Goal: Information Seeking & Learning: Check status

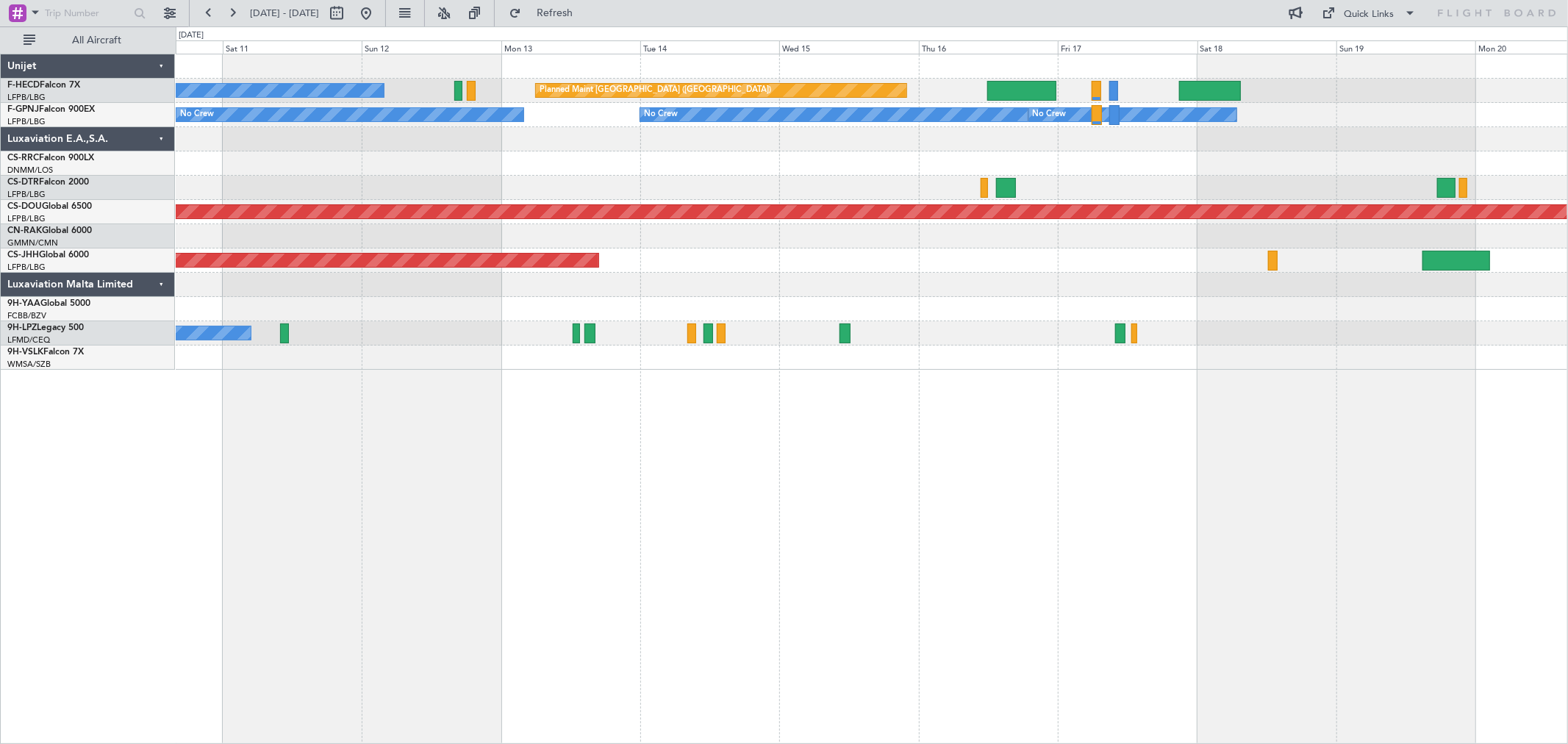
click at [633, 204] on div "No Crew Planned Maint [GEOGRAPHIC_DATA] ([GEOGRAPHIC_DATA]) Planned Maint [GEOG…" at bounding box center [871, 212] width 1392 height 315
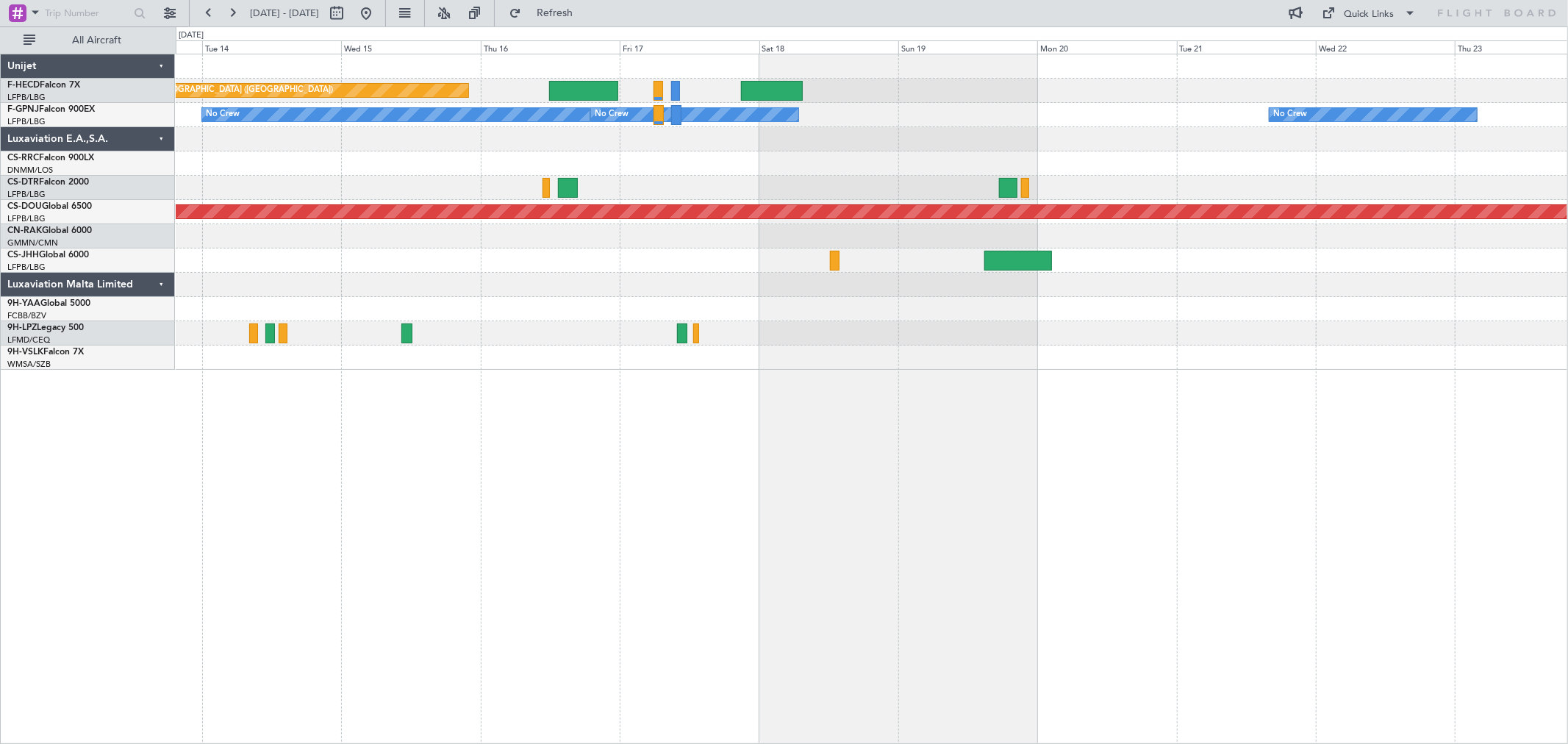
click at [561, 108] on div "No Crew No Crew No Crew No Crew" at bounding box center [871, 115] width 1392 height 24
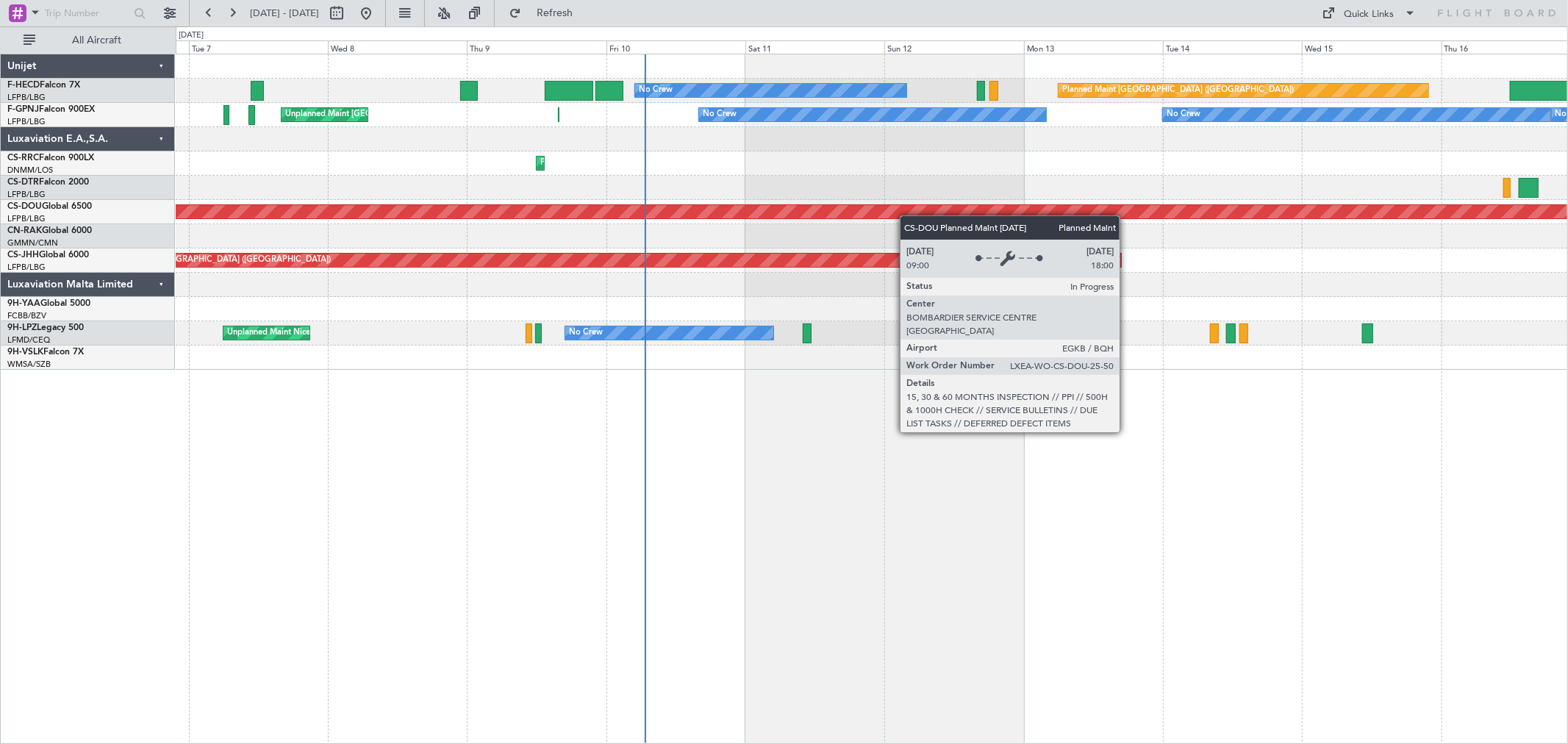
click at [855, 206] on div "Planned Maint [GEOGRAPHIC_DATA] ([GEOGRAPHIC_DATA]) No Crew Planned Maint [GEOG…" at bounding box center [871, 212] width 1392 height 315
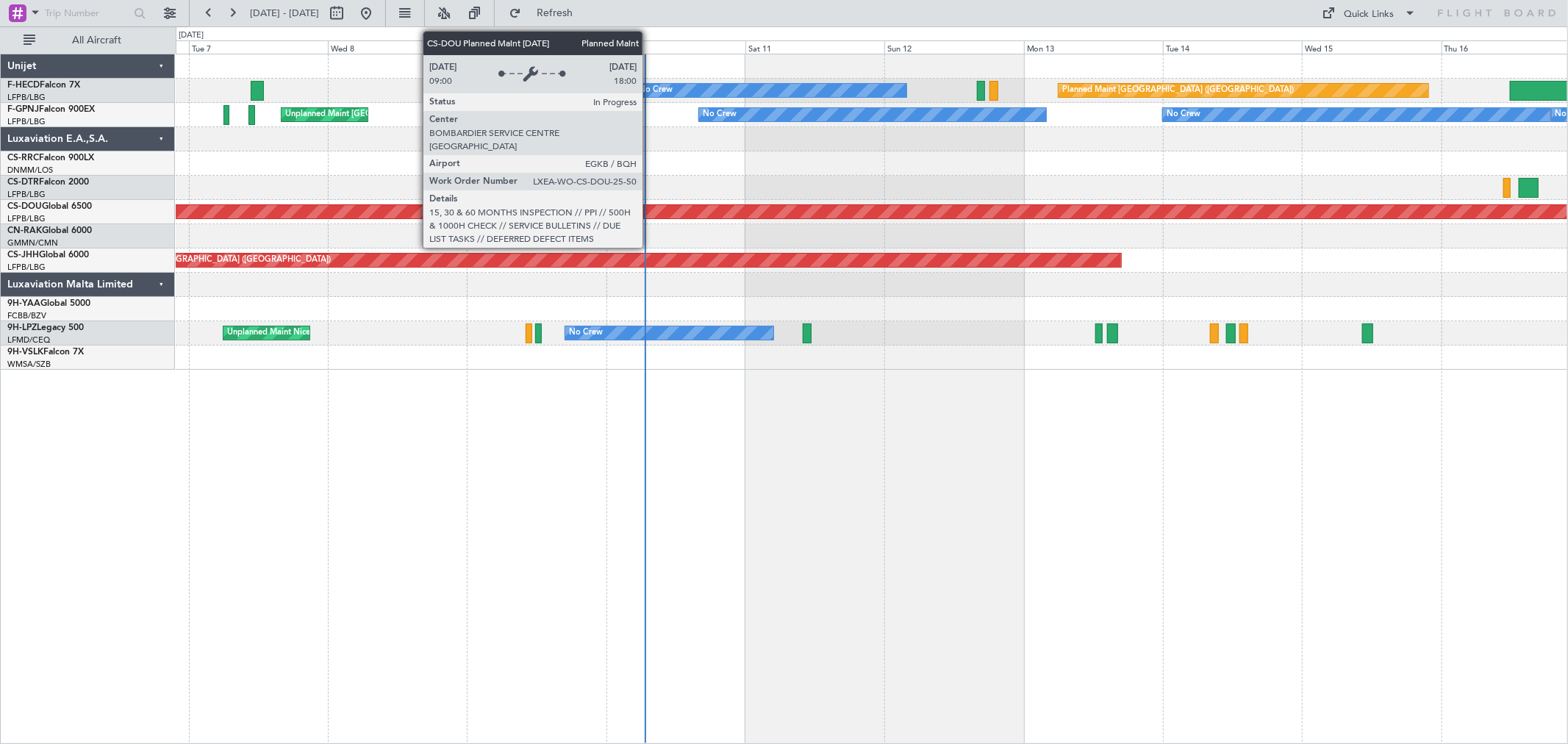
click at [936, 222] on div "Planned Maint London ([GEOGRAPHIC_DATA])" at bounding box center [871, 212] width 1392 height 24
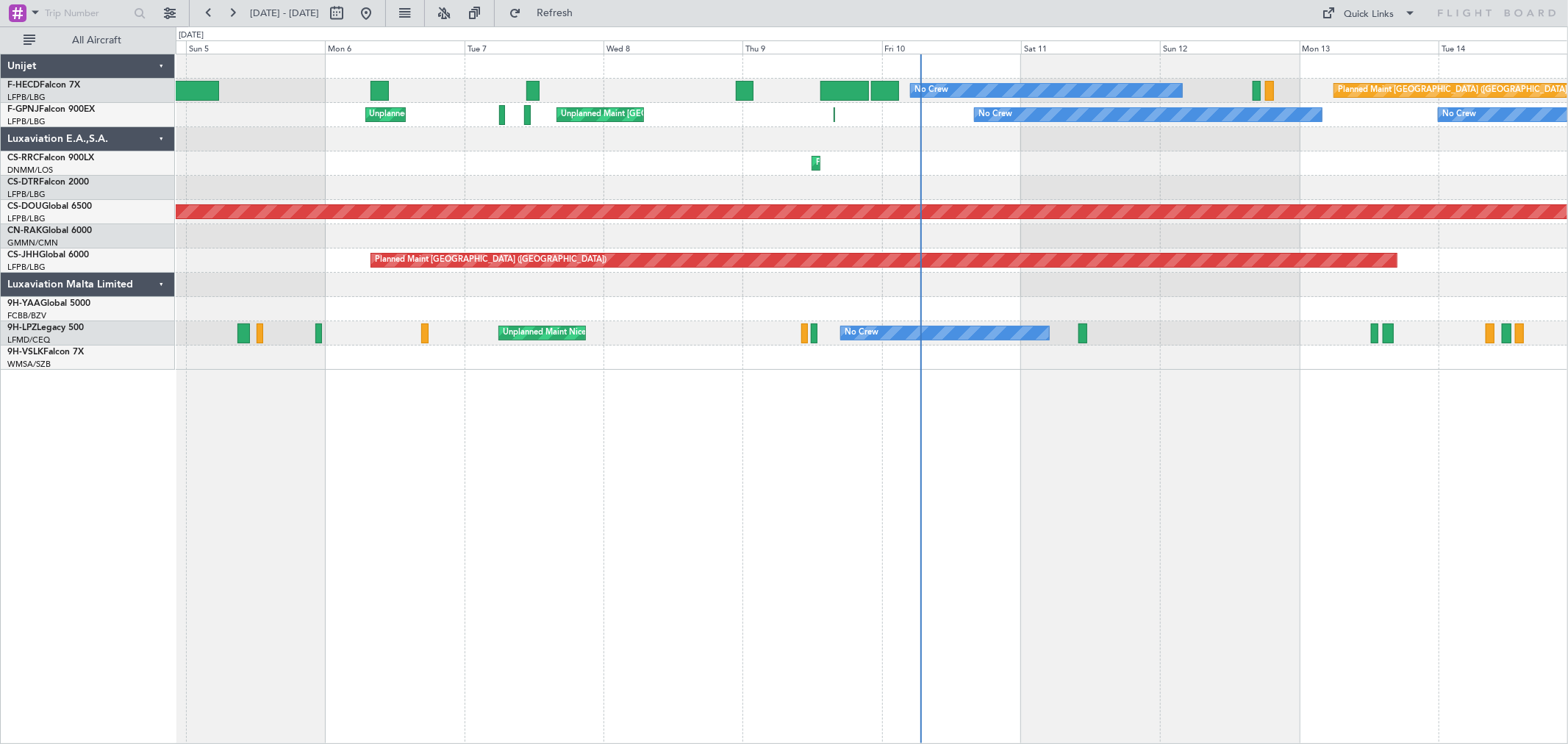
click at [794, 138] on div "Planned Maint [GEOGRAPHIC_DATA] ([GEOGRAPHIC_DATA]) No Crew Planned Maint [GEOG…" at bounding box center [871, 212] width 1392 height 315
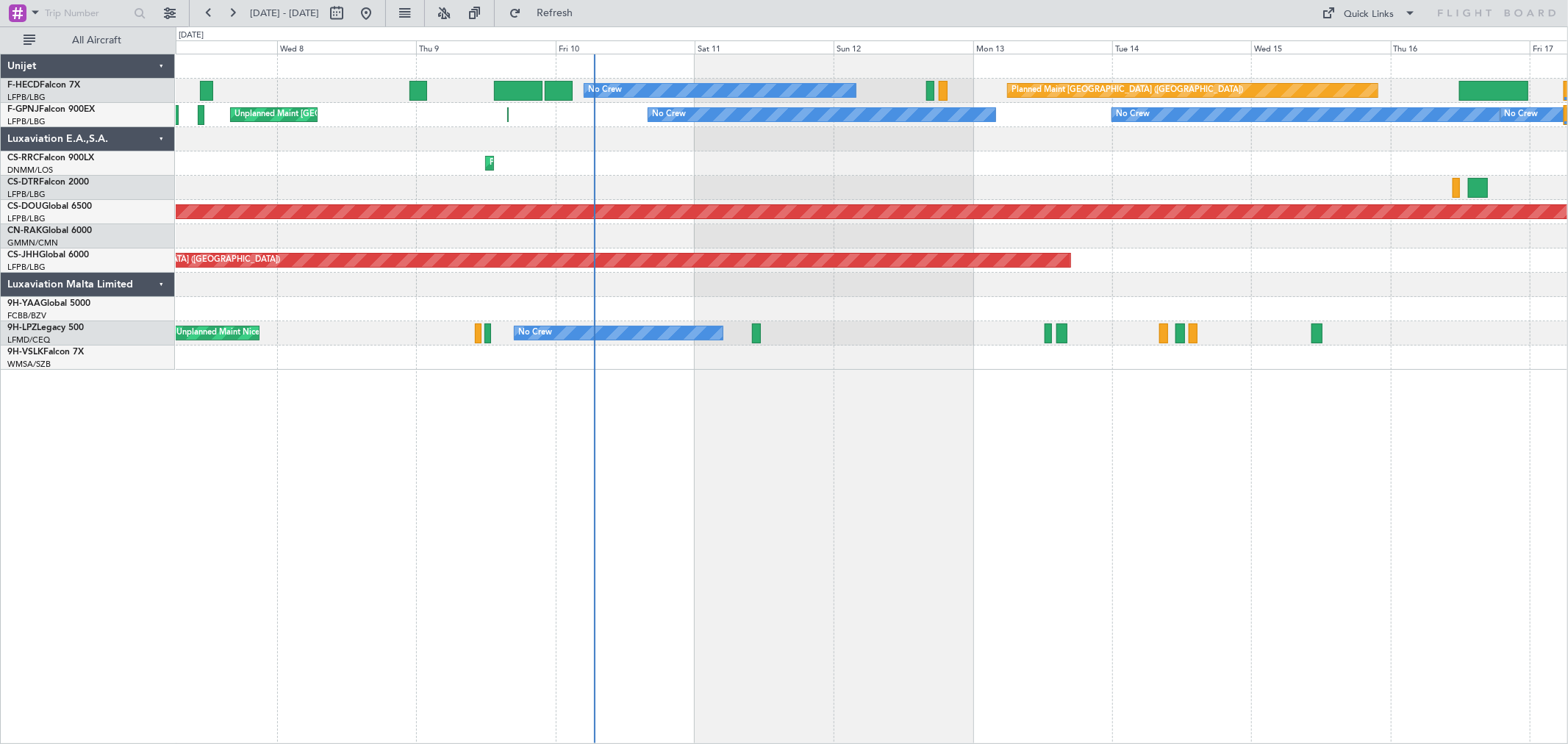
click at [989, 162] on div "Planned Maint [GEOGRAPHIC_DATA] ([GEOGRAPHIC_DATA]) No Crew Planned Maint [GEOG…" at bounding box center [871, 212] width 1392 height 315
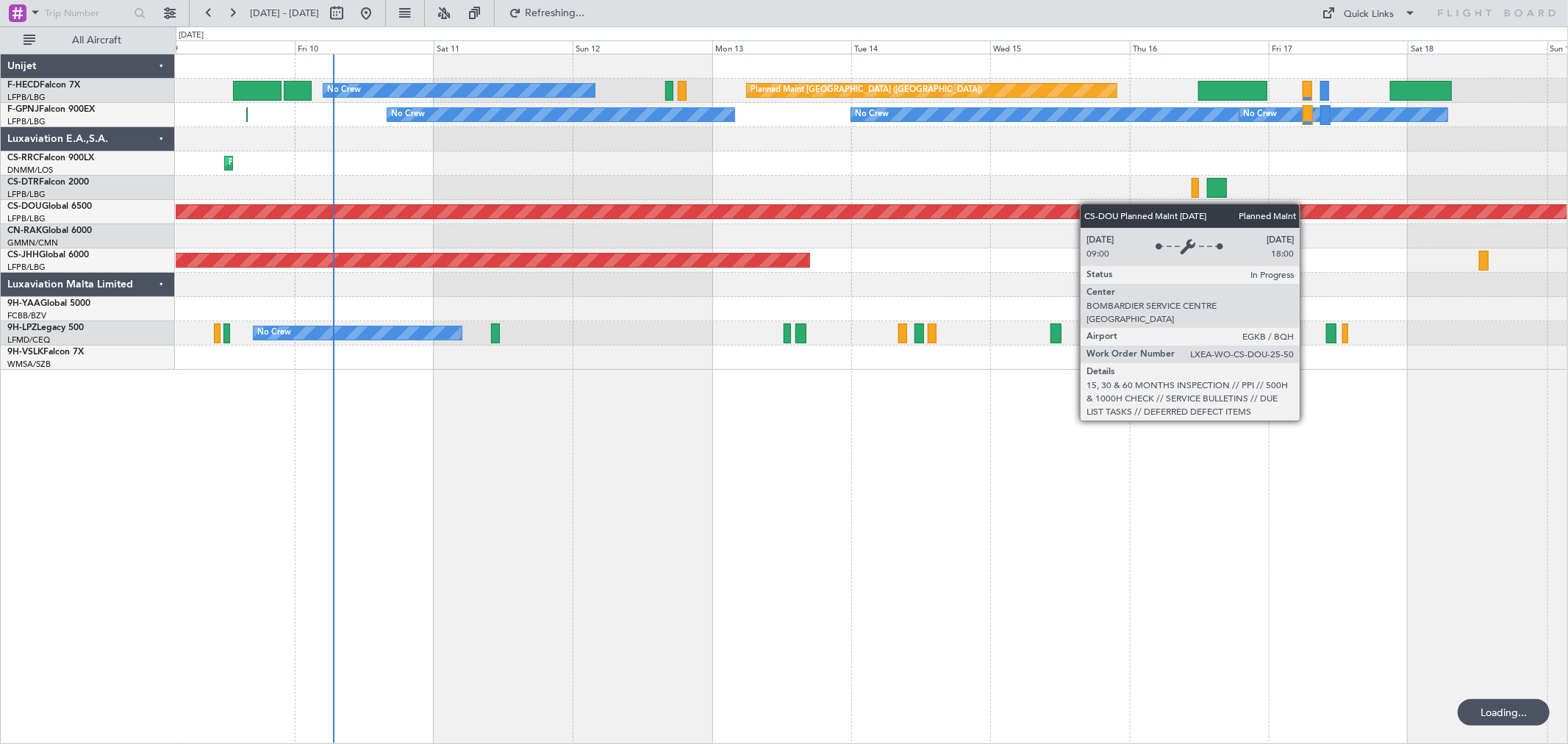
click at [841, 208] on div "Planned Maint [GEOGRAPHIC_DATA] ([GEOGRAPHIC_DATA]) No Crew Planned Maint [GEOG…" at bounding box center [871, 212] width 1392 height 315
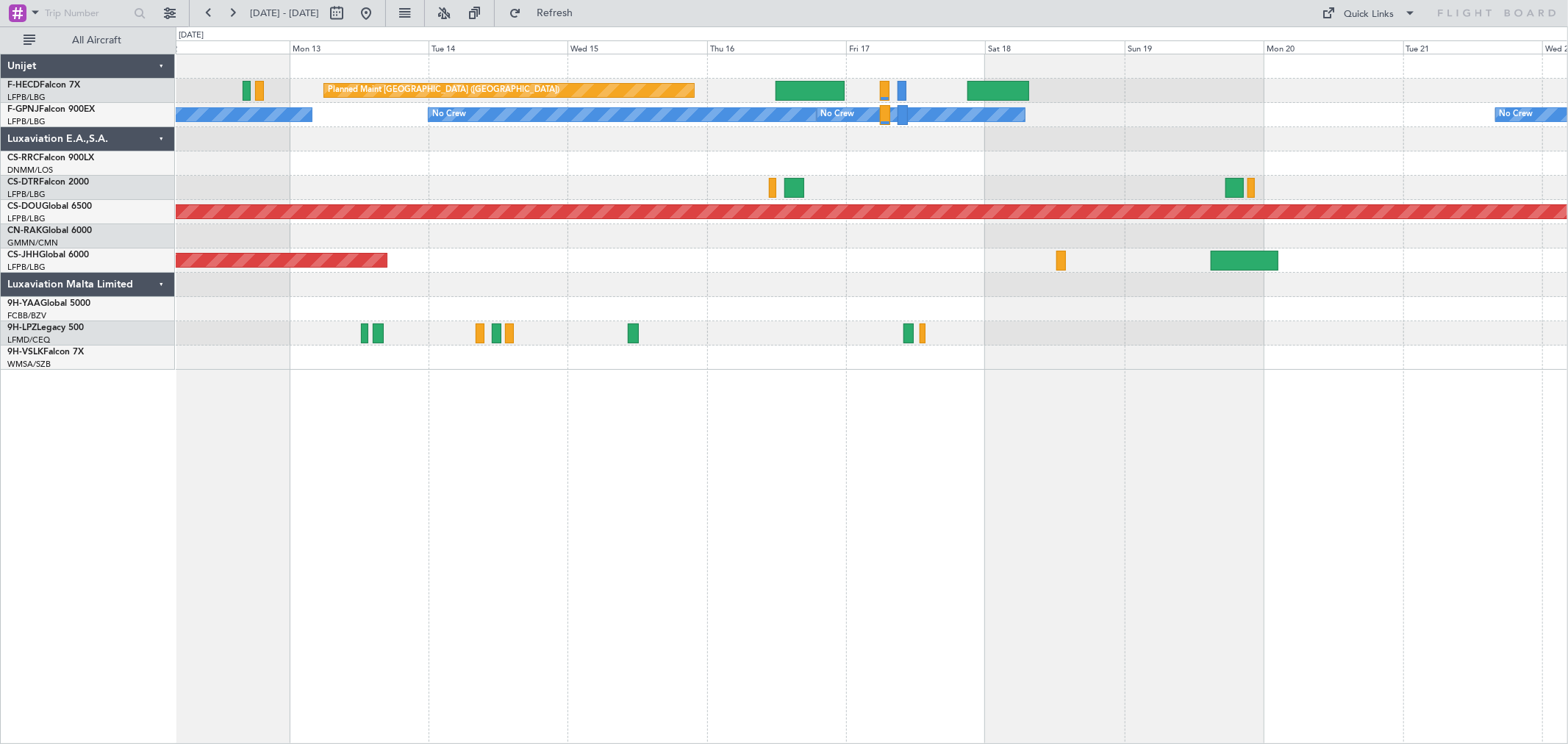
click at [1024, 179] on div "Planned Maint [GEOGRAPHIC_DATA] ([GEOGRAPHIC_DATA]) Planned Maint [GEOGRAPHIC_D…" at bounding box center [871, 212] width 1392 height 315
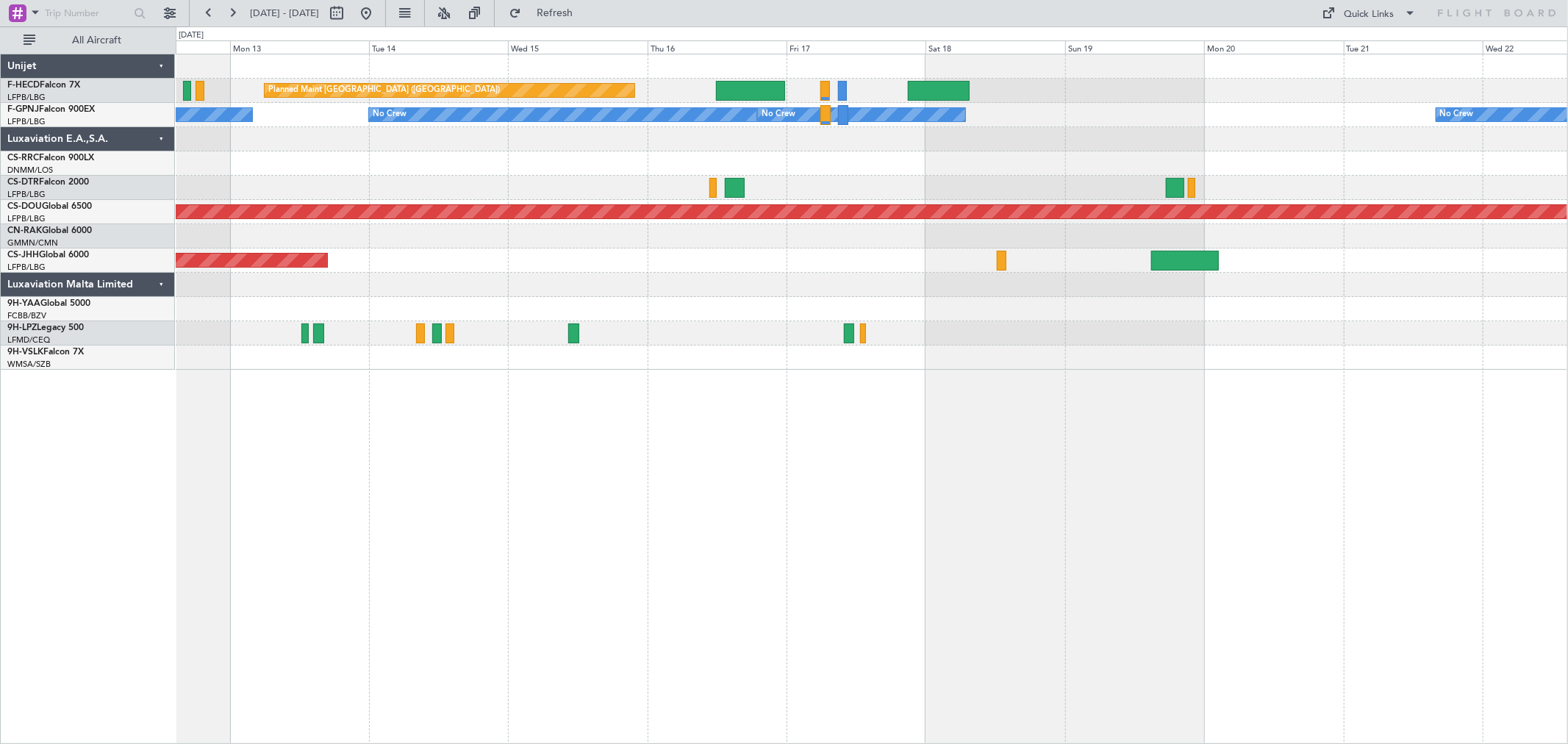
click at [1166, 162] on div at bounding box center [871, 163] width 1392 height 24
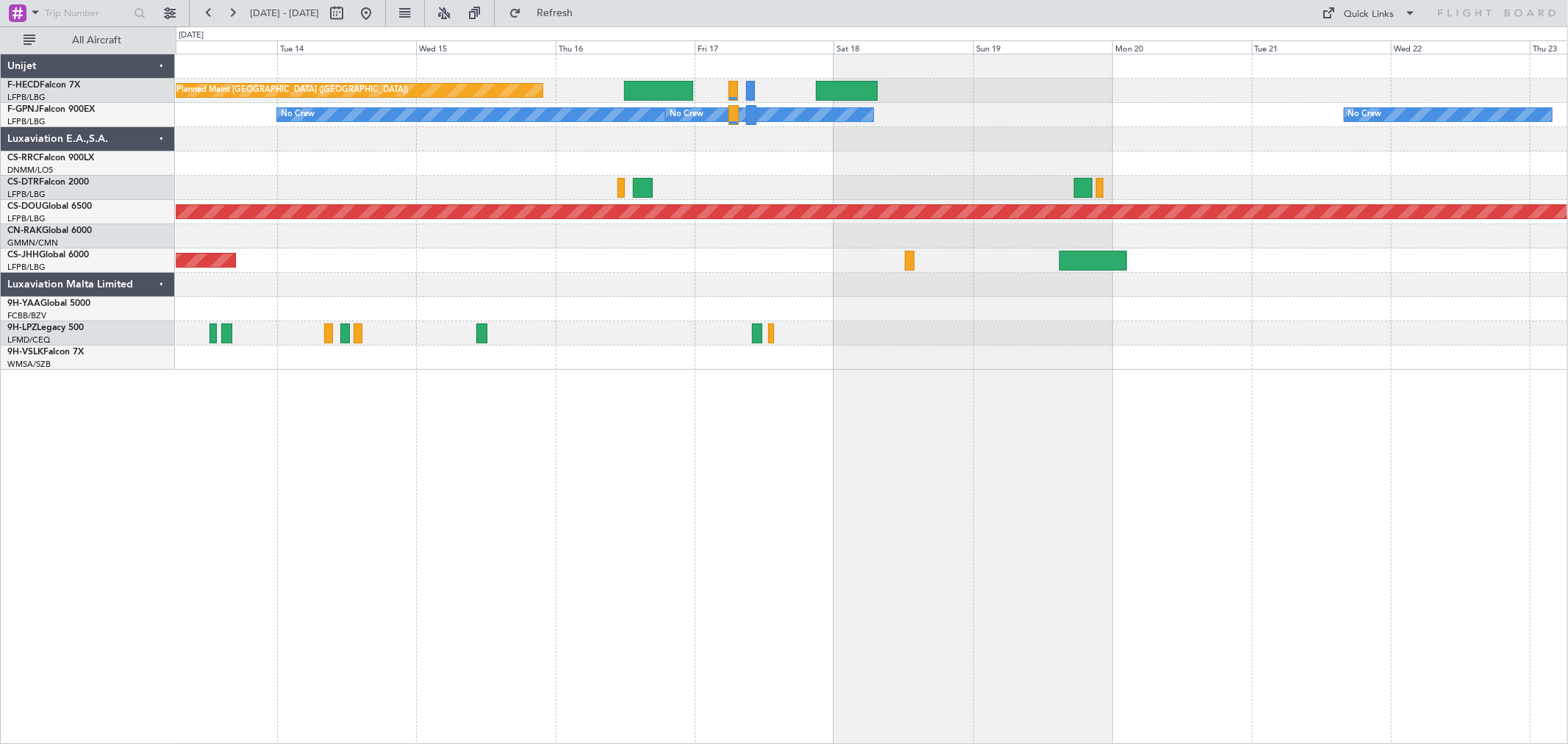
click at [1016, 137] on div at bounding box center [871, 139] width 1392 height 24
click at [853, 156] on div at bounding box center [871, 163] width 1392 height 24
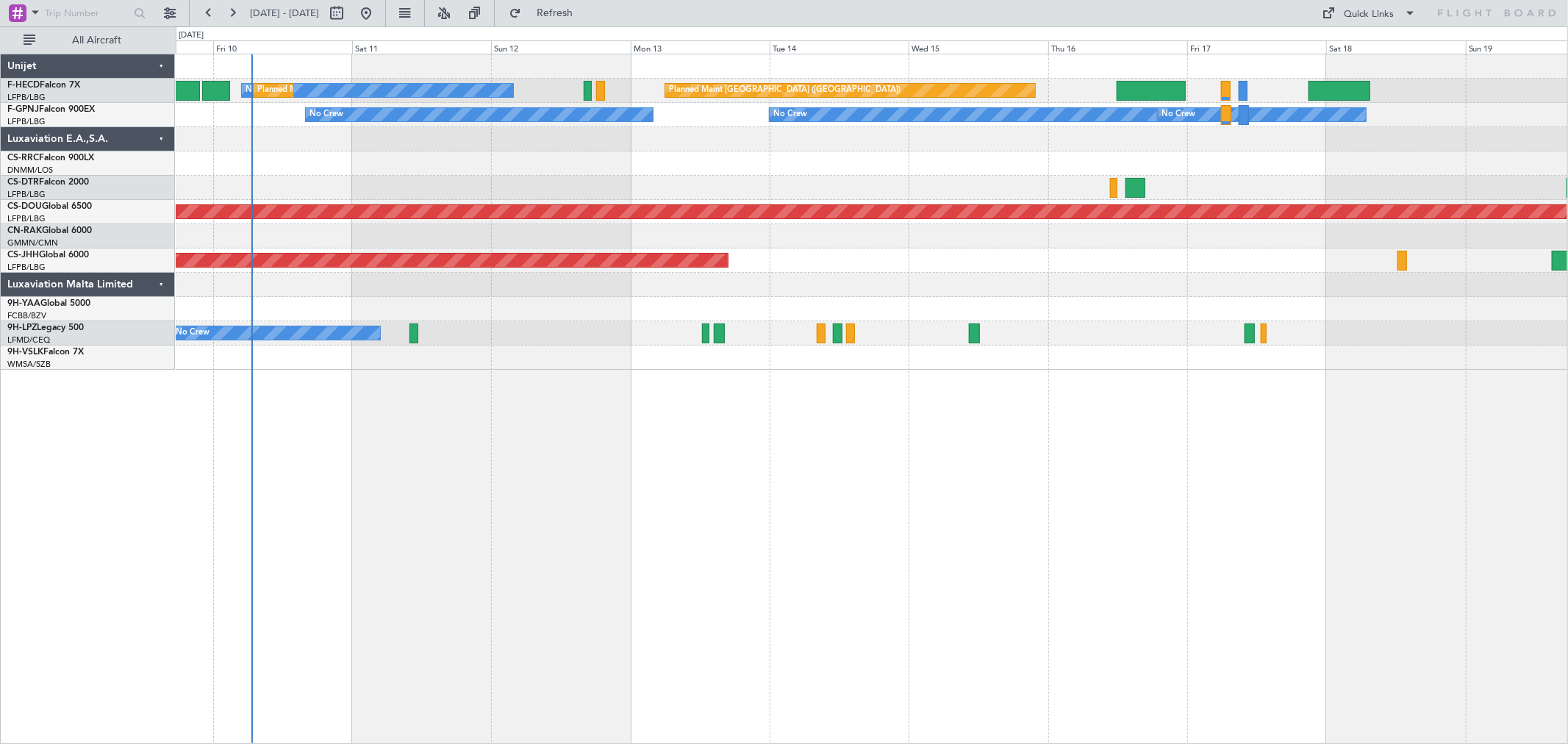
click at [1029, 163] on div "Planned Maint [GEOGRAPHIC_DATA] ([GEOGRAPHIC_DATA]) No Crew Planned Maint [GEOG…" at bounding box center [871, 212] width 1392 height 315
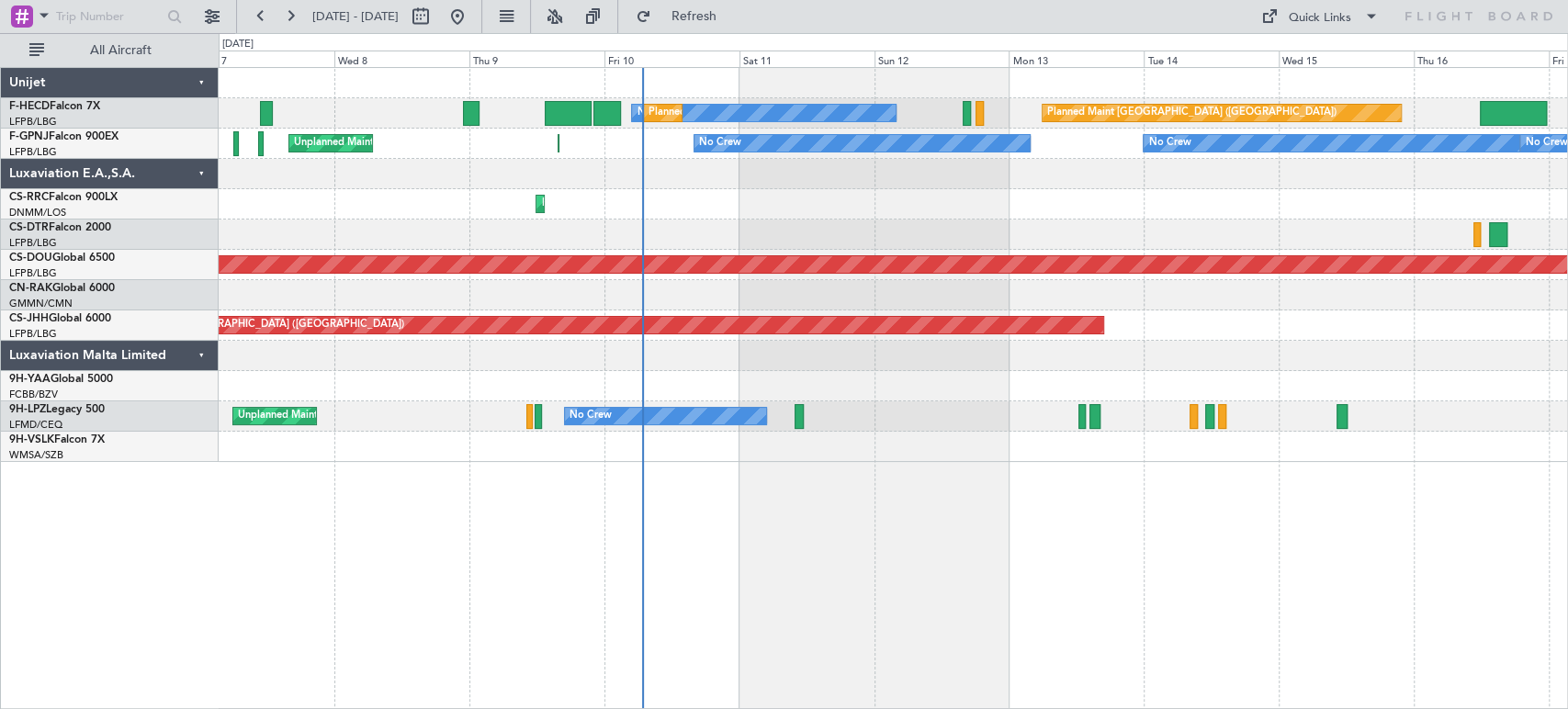
click at [752, 228] on div at bounding box center [892, 234] width 1348 height 30
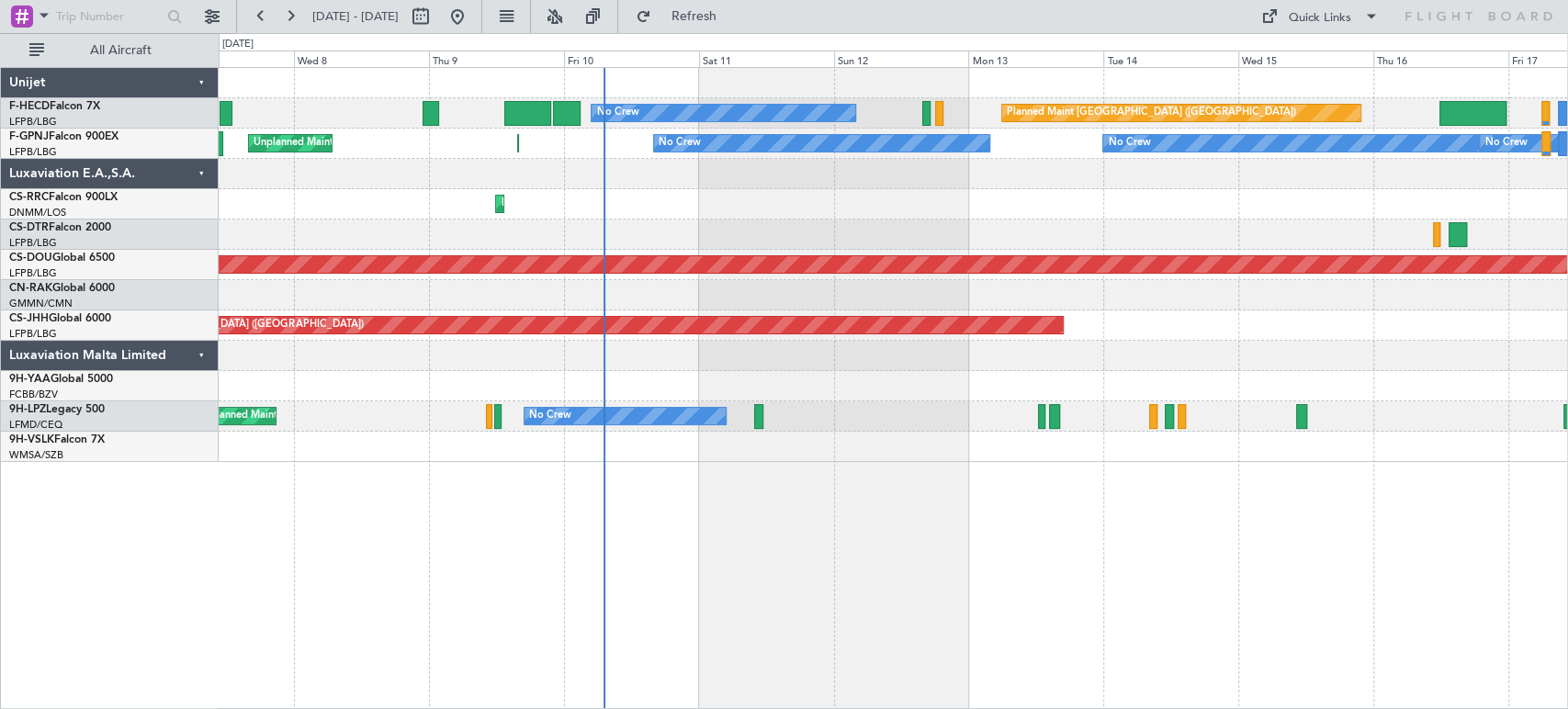
click at [397, 254] on div "Planned Maint [GEOGRAPHIC_DATA] ([GEOGRAPHIC_DATA]) No Crew Planned Maint [GEOG…" at bounding box center [892, 265] width 1348 height 394
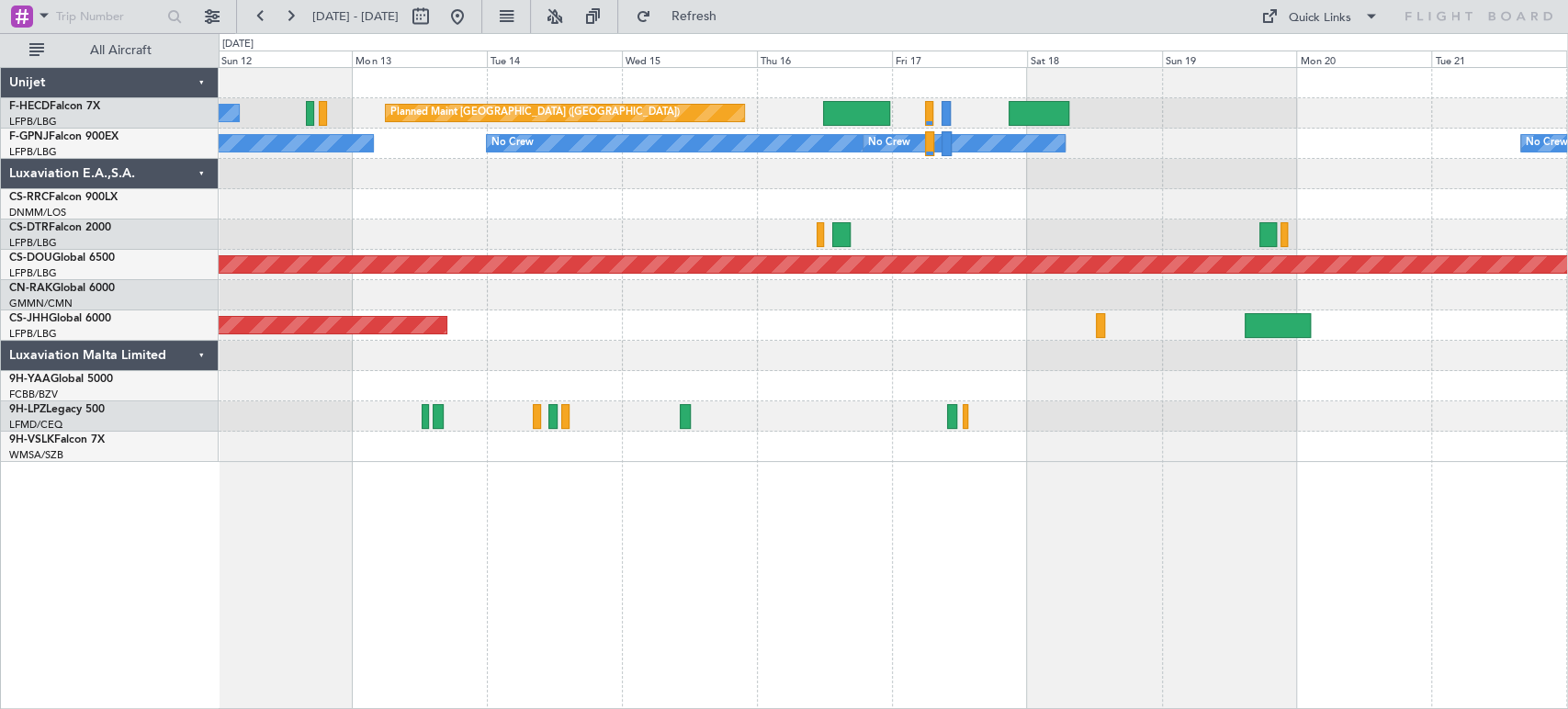
click at [165, 233] on div "No Crew Planned Maint [GEOGRAPHIC_DATA] ([GEOGRAPHIC_DATA]) Planned Maint [GEOG…" at bounding box center [784, 371] width 1568 height 676
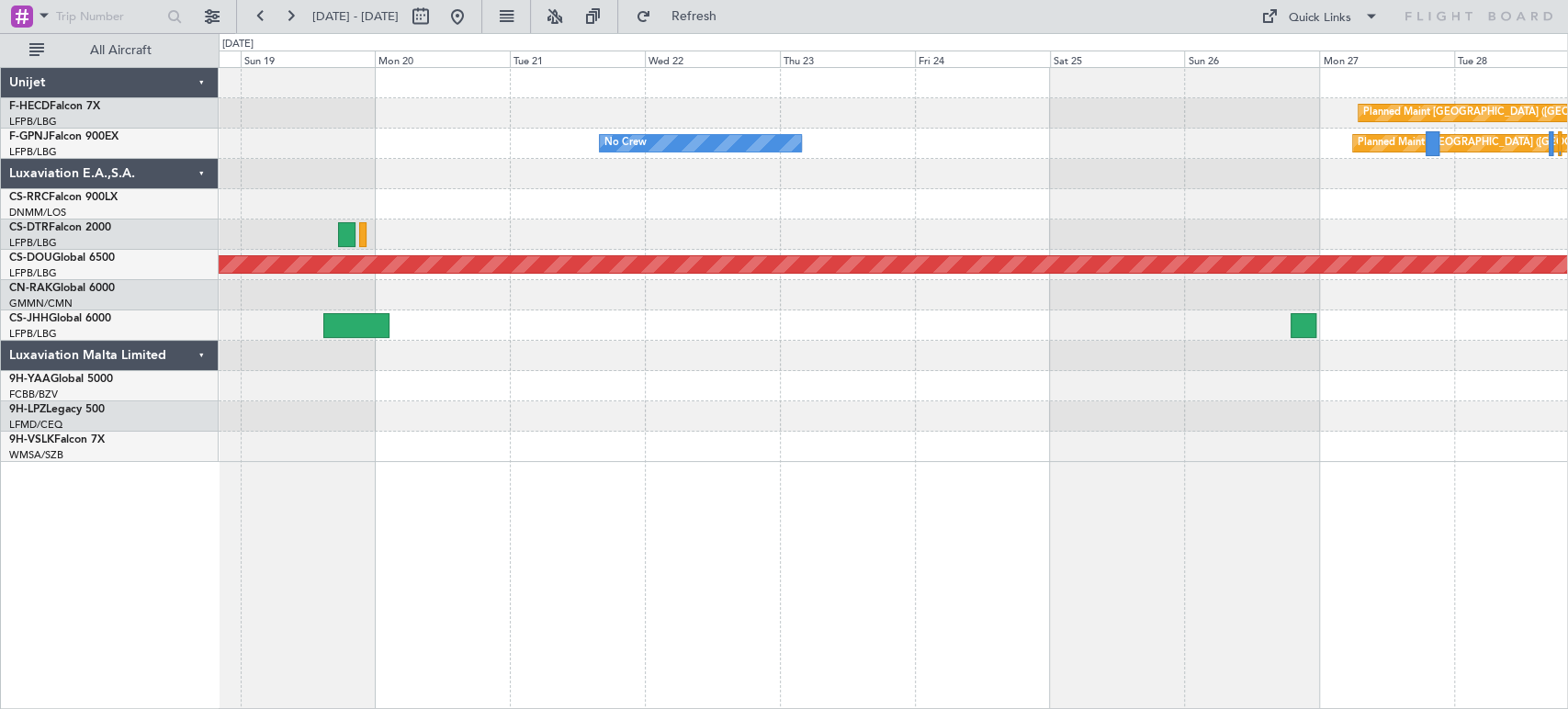
click at [606, 165] on div "Planned Maint [GEOGRAPHIC_DATA] ([GEOGRAPHIC_DATA]) No Crew Planned Maint [GEOG…" at bounding box center [892, 265] width 1348 height 394
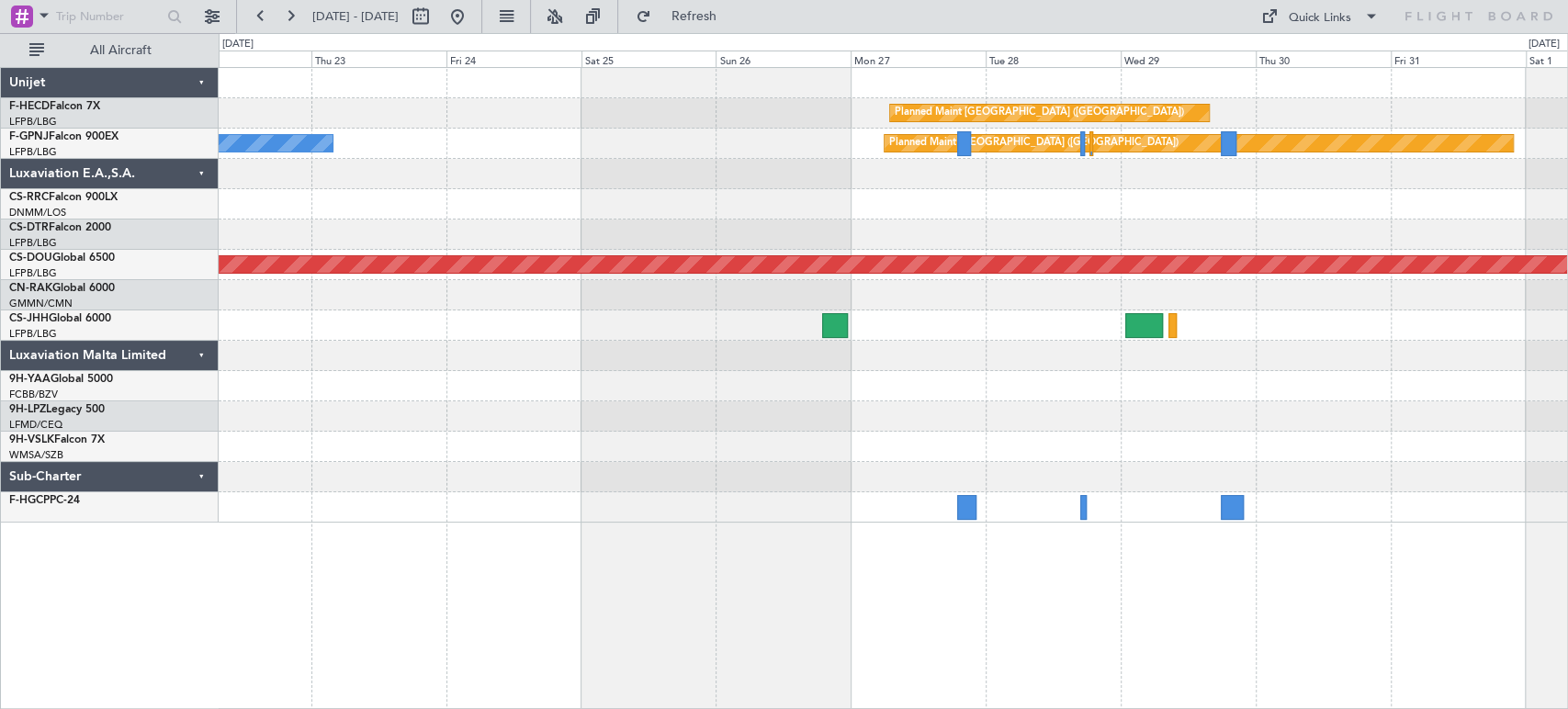
click at [390, 189] on div "Planned Maint [GEOGRAPHIC_DATA] ([GEOGRAPHIC_DATA]) Planned Maint [GEOGRAPHIC_D…" at bounding box center [892, 295] width 1348 height 455
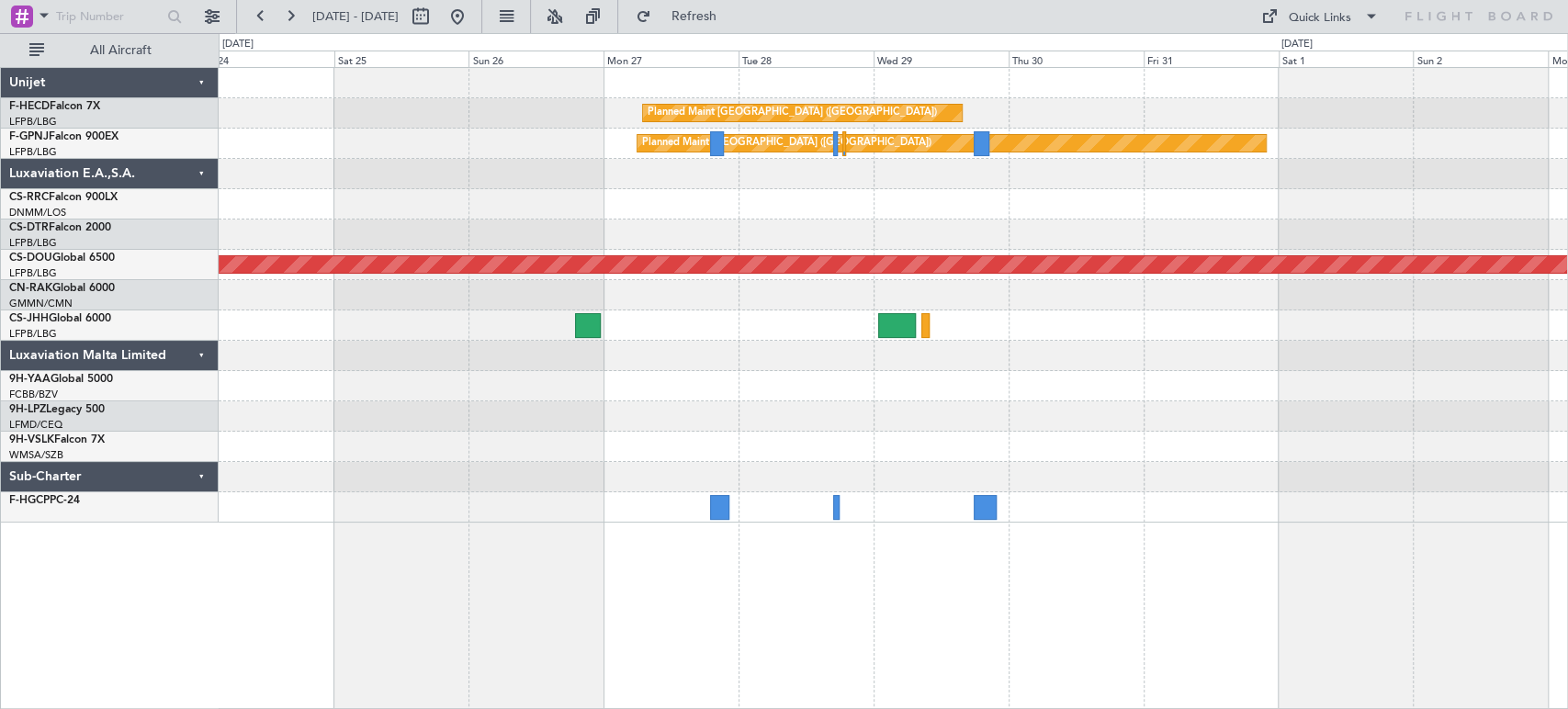
click at [505, 166] on div "Planned Maint [GEOGRAPHIC_DATA] ([GEOGRAPHIC_DATA]) Planned Maint [GEOGRAPHIC_D…" at bounding box center [892, 295] width 1348 height 455
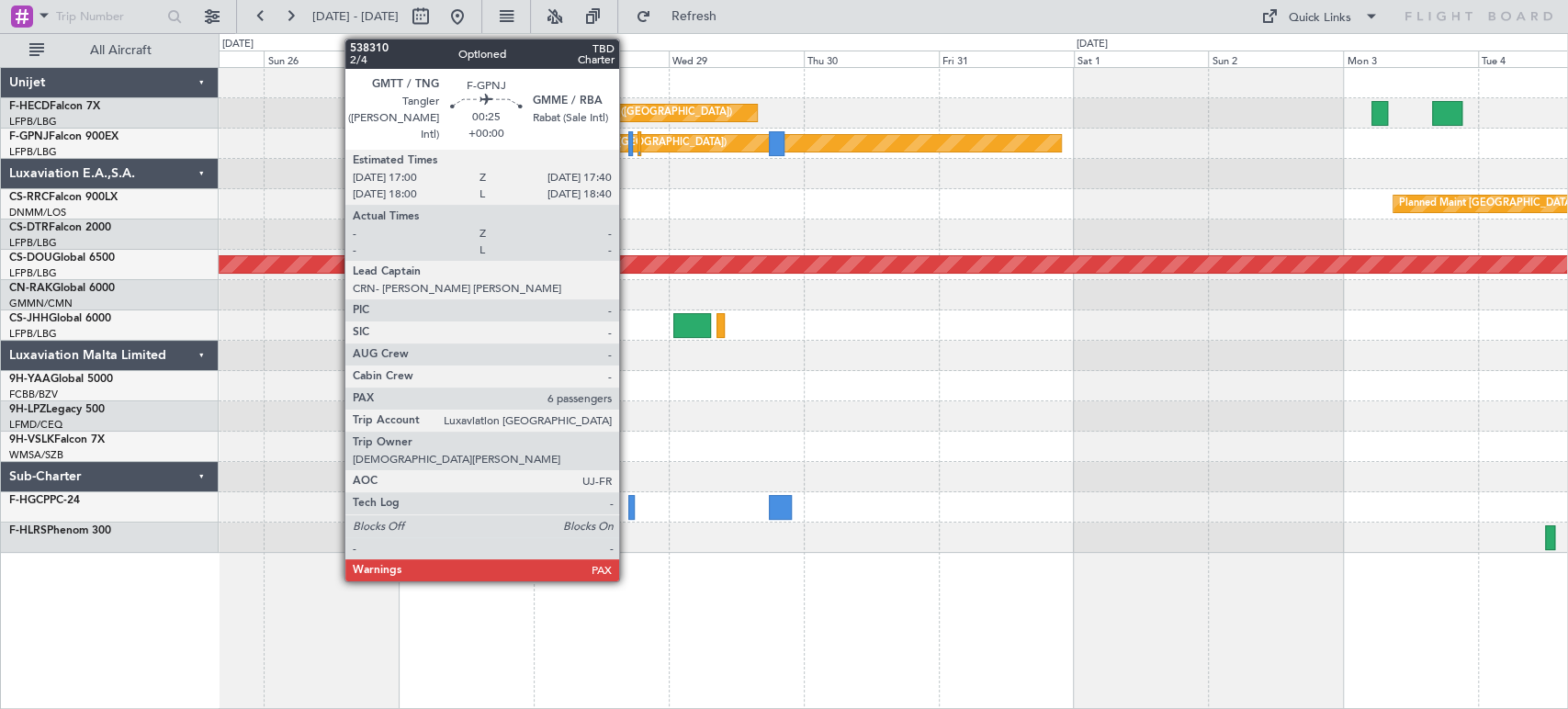
click at [628, 140] on div at bounding box center [630, 144] width 5 height 25
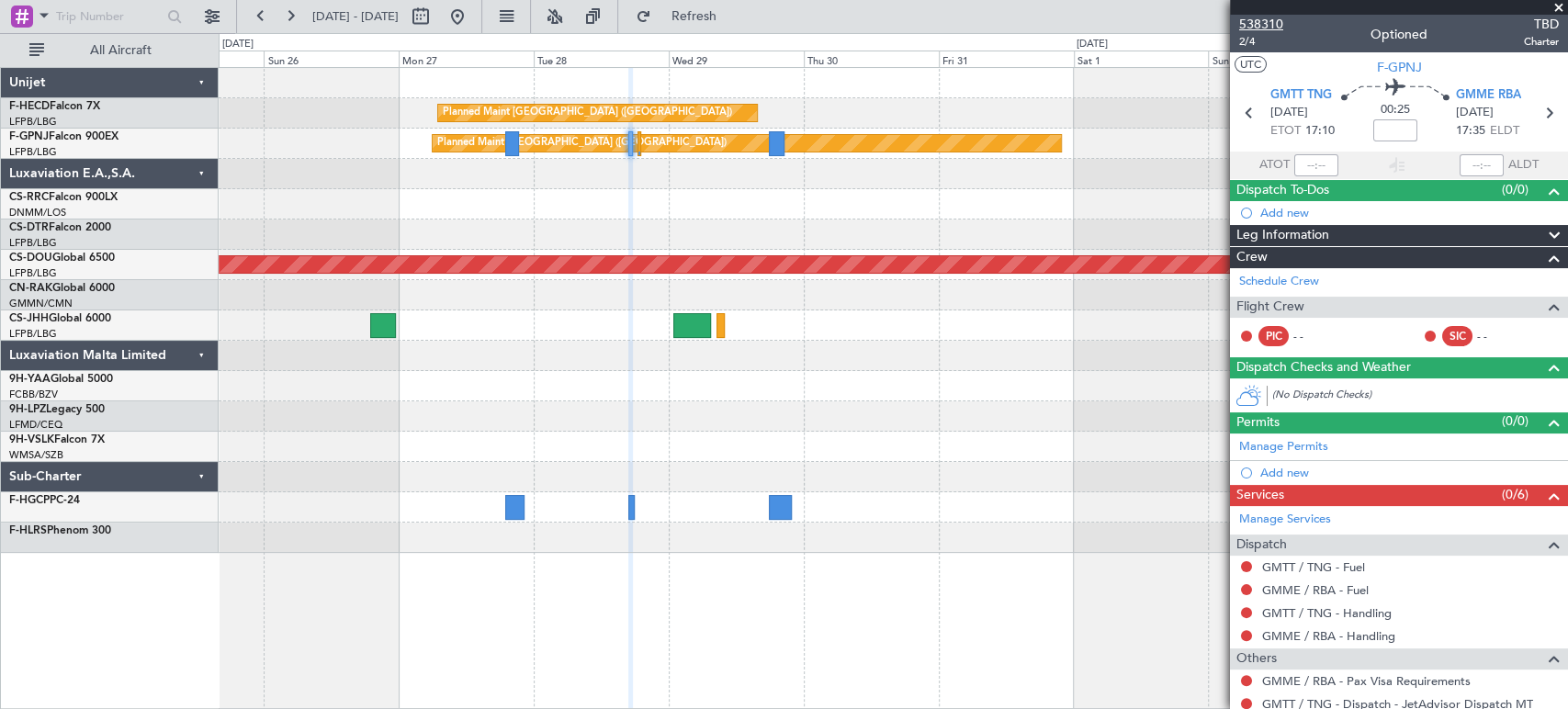
click at [1277, 27] on span "538310" at bounding box center [1261, 24] width 44 height 19
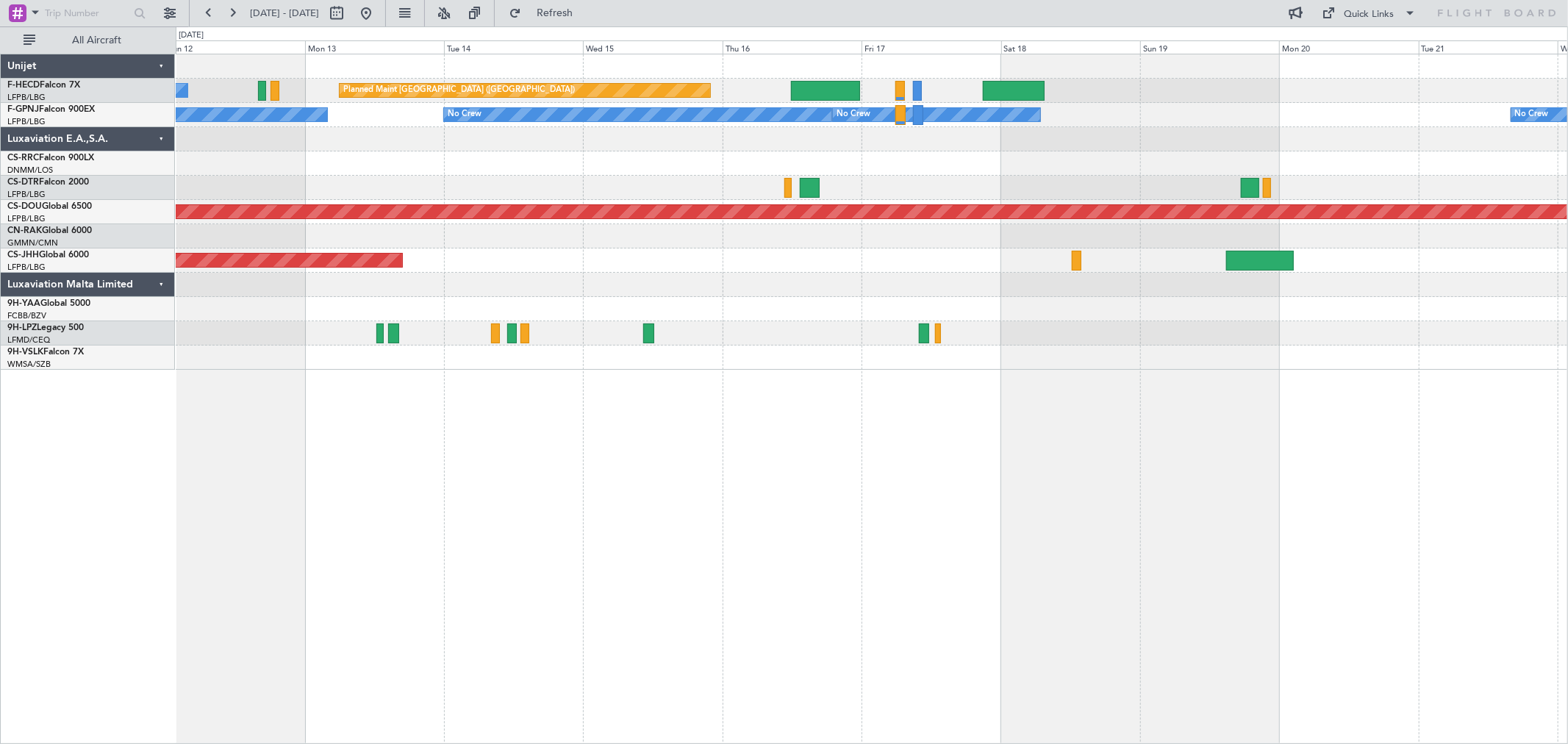
click at [1384, 202] on div "Planned Maint London ([GEOGRAPHIC_DATA])" at bounding box center [871, 212] width 1392 height 24
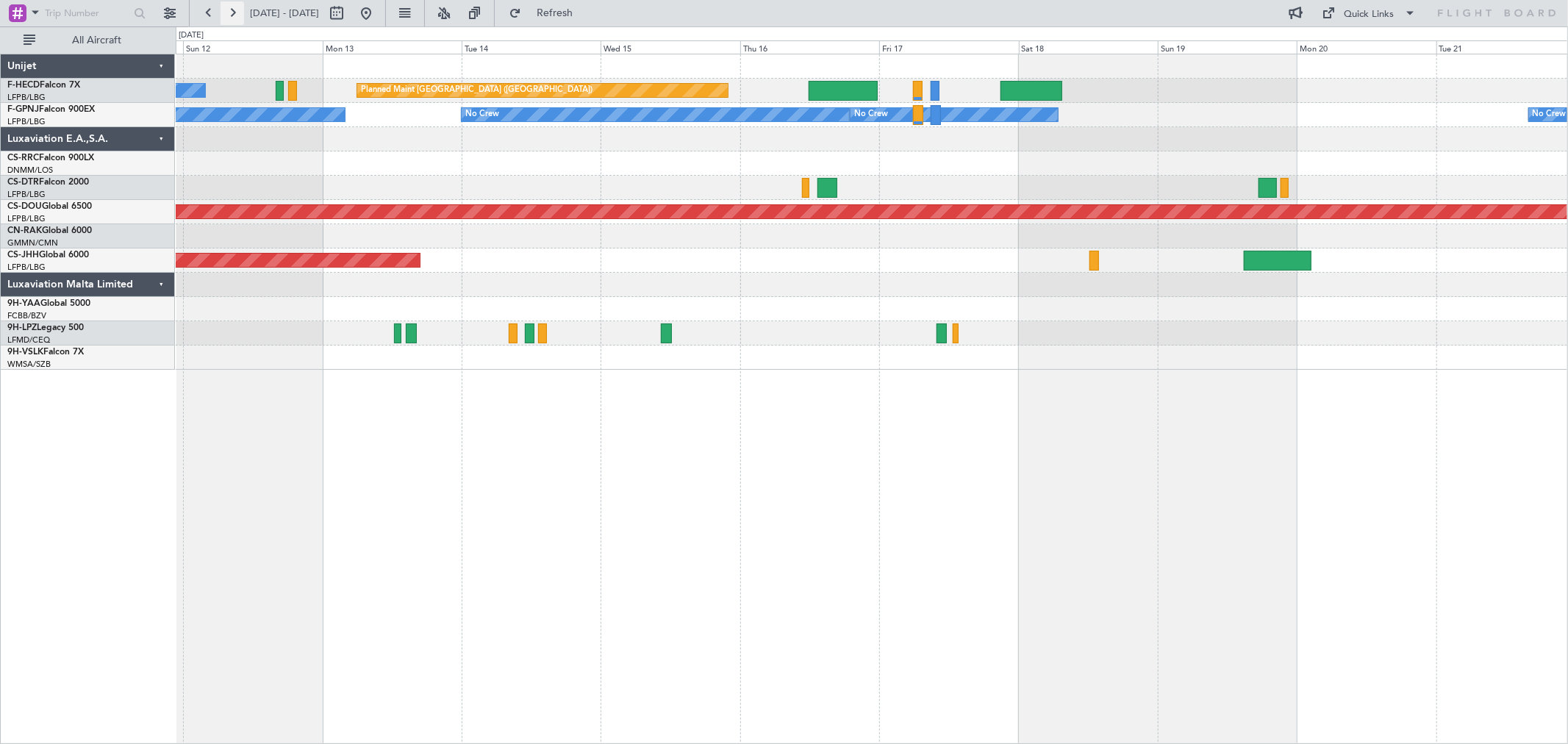
click at [233, 16] on button at bounding box center [232, 13] width 23 height 23
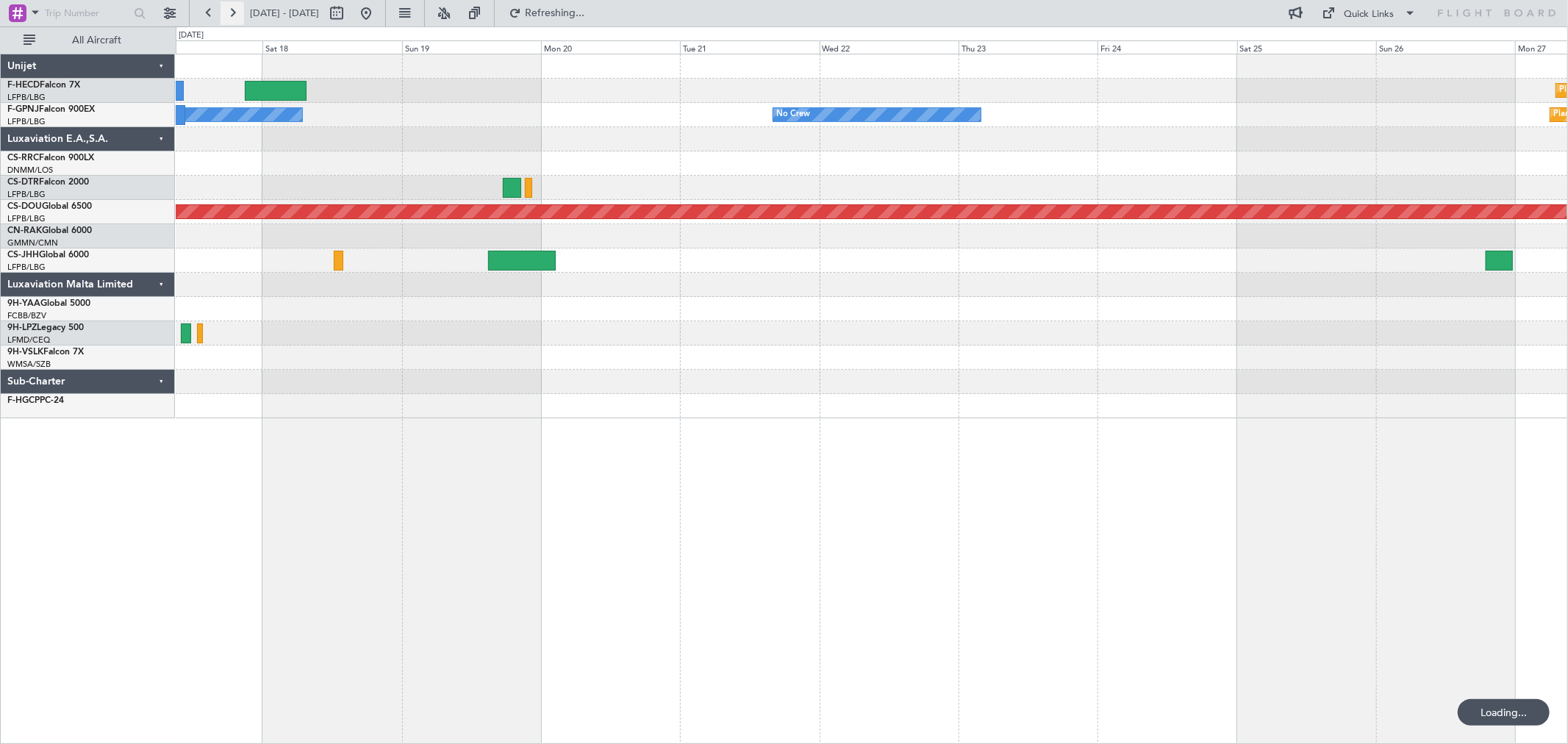
click at [233, 16] on button at bounding box center [232, 13] width 23 height 23
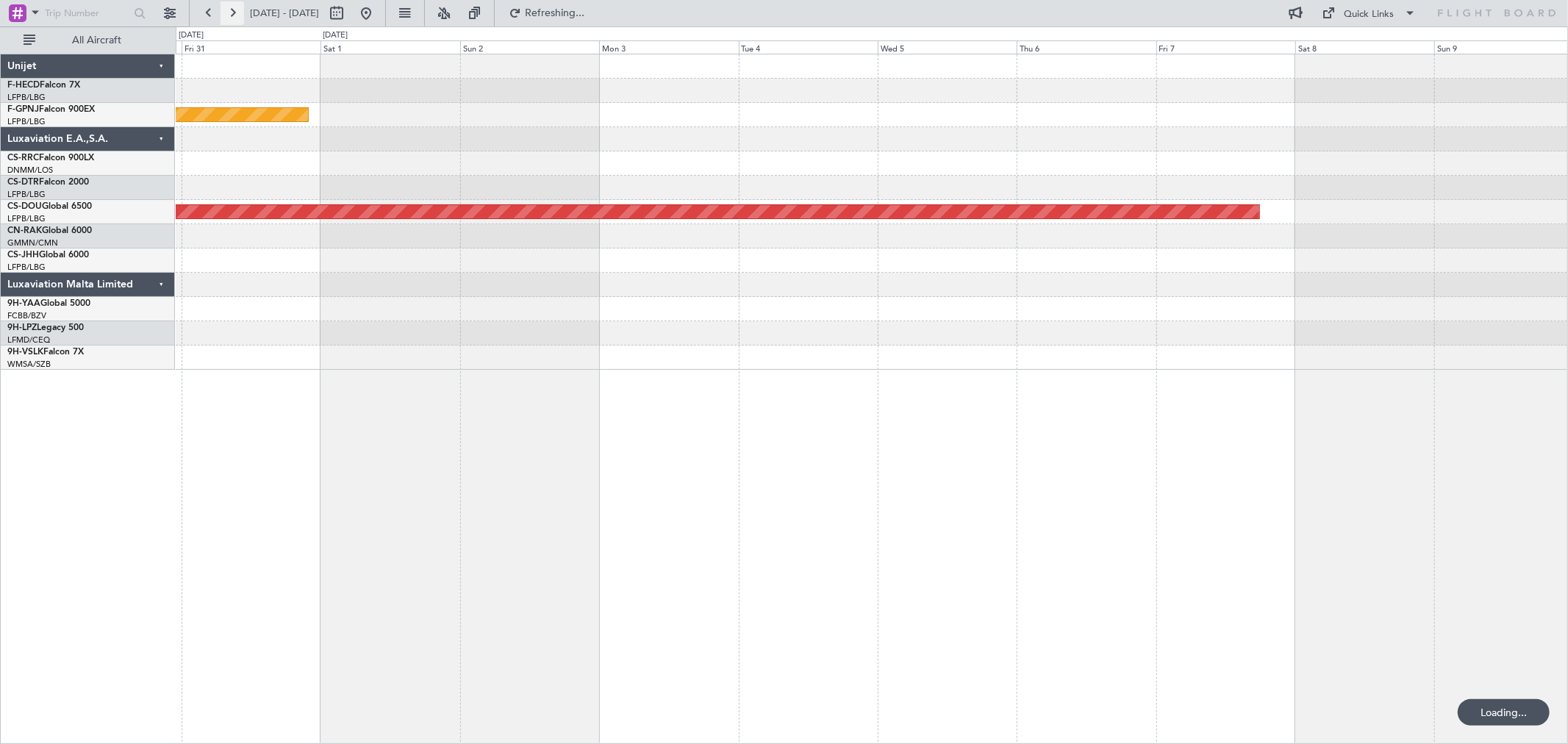
click at [233, 16] on button at bounding box center [232, 13] width 23 height 23
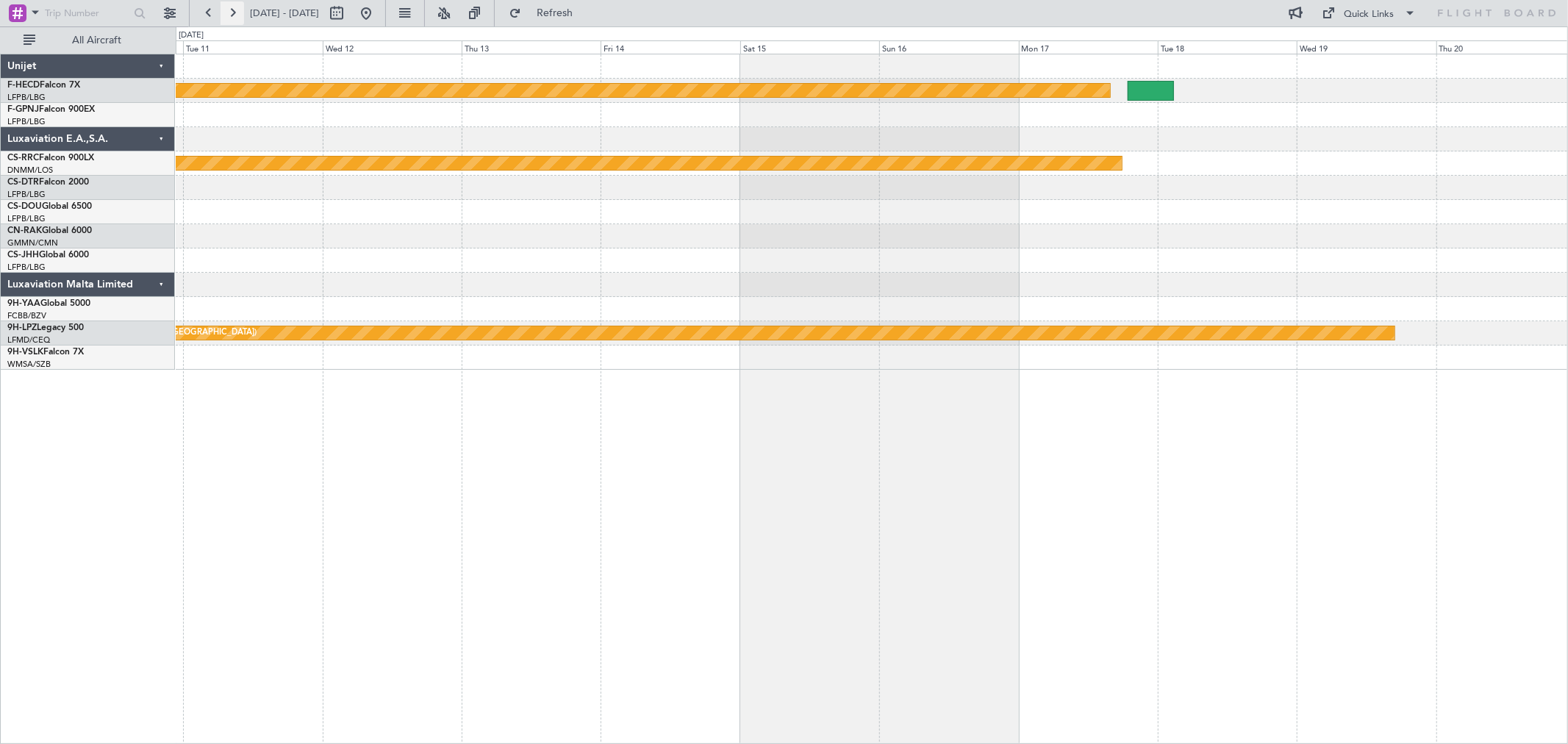
click at [233, 16] on button at bounding box center [232, 13] width 23 height 23
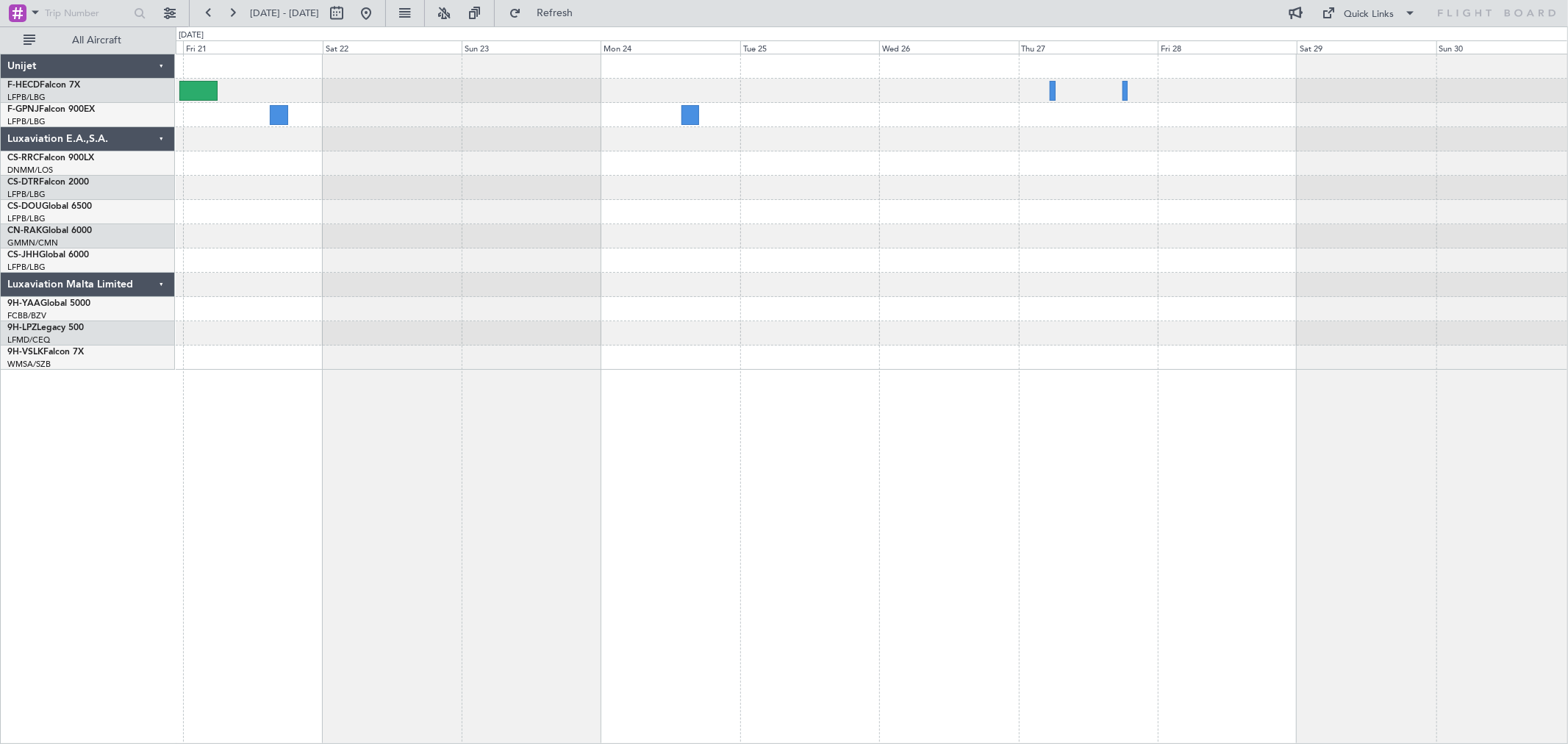
click at [796, 137] on div at bounding box center [871, 139] width 1392 height 24
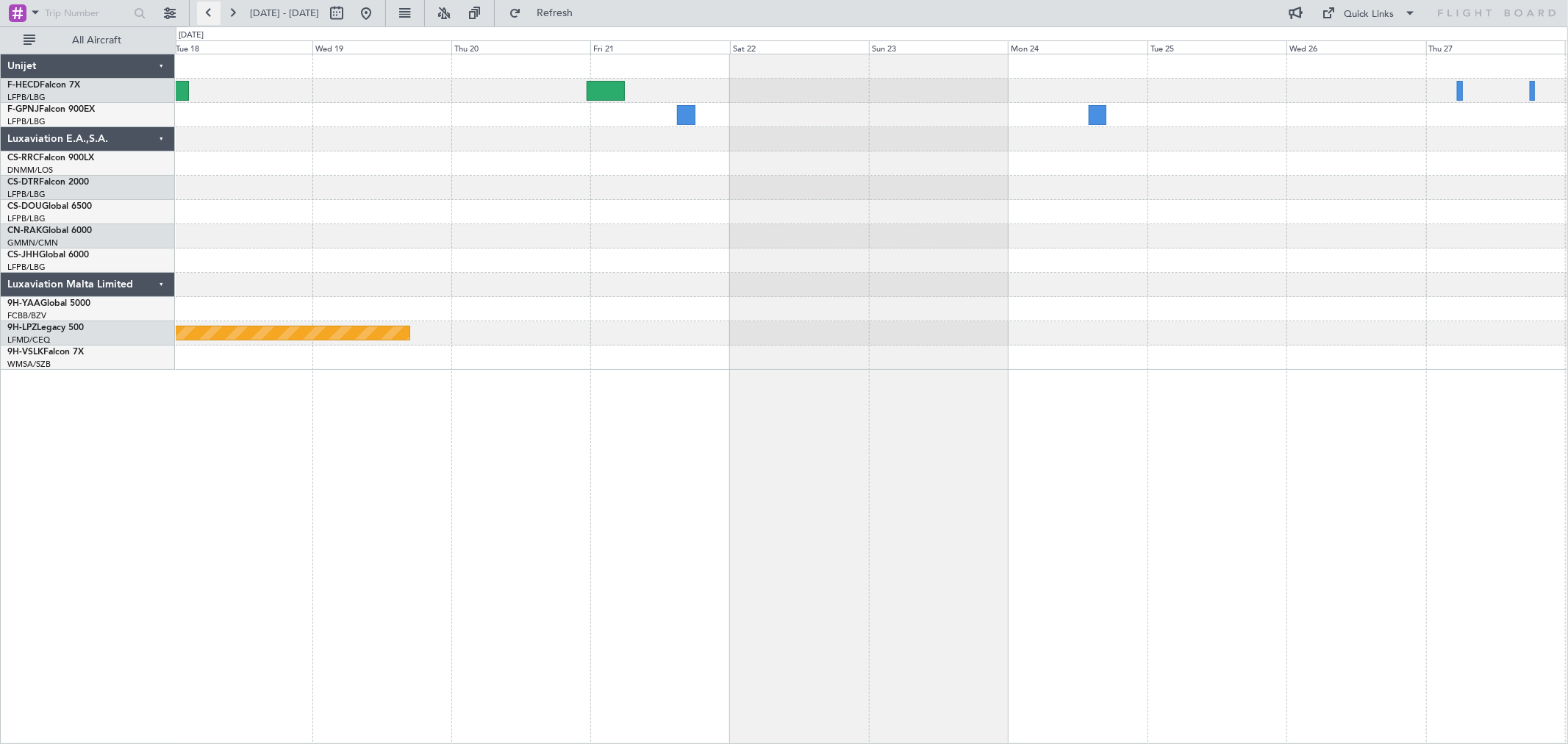
click at [215, 16] on button at bounding box center [209, 13] width 23 height 23
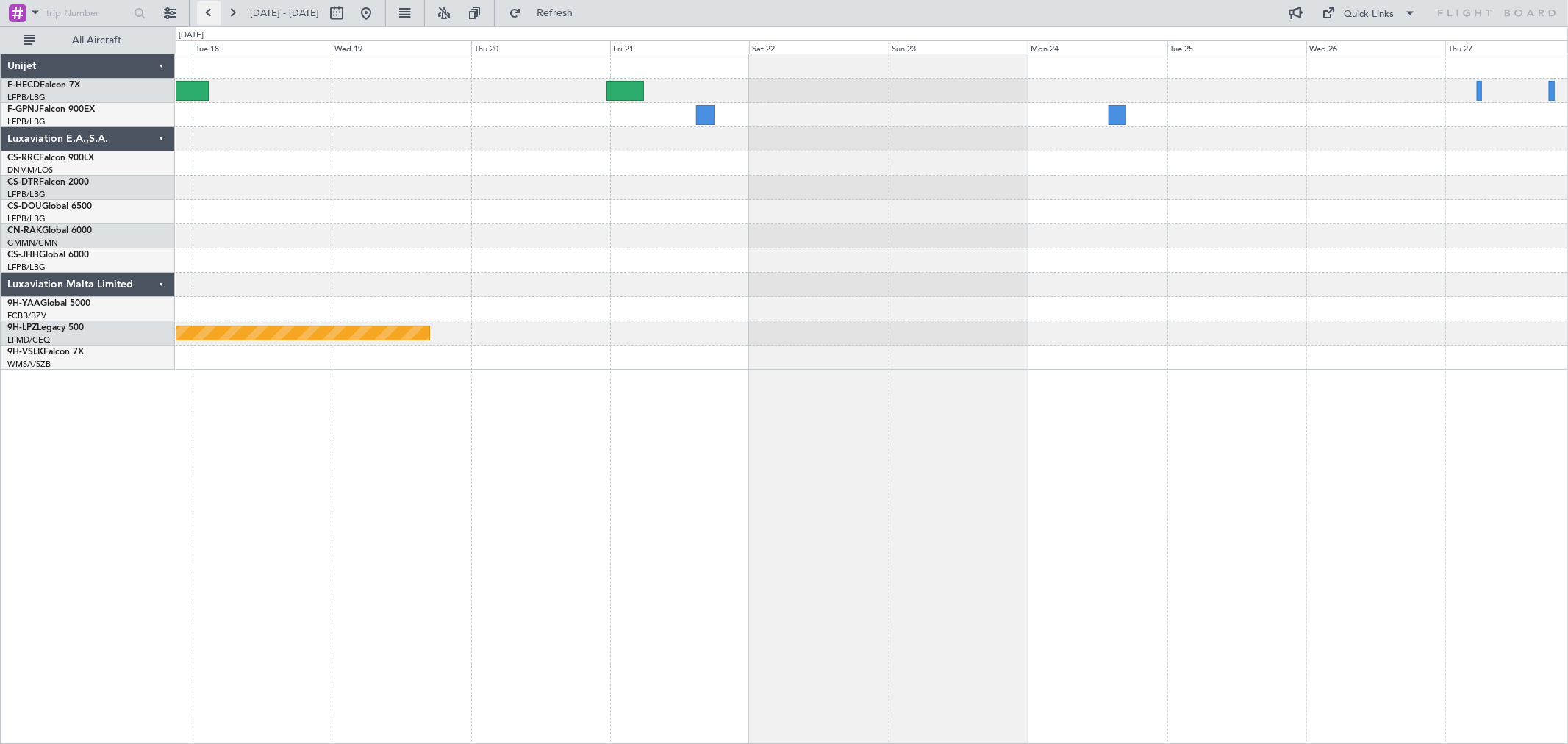
click at [215, 16] on button at bounding box center [209, 13] width 23 height 23
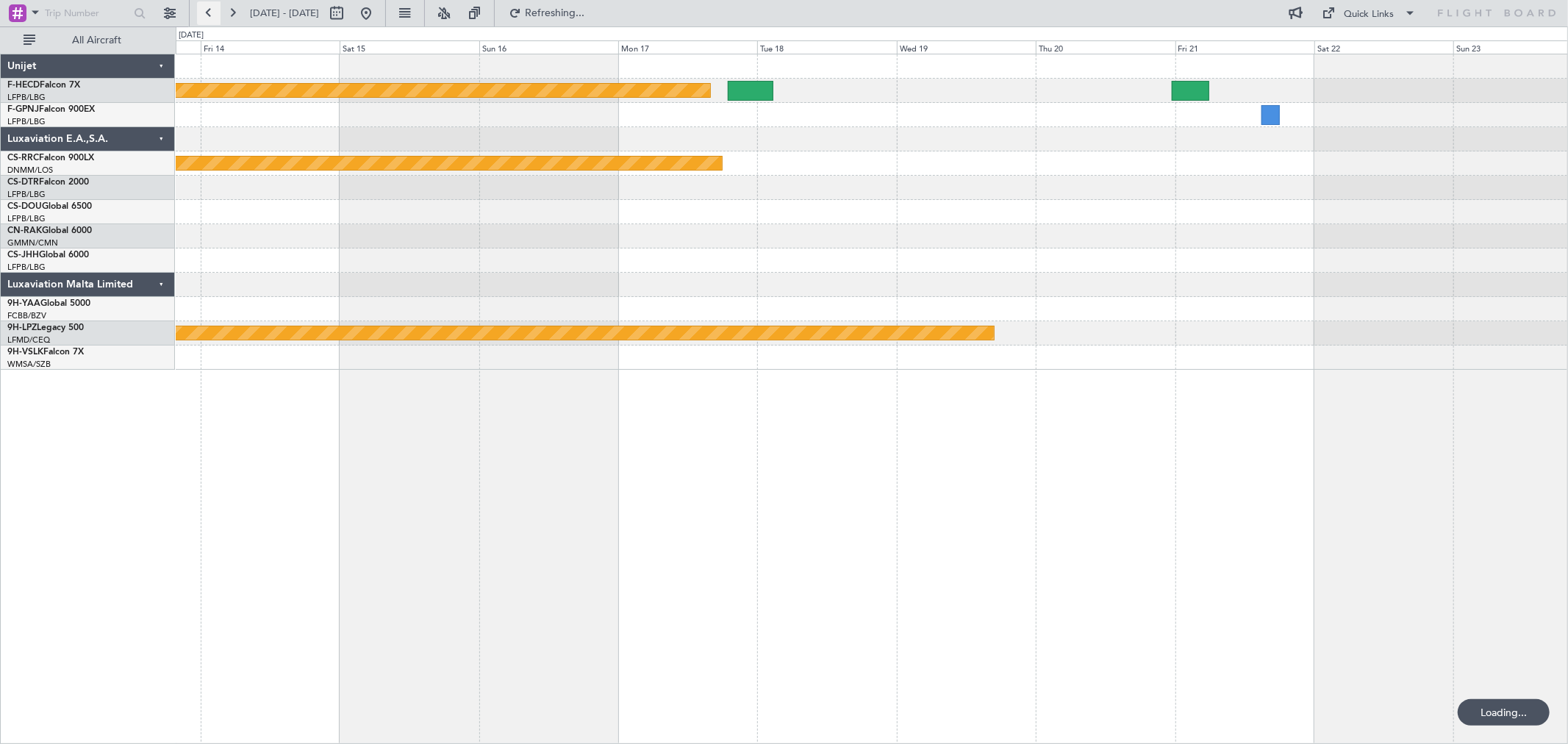
click at [215, 16] on button at bounding box center [209, 13] width 23 height 23
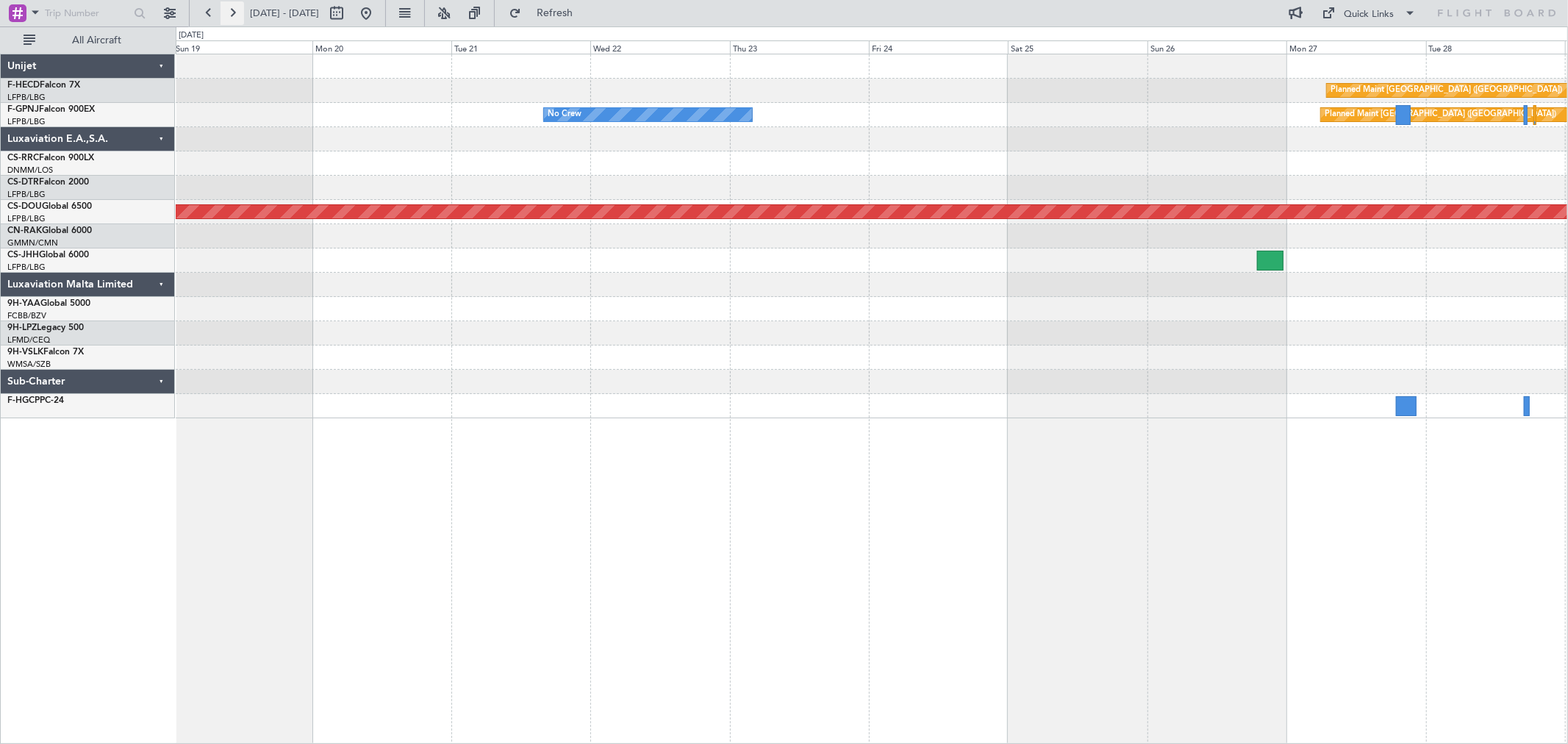
click at [233, 8] on button at bounding box center [232, 13] width 23 height 23
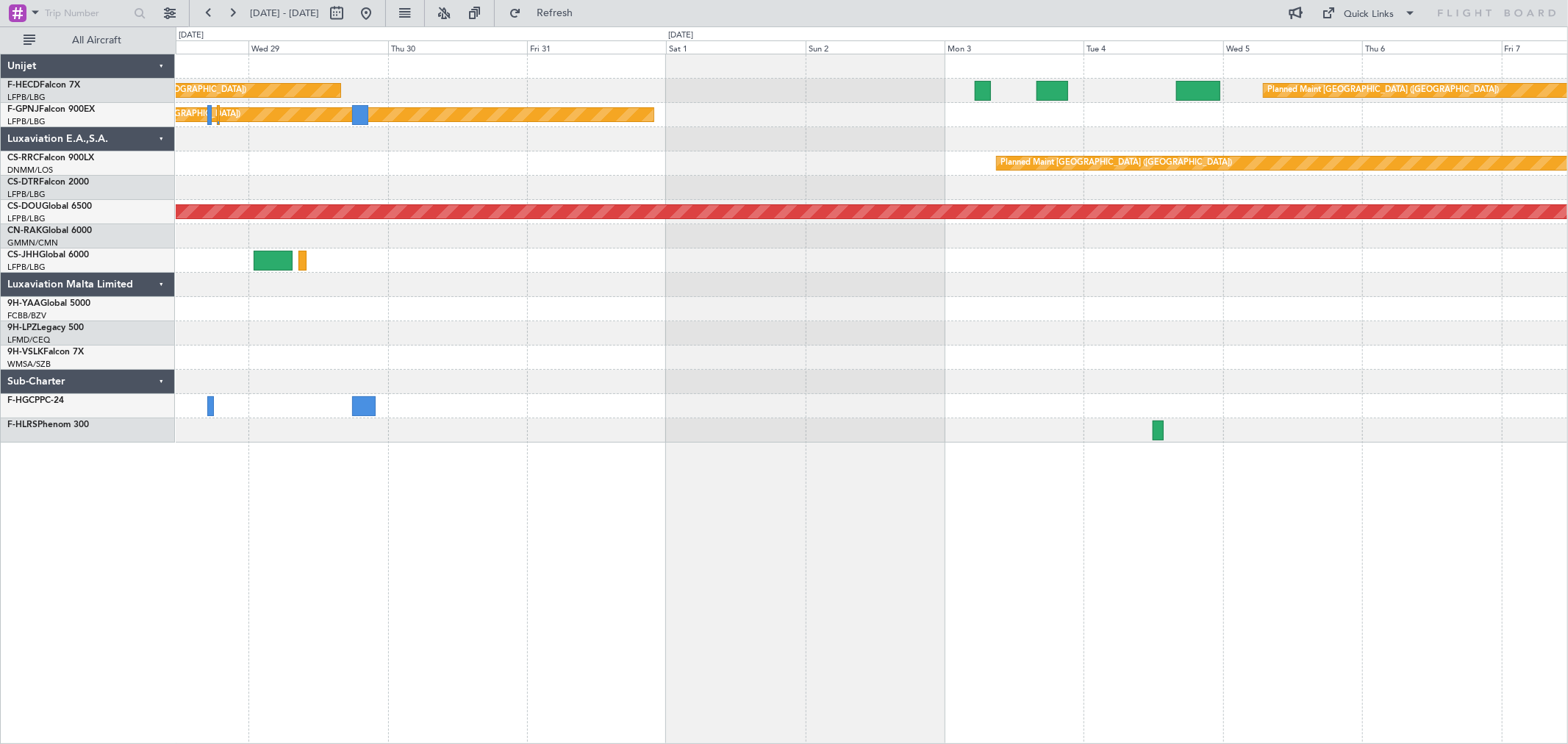
click at [1297, 127] on div "Planned Maint Paris (Le Bourget) Planned Maint Paris (Le Bourget) Planned Maint…" at bounding box center [871, 249] width 1392 height 388
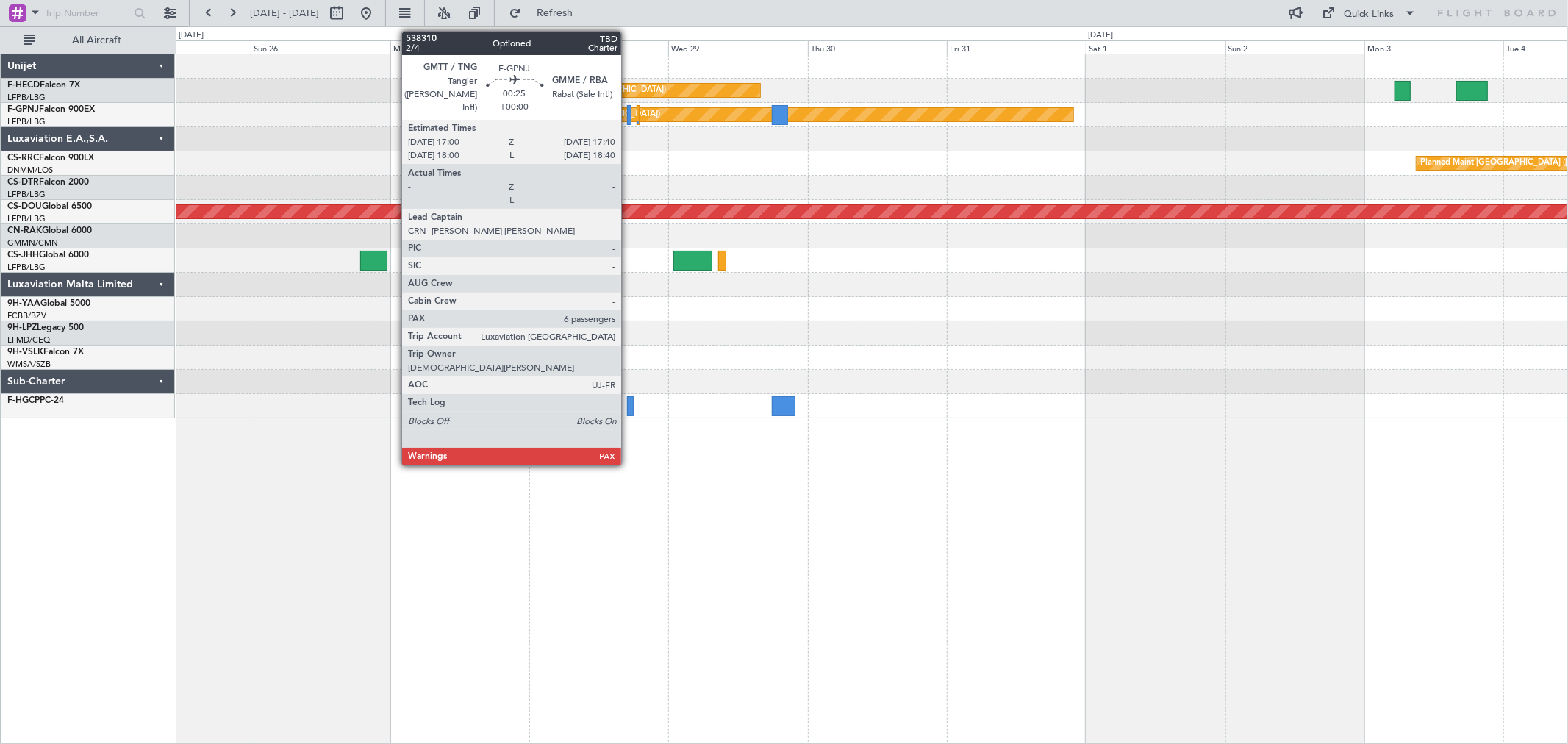
click at [629, 111] on div at bounding box center [630, 115] width 5 height 20
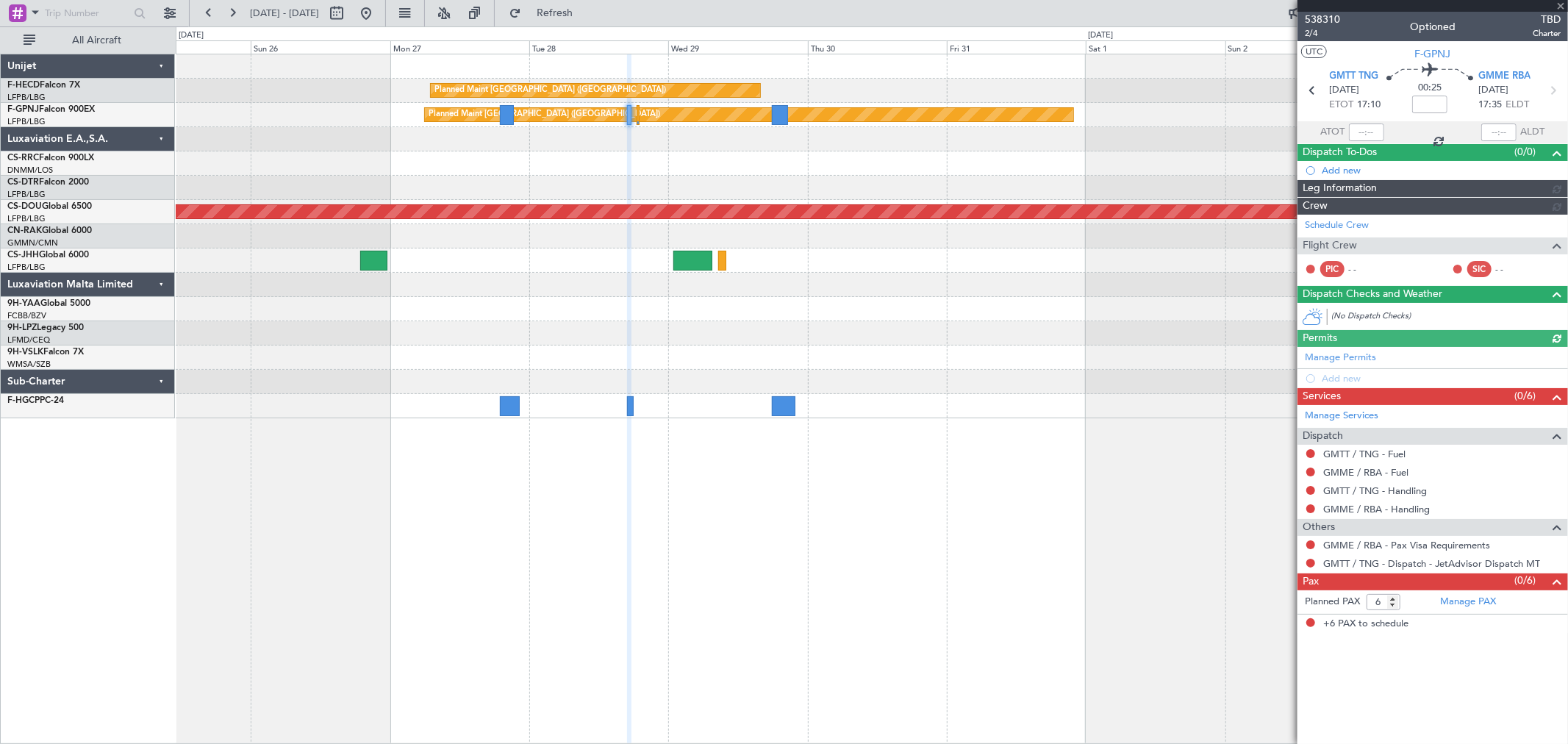
click at [1318, 27] on mat-tooltip-component "Trip Number" at bounding box center [1322, 47] width 73 height 39
click at [1326, 18] on span "538310" at bounding box center [1322, 19] width 35 height 16
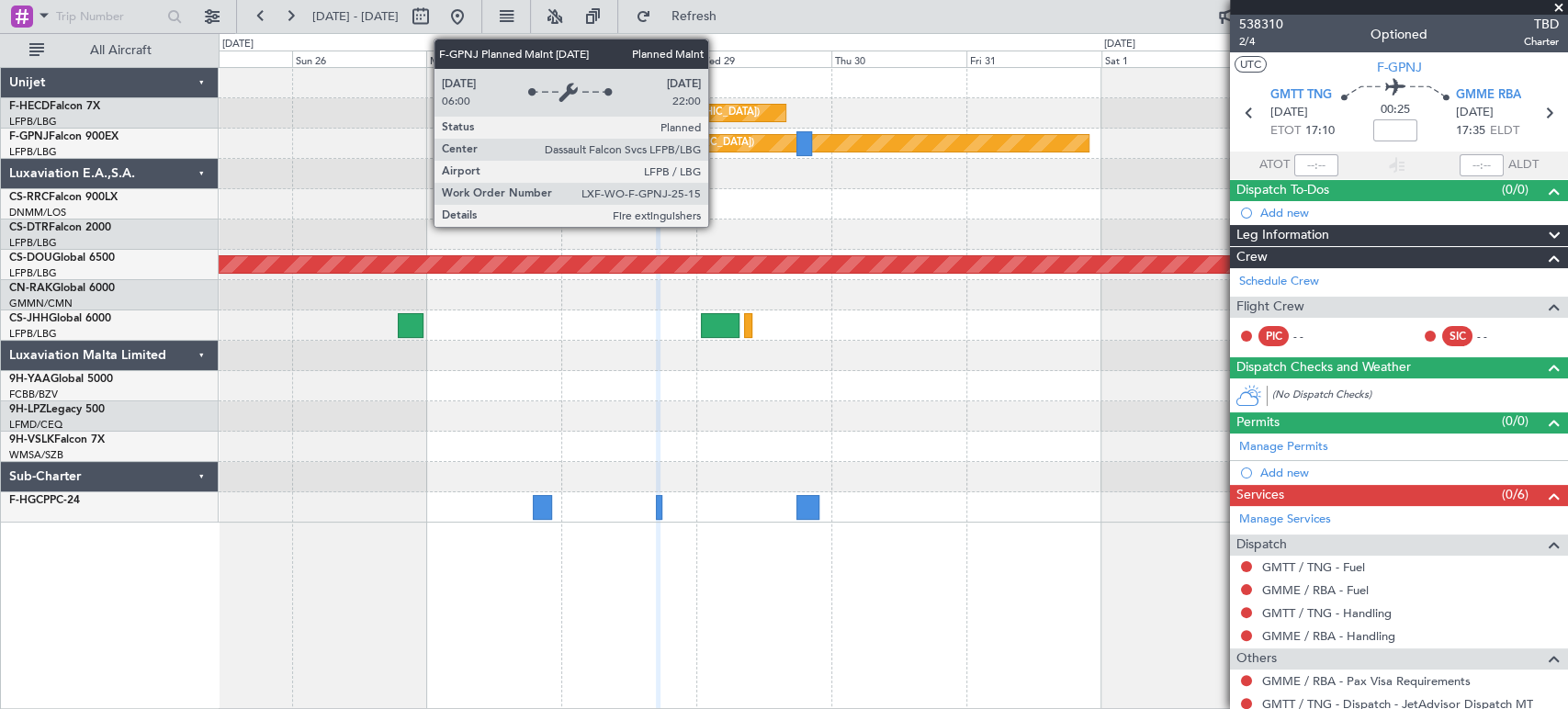
click at [512, 163] on div "Planned Maint [GEOGRAPHIC_DATA] ([GEOGRAPHIC_DATA]) Planned Maint [GEOGRAPHIC_D…" at bounding box center [892, 295] width 1348 height 455
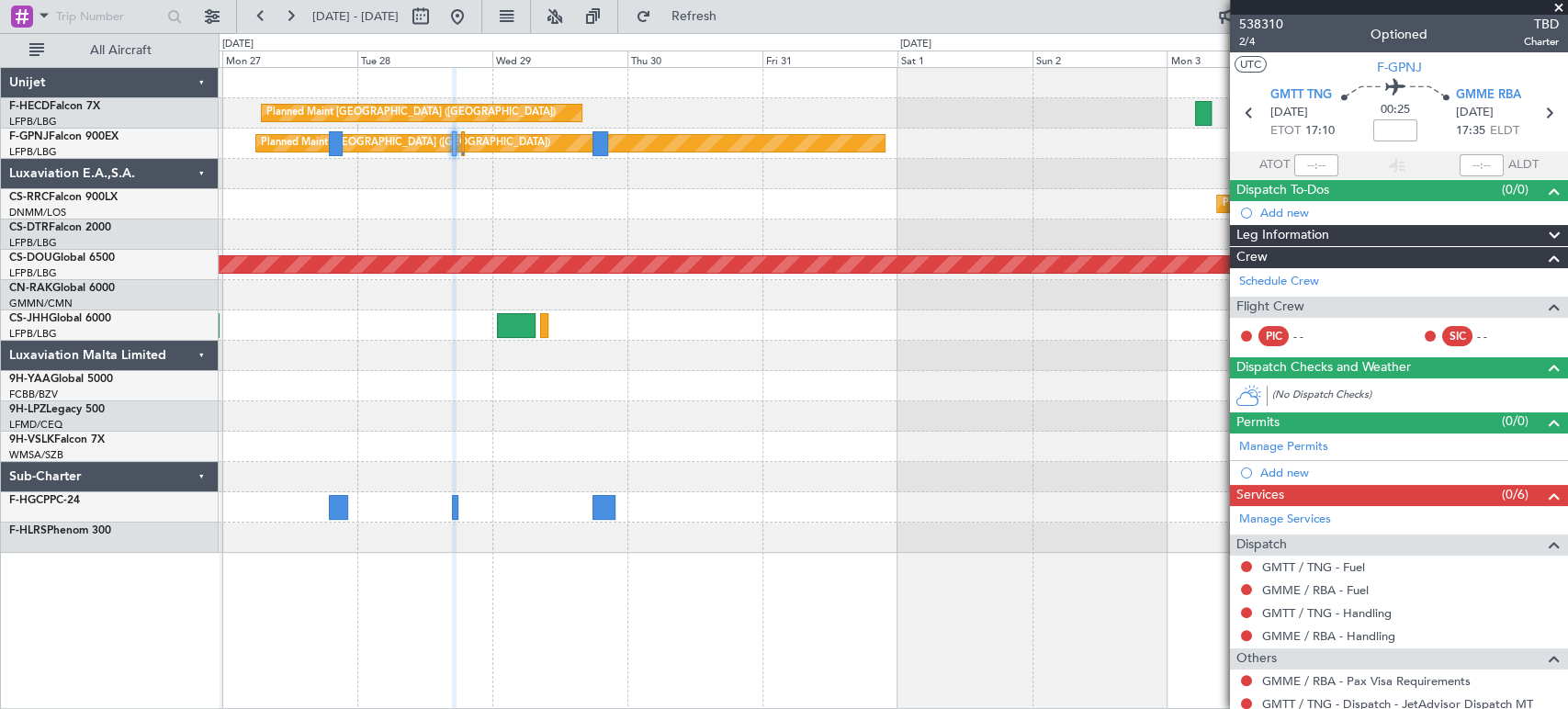
click at [932, 211] on div "Planned Maint Paris (Le Bourget) Planned Maint Paris (Le Bourget) Planned Maint…" at bounding box center [892, 310] width 1348 height 485
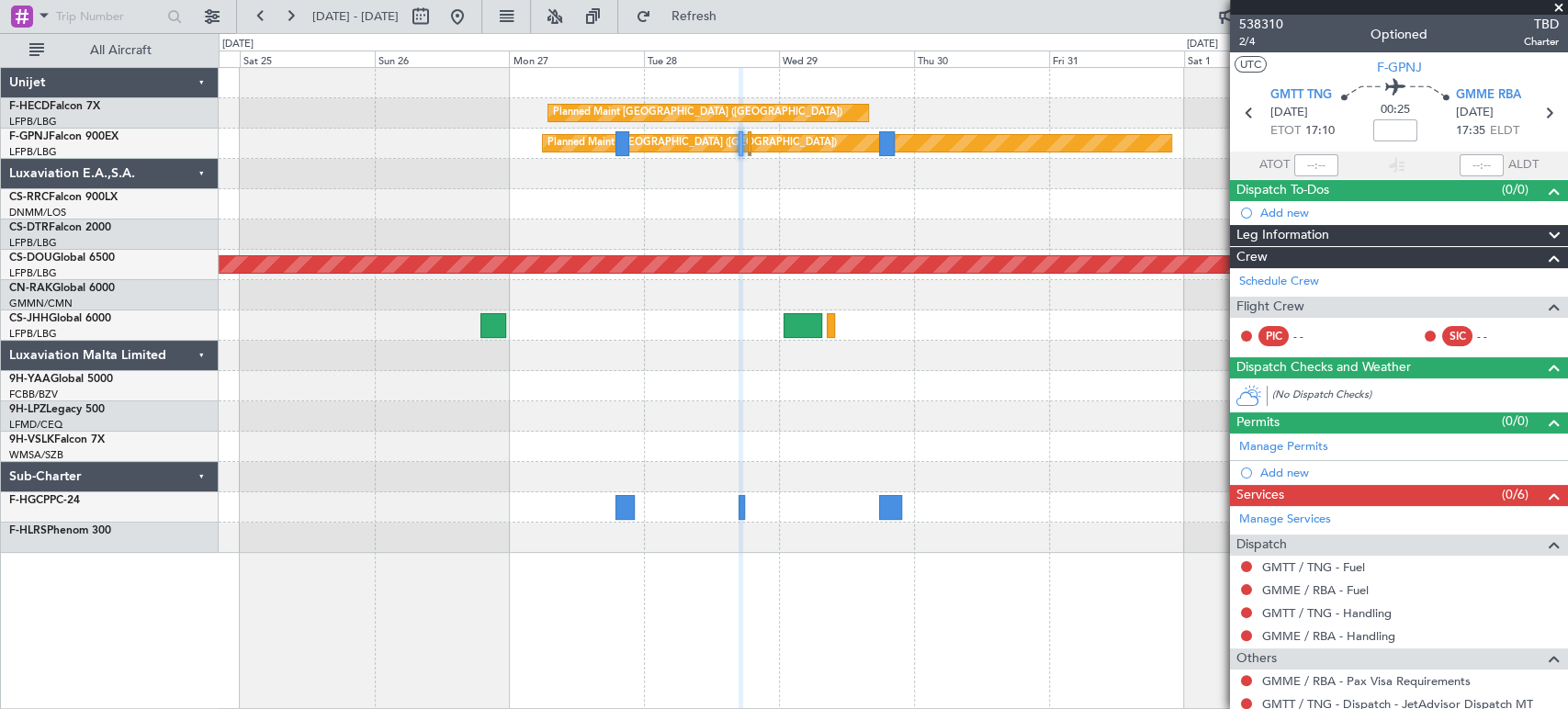
click at [1055, 197] on div "Planned Maint [GEOGRAPHIC_DATA] ([GEOGRAPHIC_DATA])" at bounding box center [892, 204] width 1348 height 30
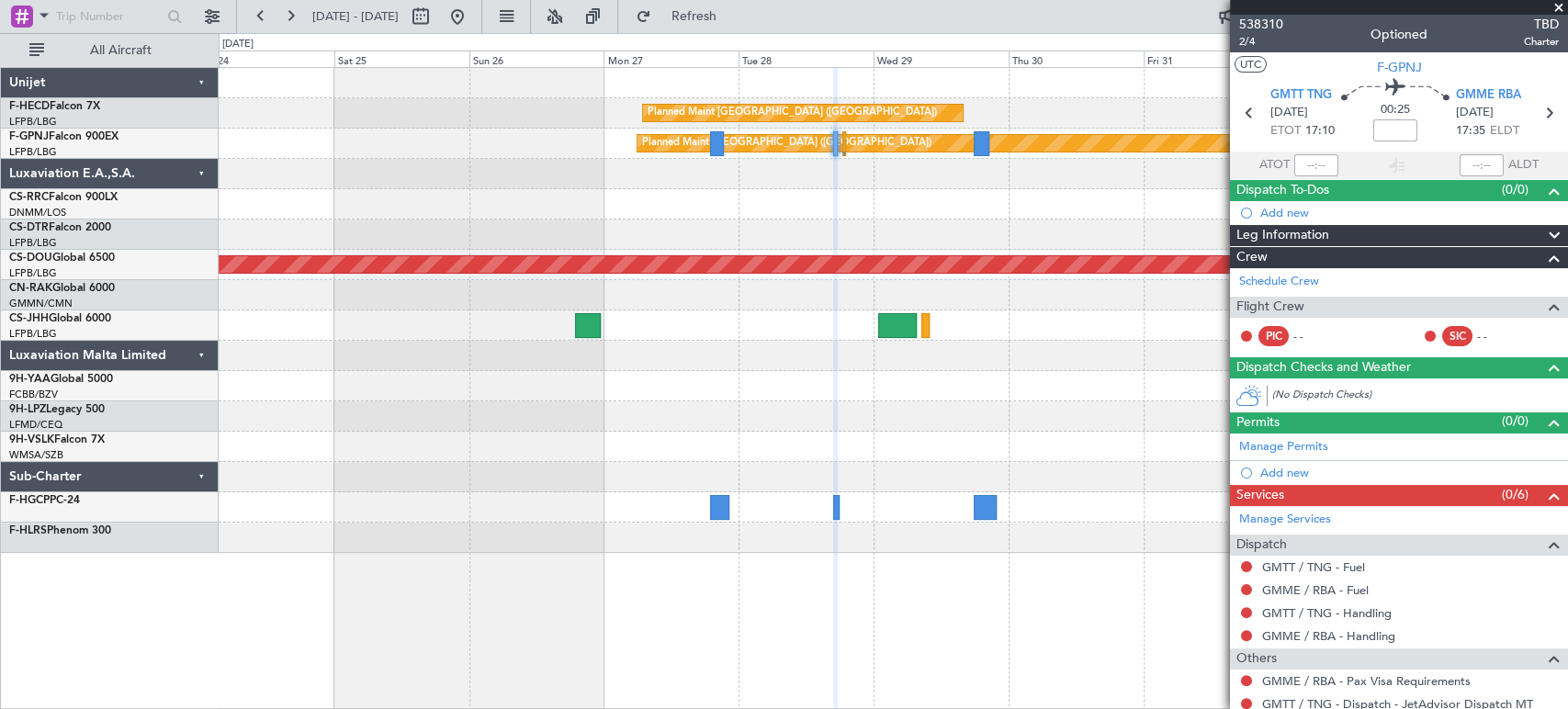
click at [526, 226] on div "Planned Maint [GEOGRAPHIC_DATA] ([GEOGRAPHIC_DATA]) Planned Maint [GEOGRAPHIC_D…" at bounding box center [892, 310] width 1348 height 485
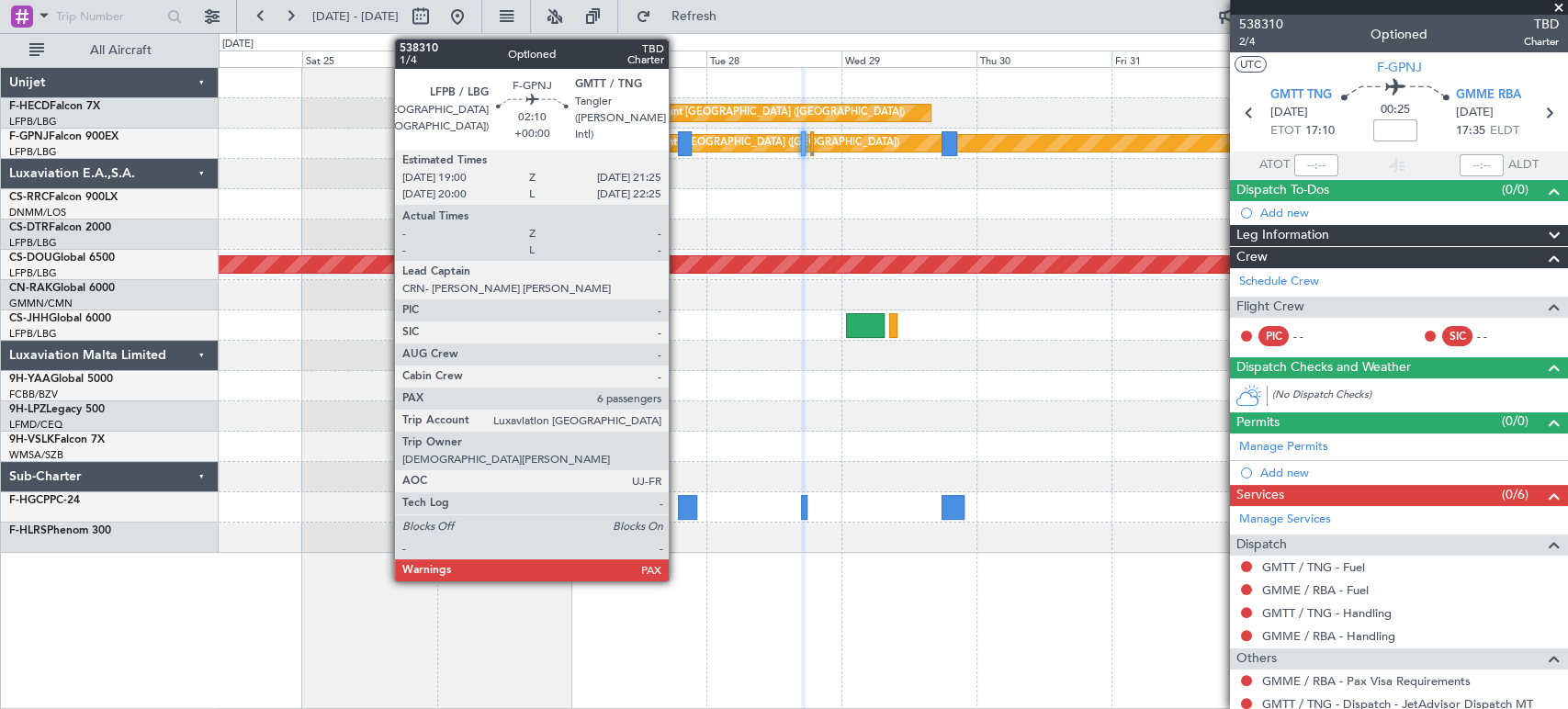
click at [678, 145] on div at bounding box center [685, 144] width 14 height 25
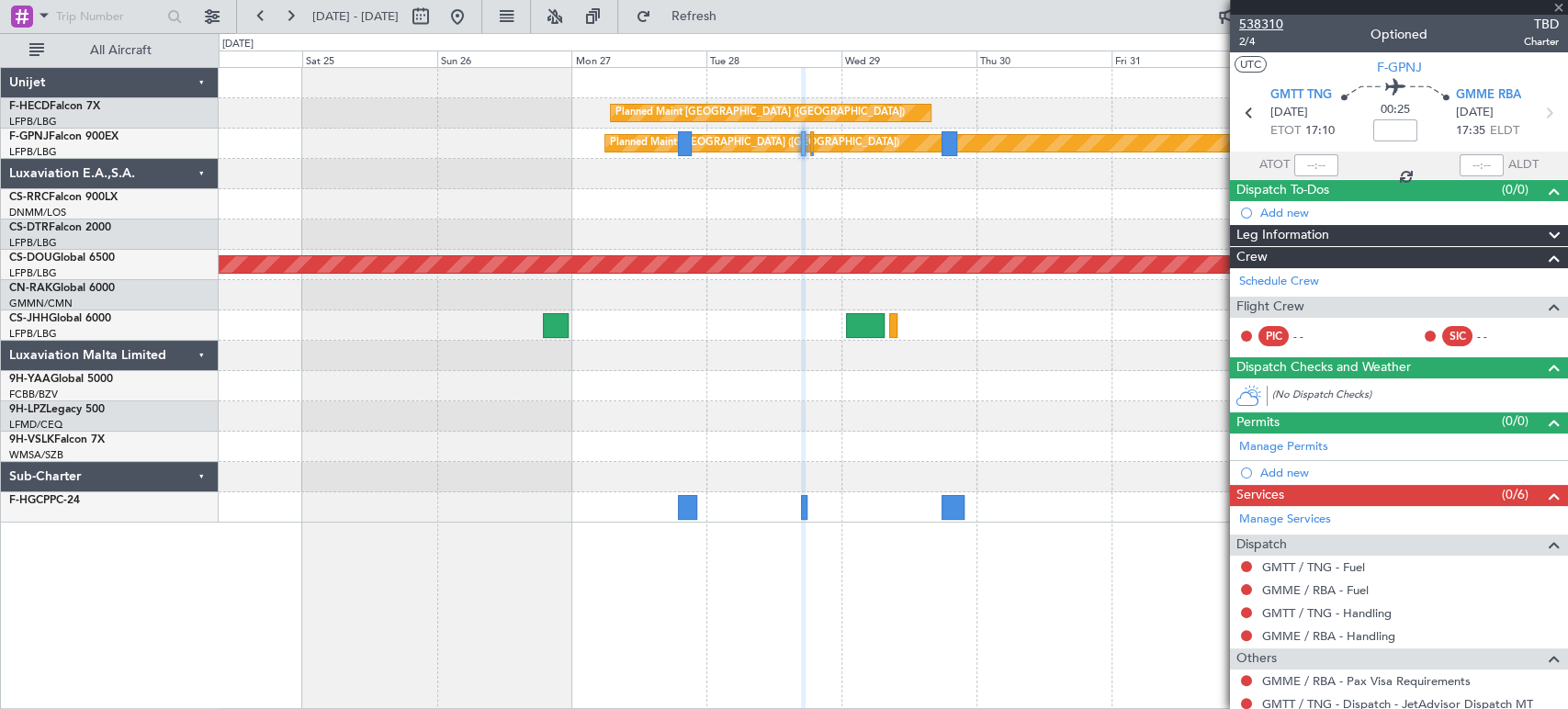
click at [1245, 22] on span "538310" at bounding box center [1261, 24] width 44 height 19
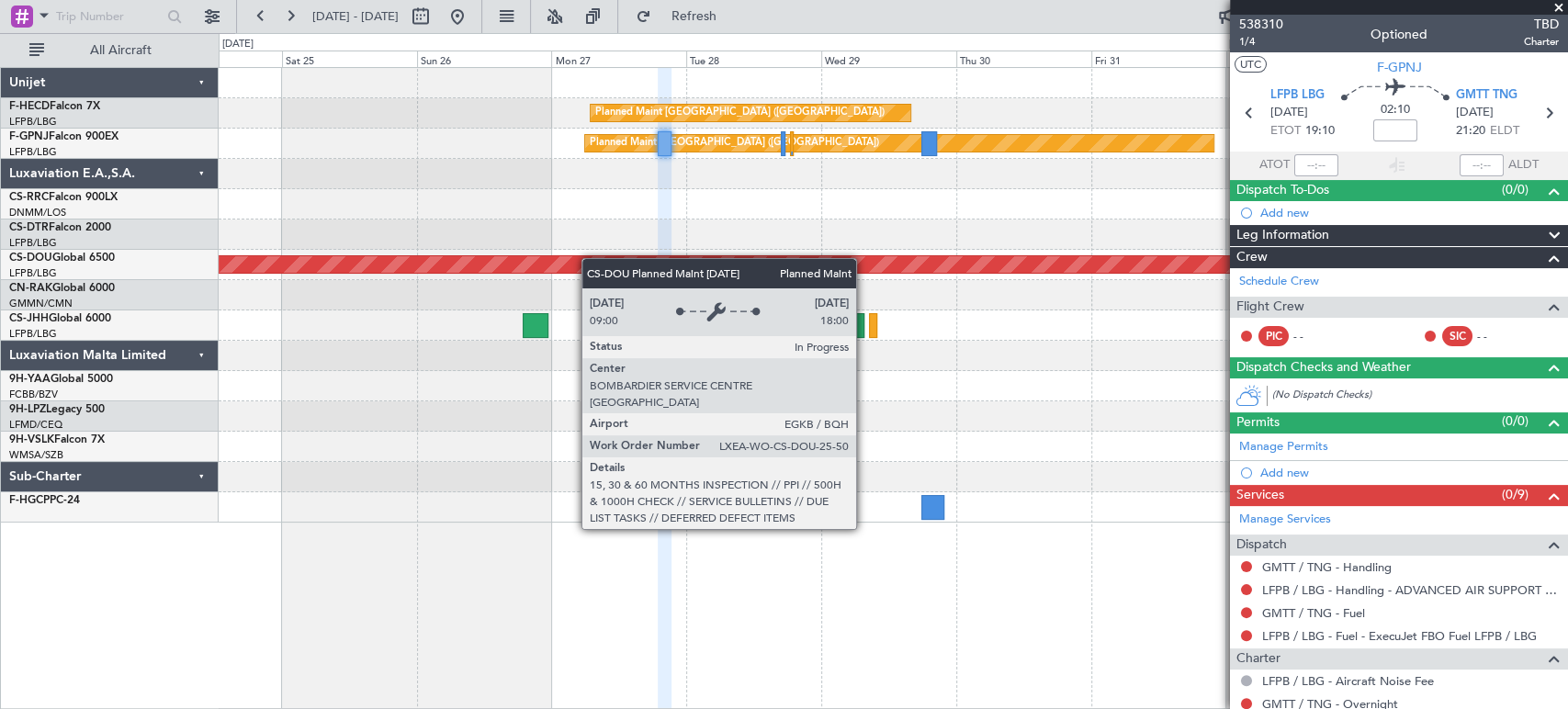
click at [1232, 260] on fb-app "24 Oct 2025 - 03 Nov 2025 Refresh Quick Links All Aircraft Planned Maint Paris …" at bounding box center [784, 361] width 1568 height 695
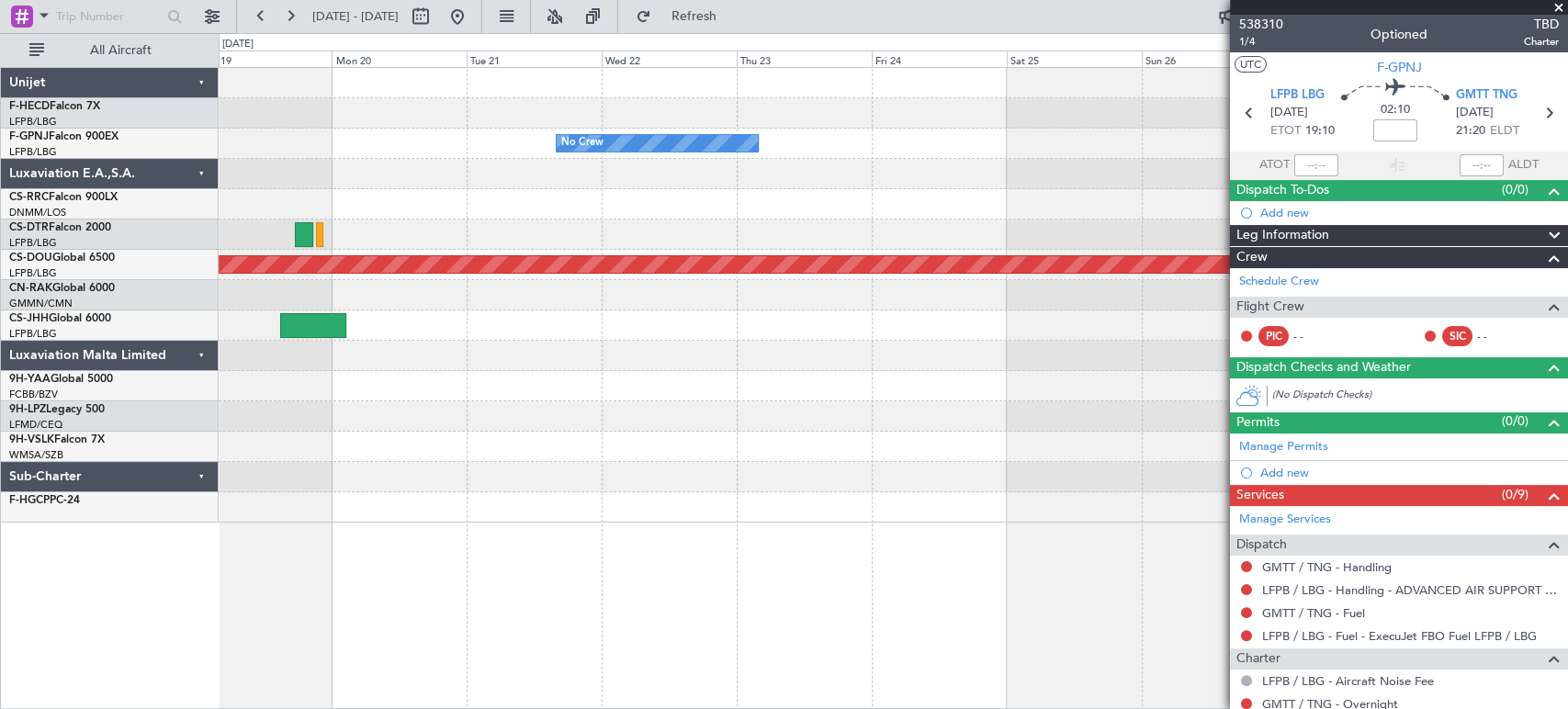
click at [1216, 278] on div "Planned Maint London ([GEOGRAPHIC_DATA])" at bounding box center [892, 265] width 1348 height 30
click at [977, 237] on div "Planned Maint Paris (Le Bourget) Planned Maint Paris (Le Bourget) No Crew No Cr…" at bounding box center [892, 295] width 1348 height 455
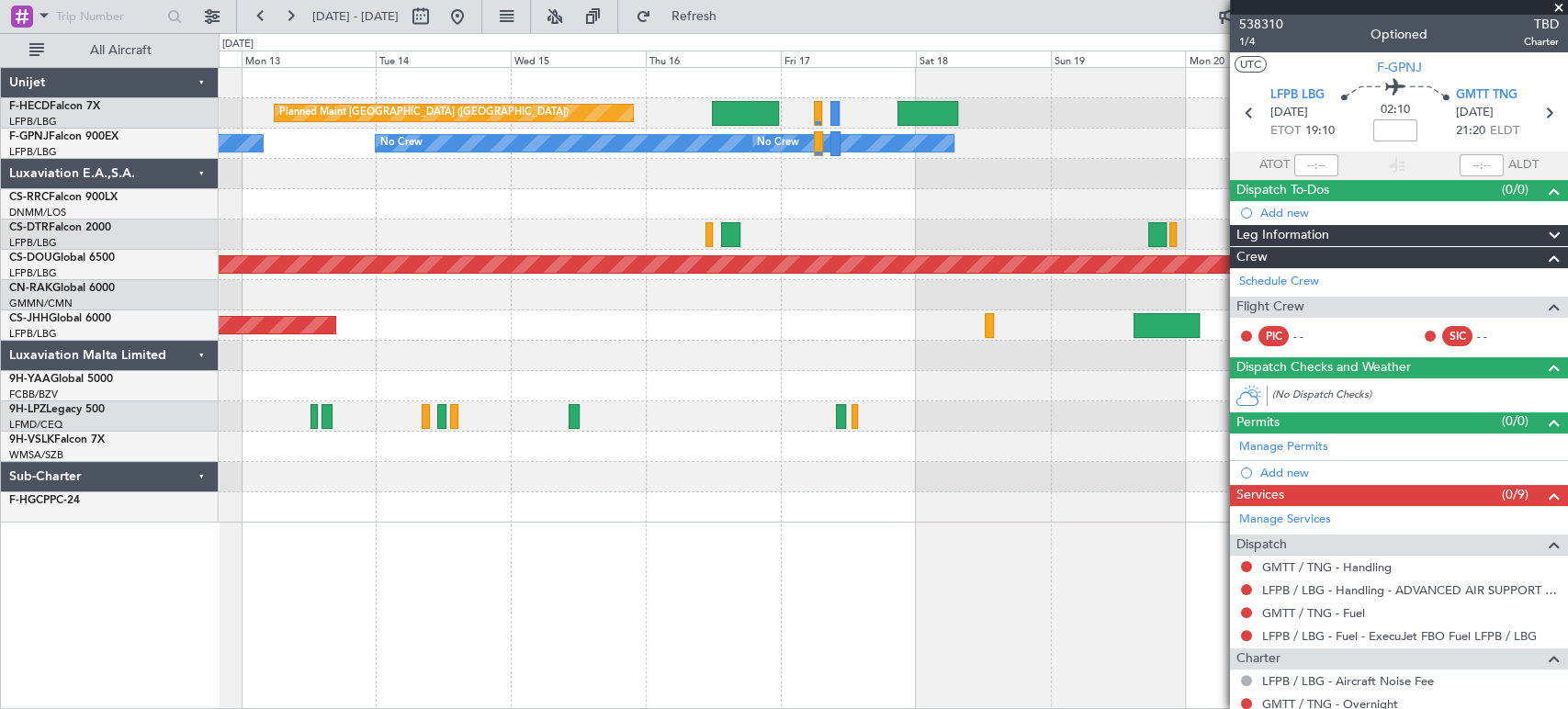
click at [649, 193] on div at bounding box center [892, 204] width 1348 height 30
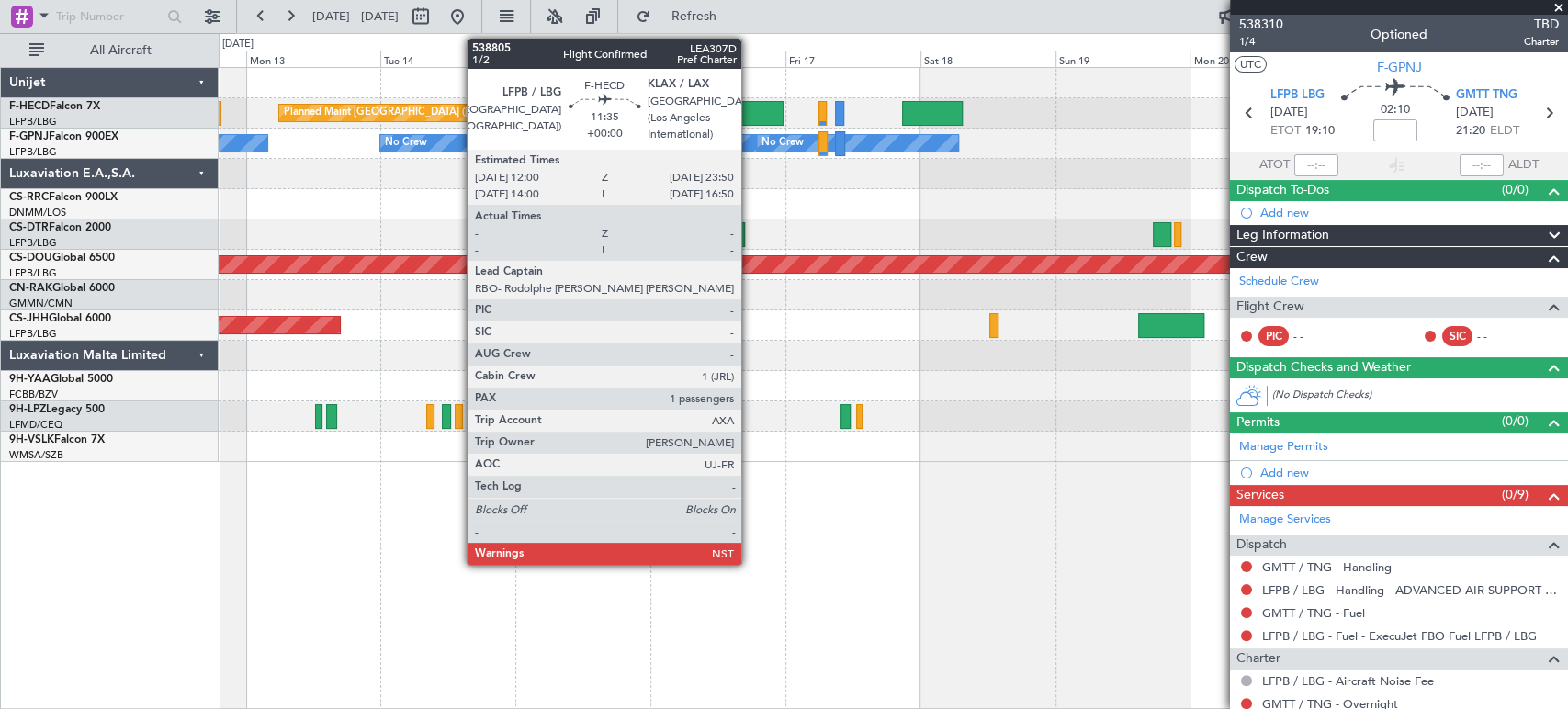
click at [750, 107] on div at bounding box center [750, 113] width 67 height 25
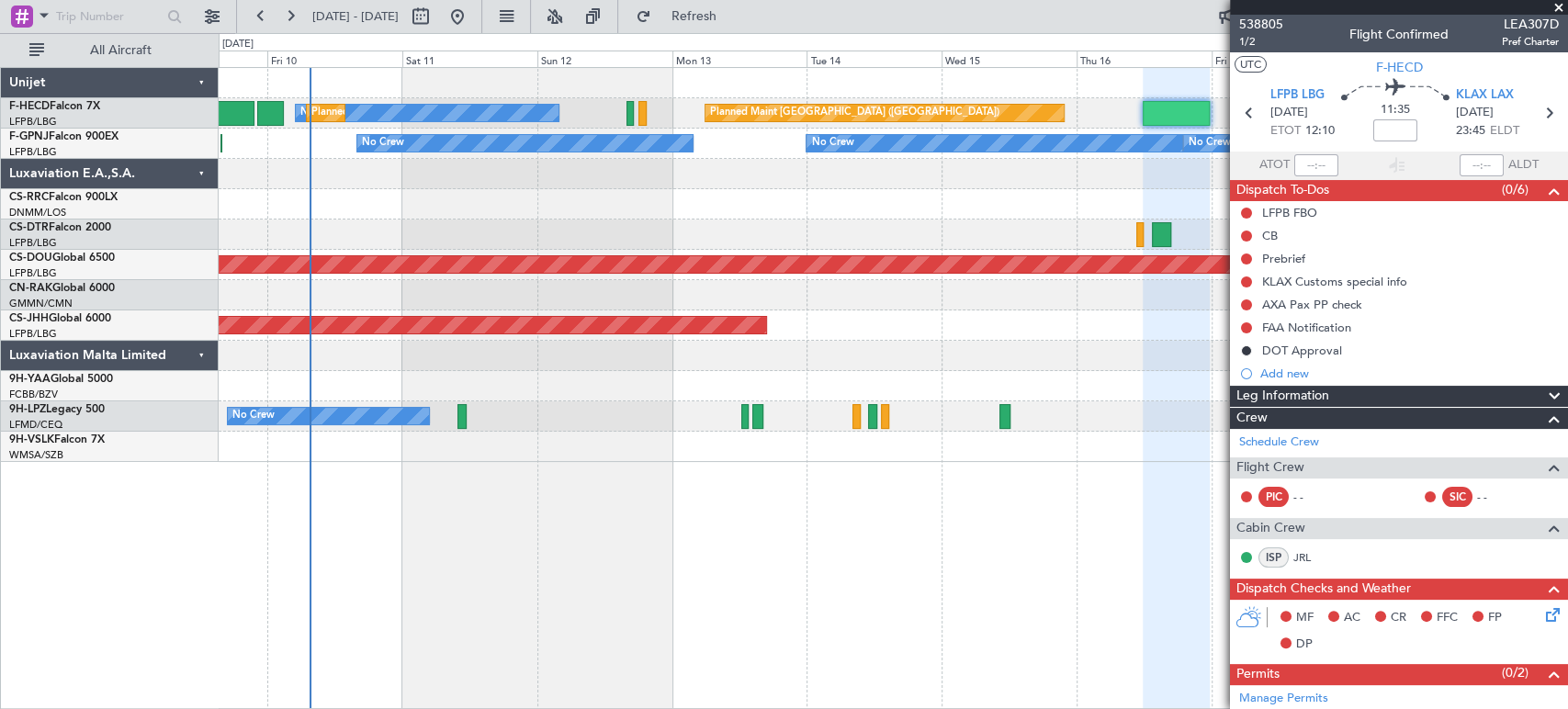
click at [1032, 161] on div "Planned Maint [GEOGRAPHIC_DATA] ([GEOGRAPHIC_DATA]) No Crew Planned Maint [GEOG…" at bounding box center [892, 265] width 1348 height 394
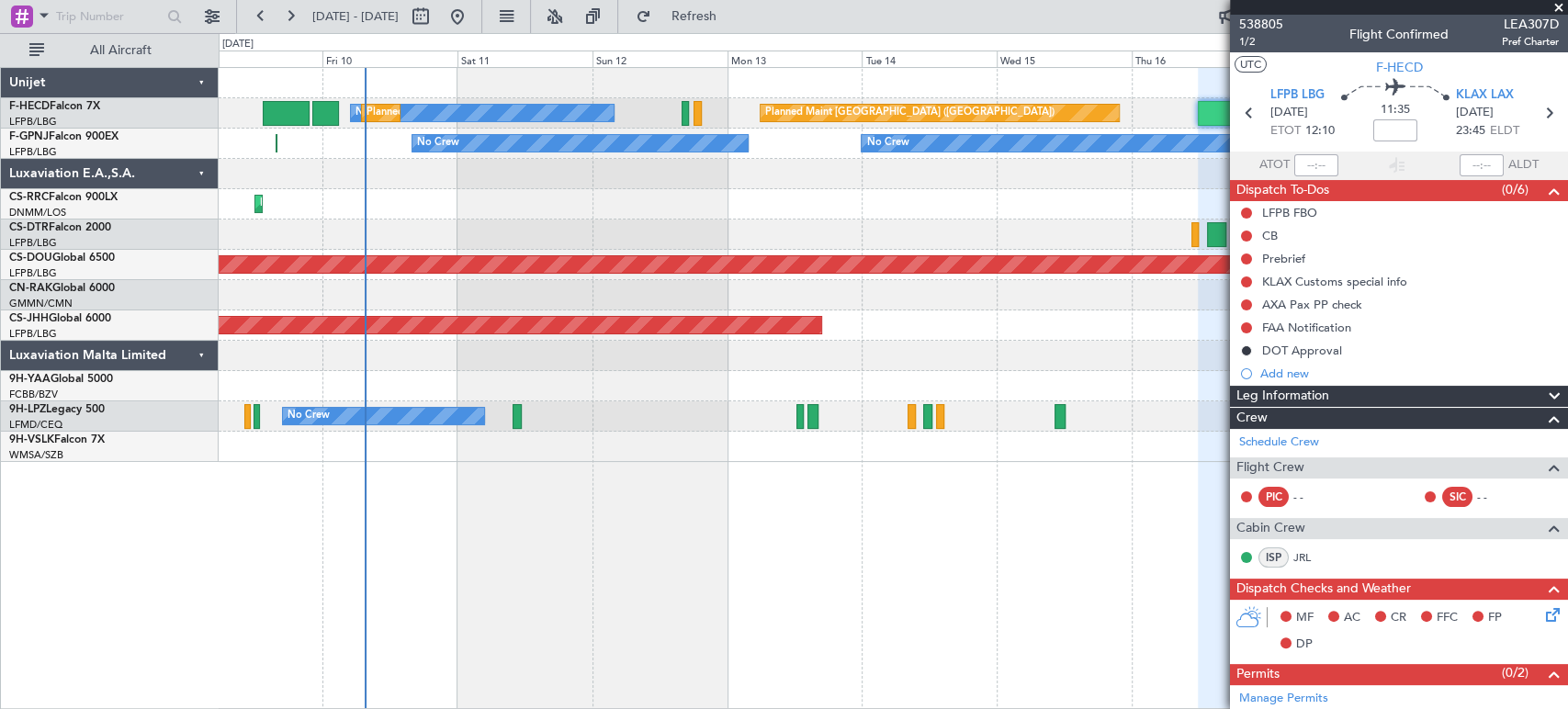
click at [638, 201] on div "Planned Maint [GEOGRAPHIC_DATA] ([GEOGRAPHIC_DATA]) No Crew Planned Maint [GEOG…" at bounding box center [892, 265] width 1348 height 394
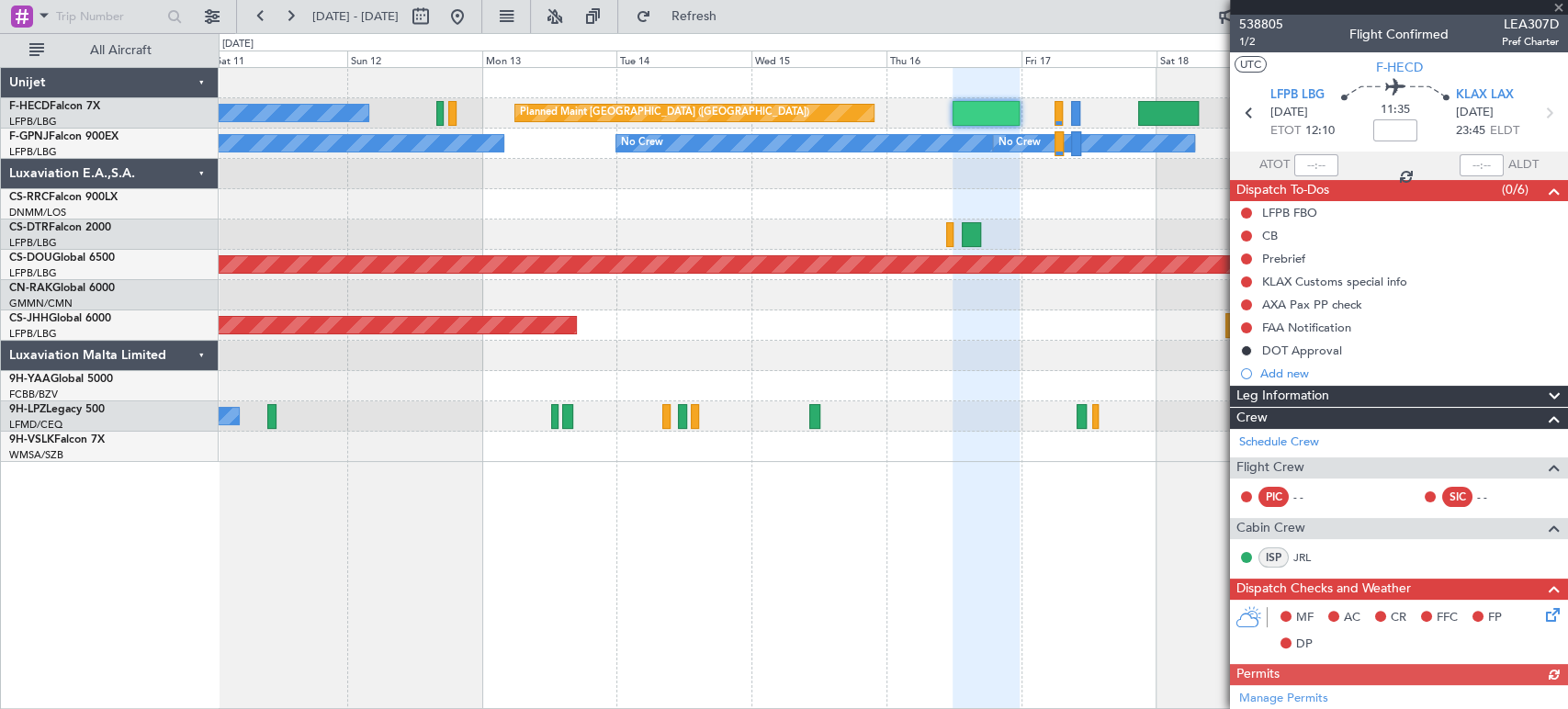
click at [375, 408] on div "No Crew" at bounding box center [892, 416] width 1348 height 30
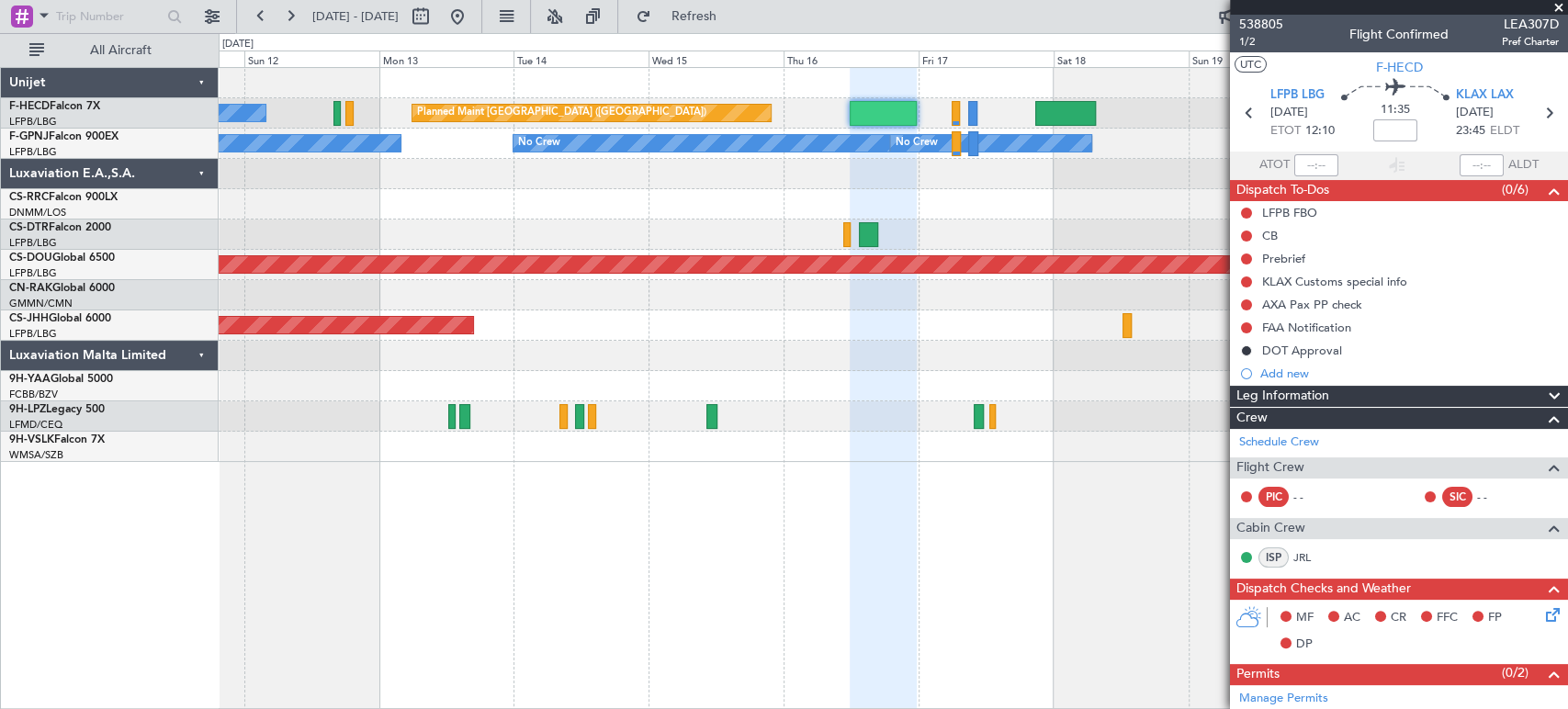
click at [150, 389] on div "No Crew Planned Maint [GEOGRAPHIC_DATA] ([GEOGRAPHIC_DATA]) Planned Maint [GEOG…" at bounding box center [784, 371] width 1568 height 676
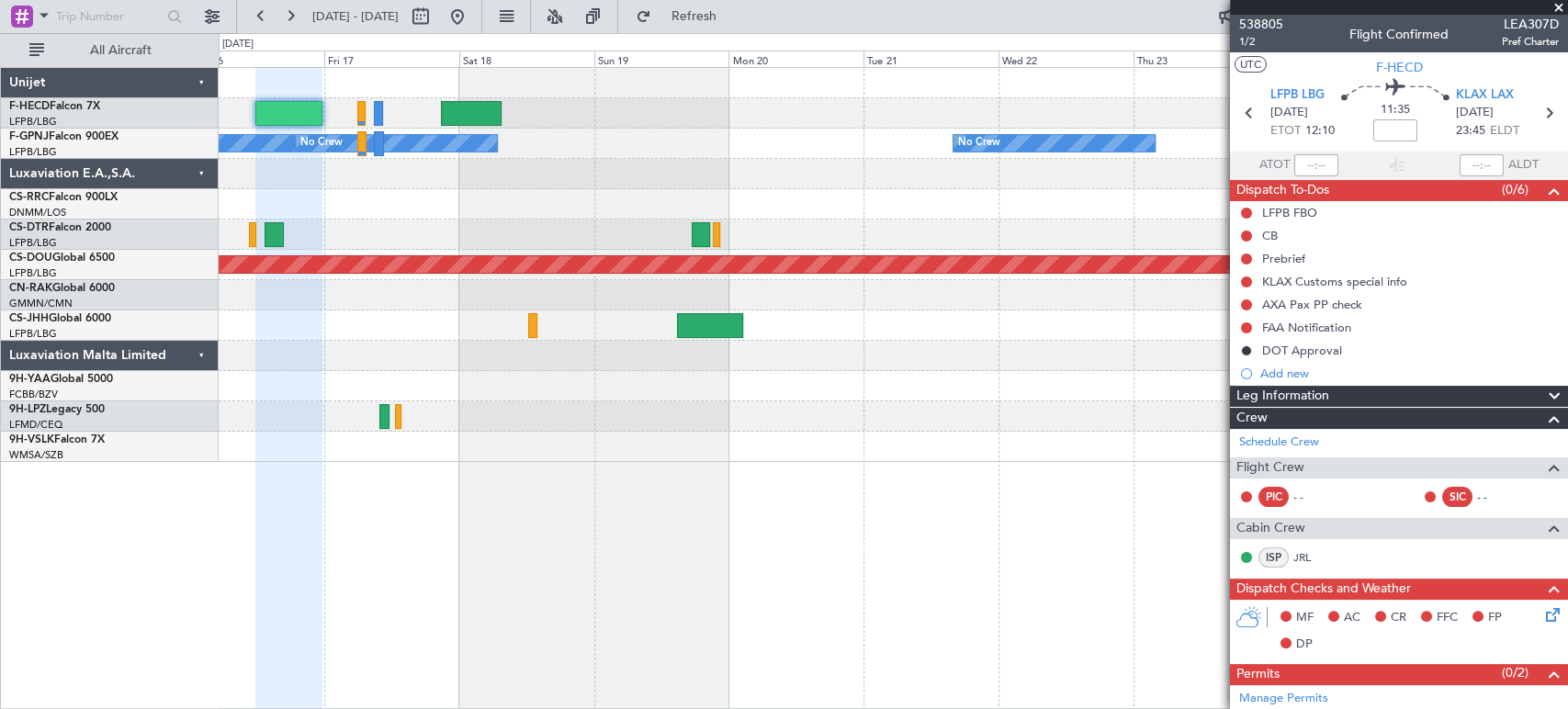
click at [380, 396] on div at bounding box center [892, 386] width 1348 height 30
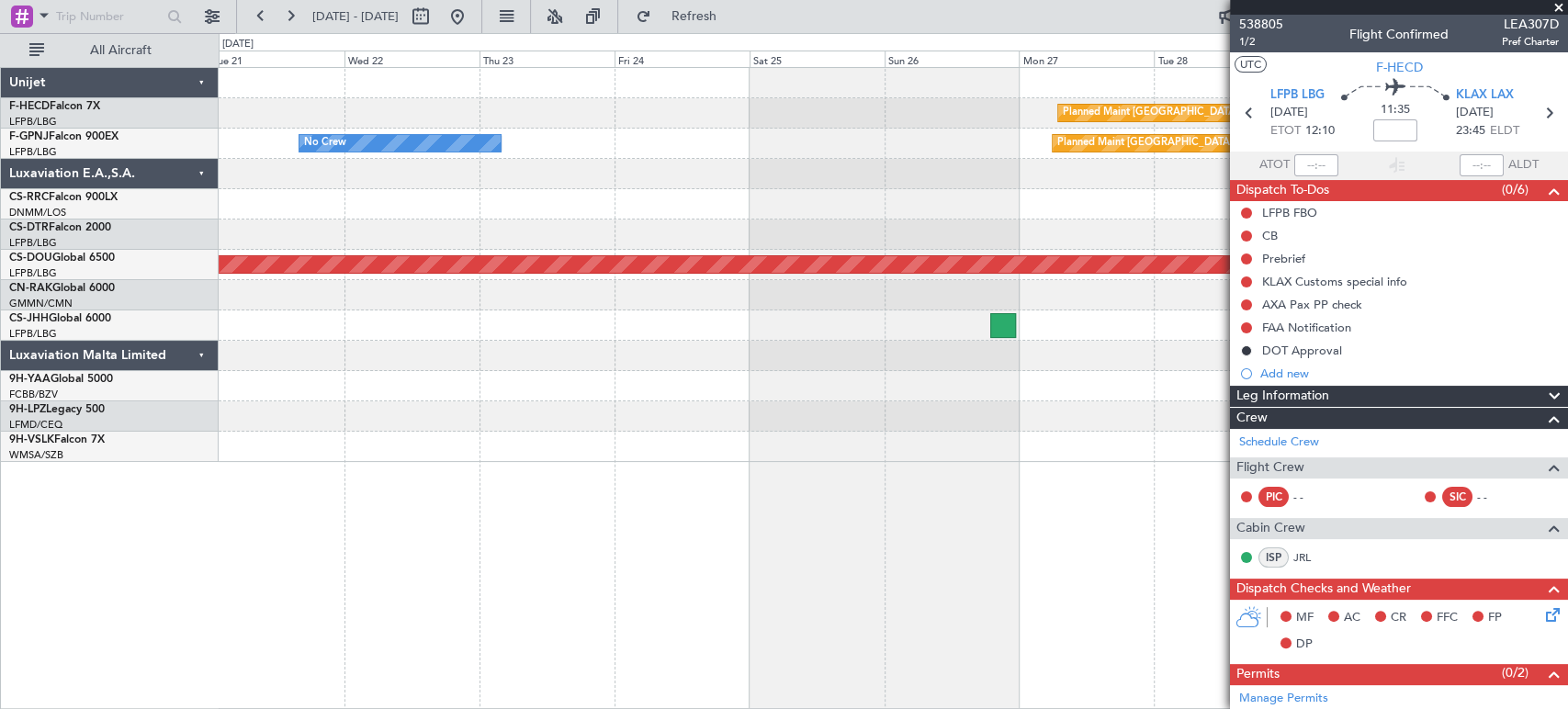
click at [313, 395] on div at bounding box center [892, 386] width 1348 height 30
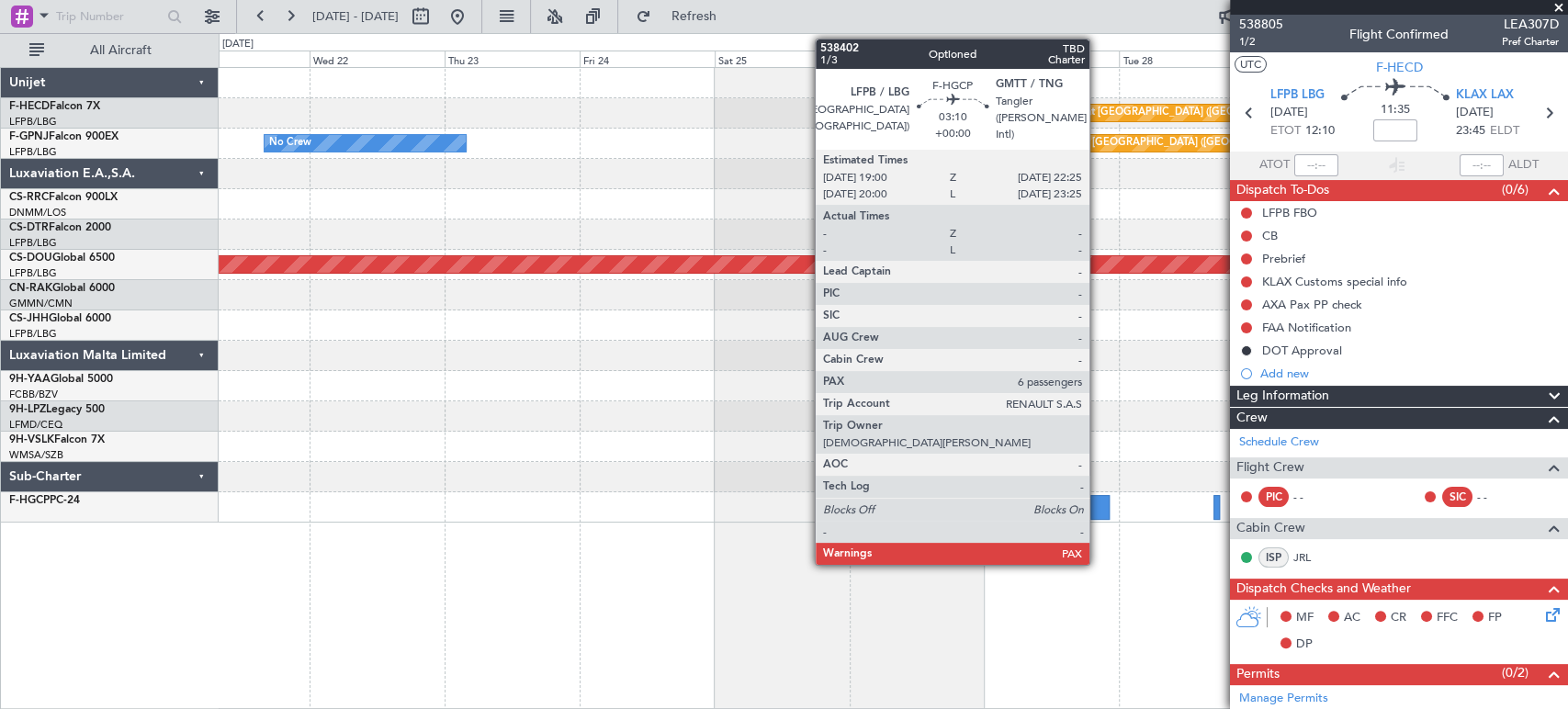
click at [1099, 505] on div at bounding box center [1100, 507] width 19 height 25
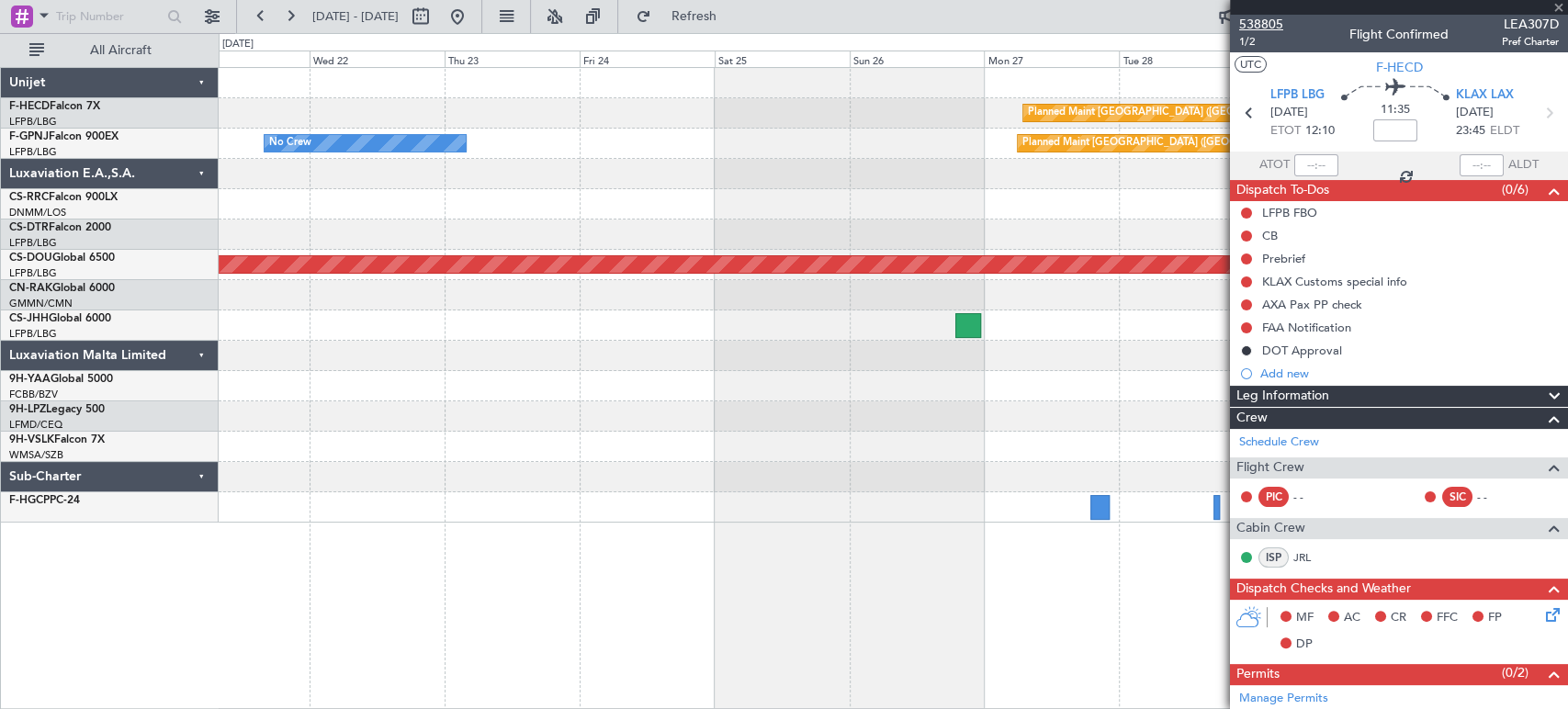
type input "6"
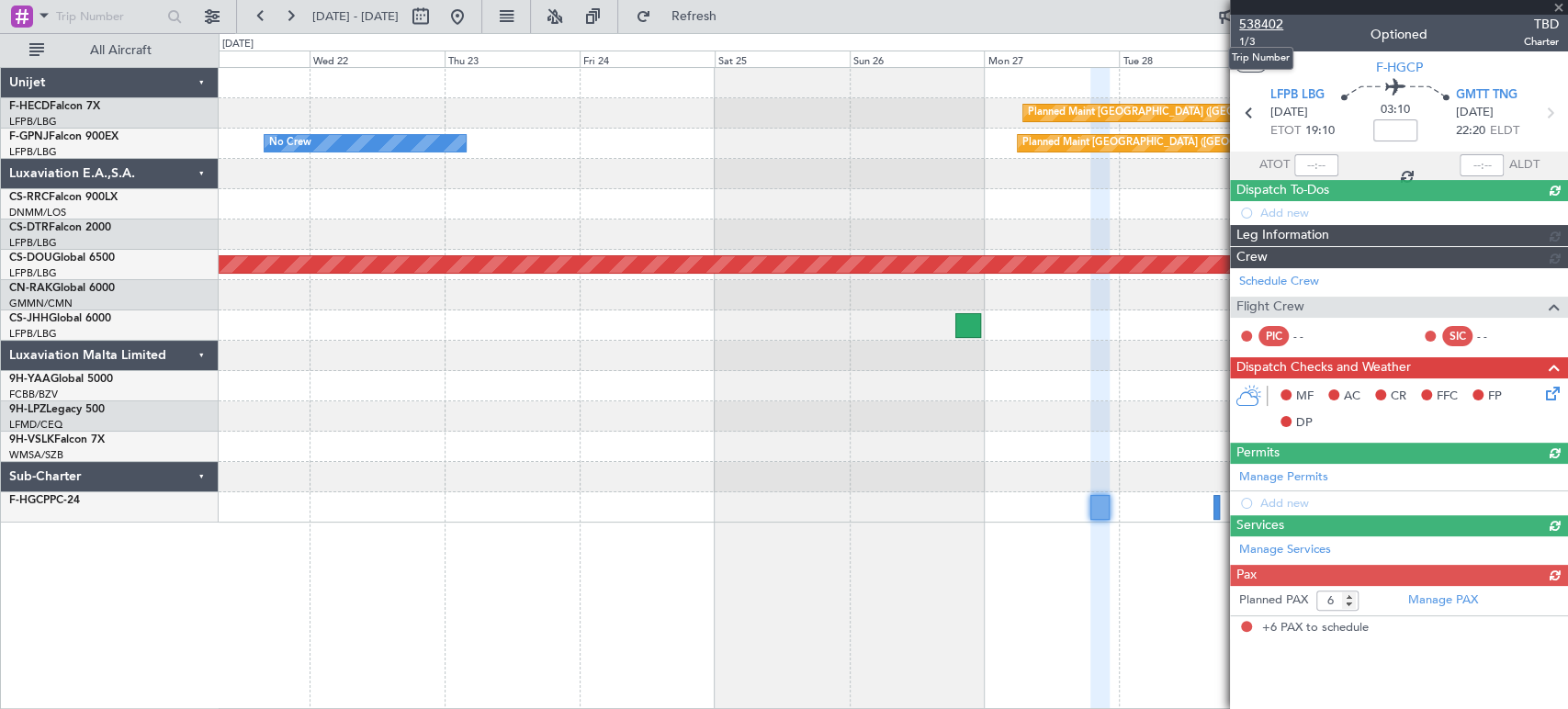
click at [1273, 25] on span "538402" at bounding box center [1261, 24] width 44 height 19
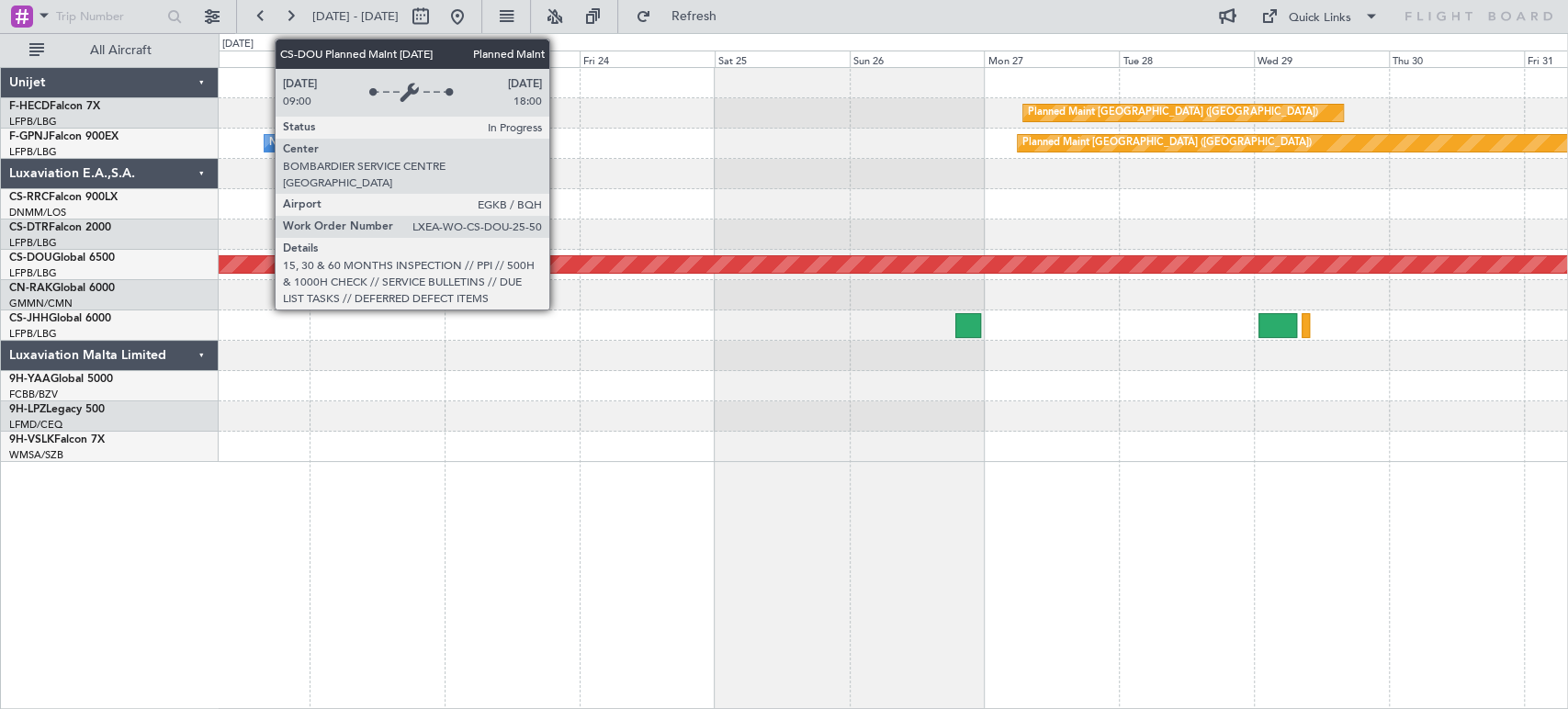
click at [1205, 124] on div "Planned Maint Paris (Le Bourget) No Crew Planned Maint Paris (Le Bourget) Plann…" at bounding box center [892, 265] width 1348 height 394
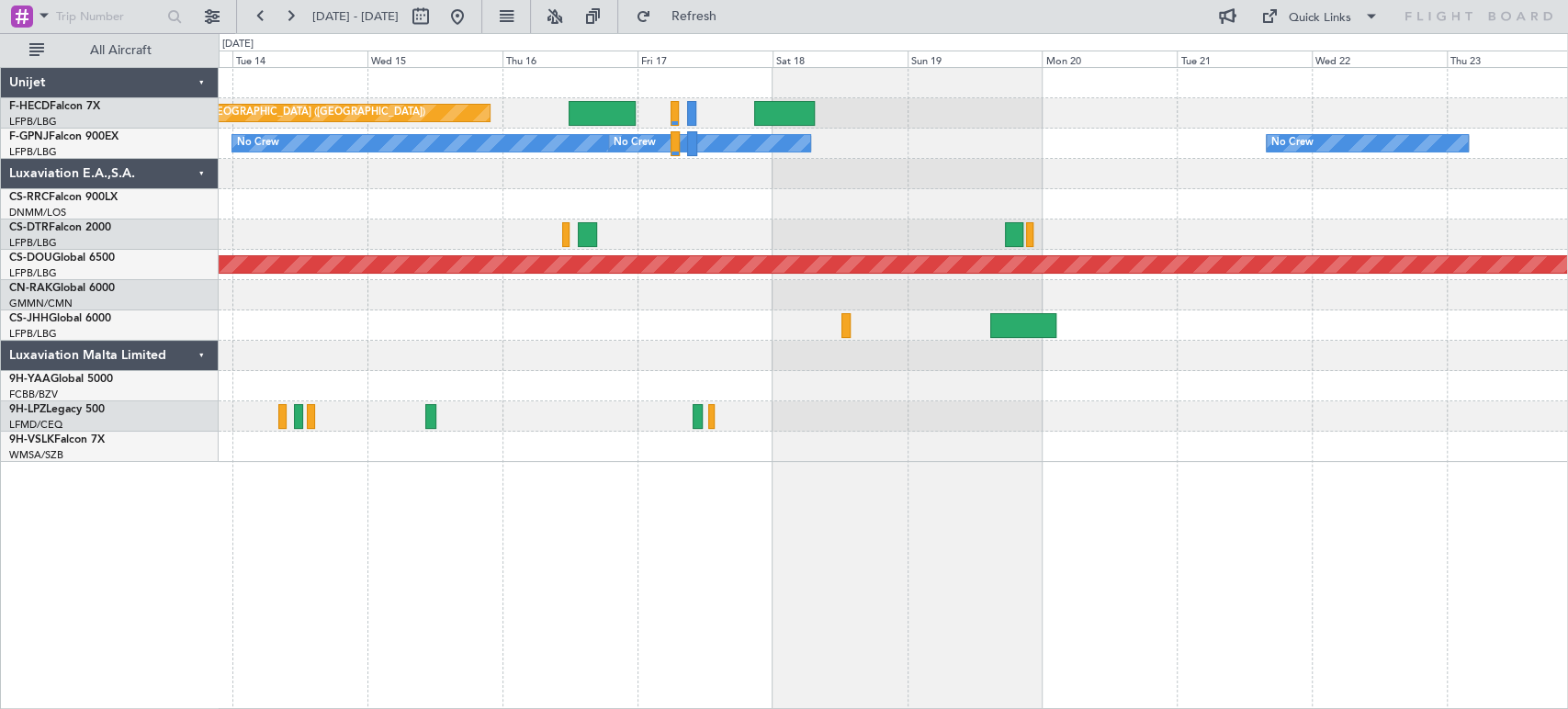
click at [918, 97] on div "Planned Maint Paris (Le Bourget) No Crew No Crew No Crew No Crew No Crew Planne…" at bounding box center [892, 265] width 1348 height 394
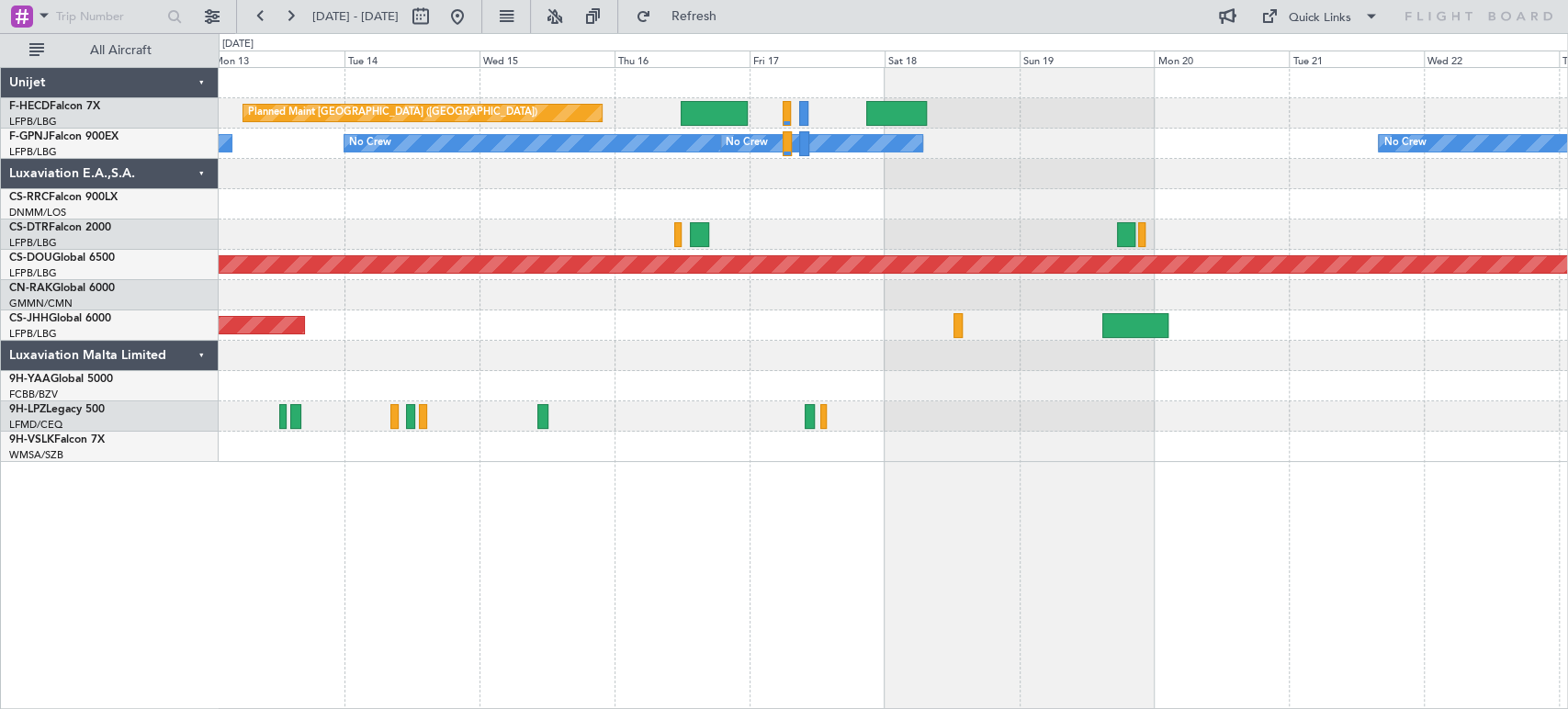
click at [1074, 161] on div "Planned Maint Paris (Le Bourget) No Crew Planned Maint Paris (Le Bourget) No Cr…" at bounding box center [892, 265] width 1348 height 394
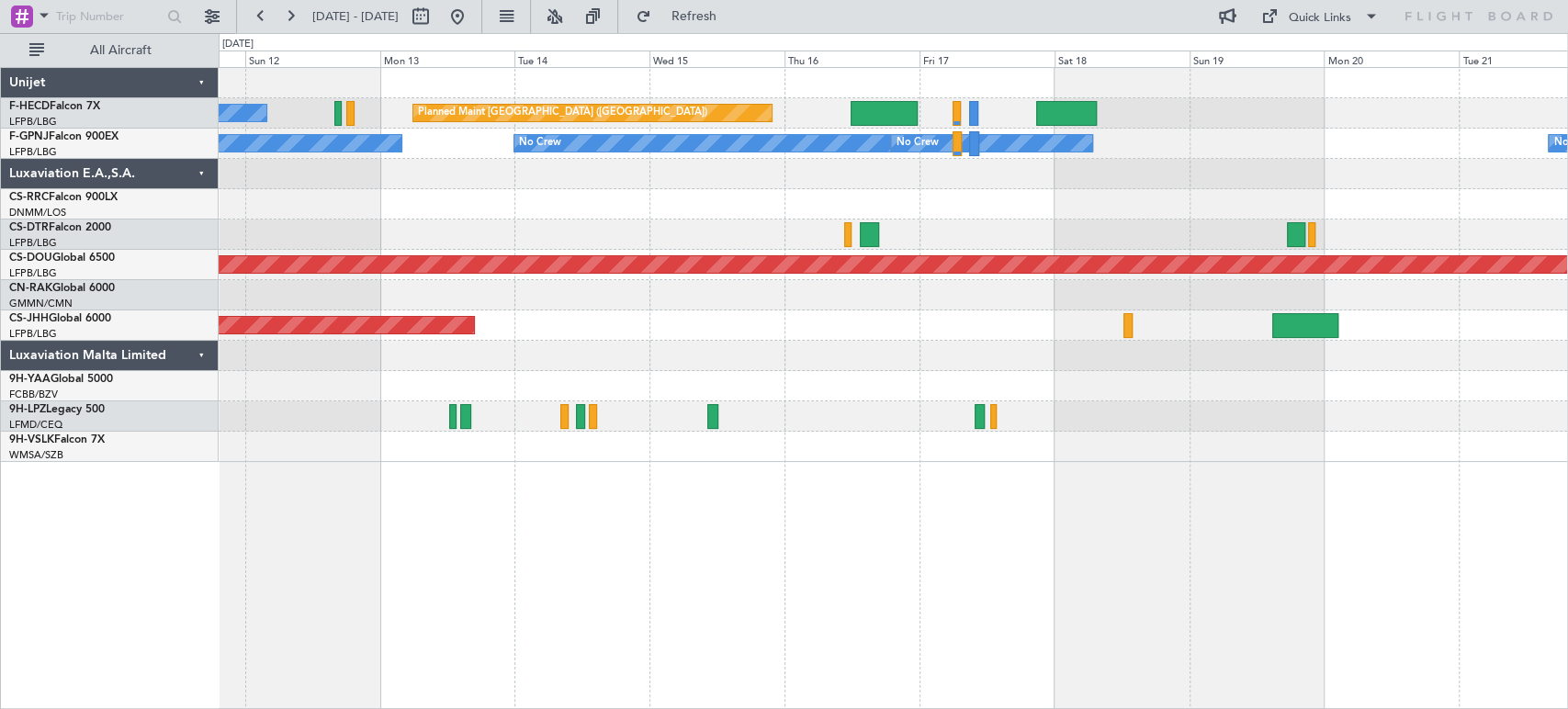
click at [293, 223] on div "No Crew Planned Maint Paris (Le Bourget) Planned Maint Paris (Le Bourget) No Cr…" at bounding box center [892, 265] width 1348 height 394
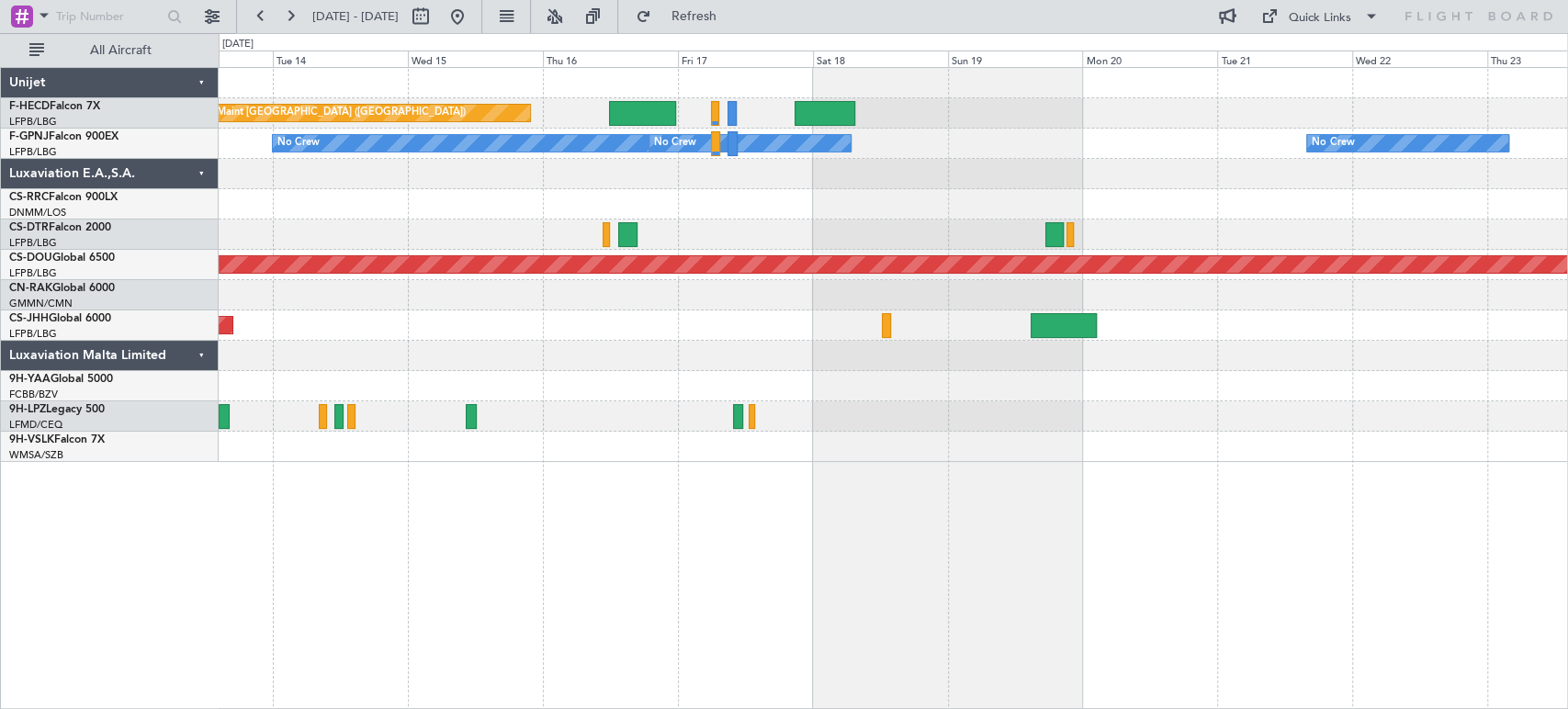
click at [305, 177] on div "Planned Maint Paris (Le Bourget) No Crew No Crew No Crew No Crew No Crew Planne…" at bounding box center [892, 265] width 1348 height 394
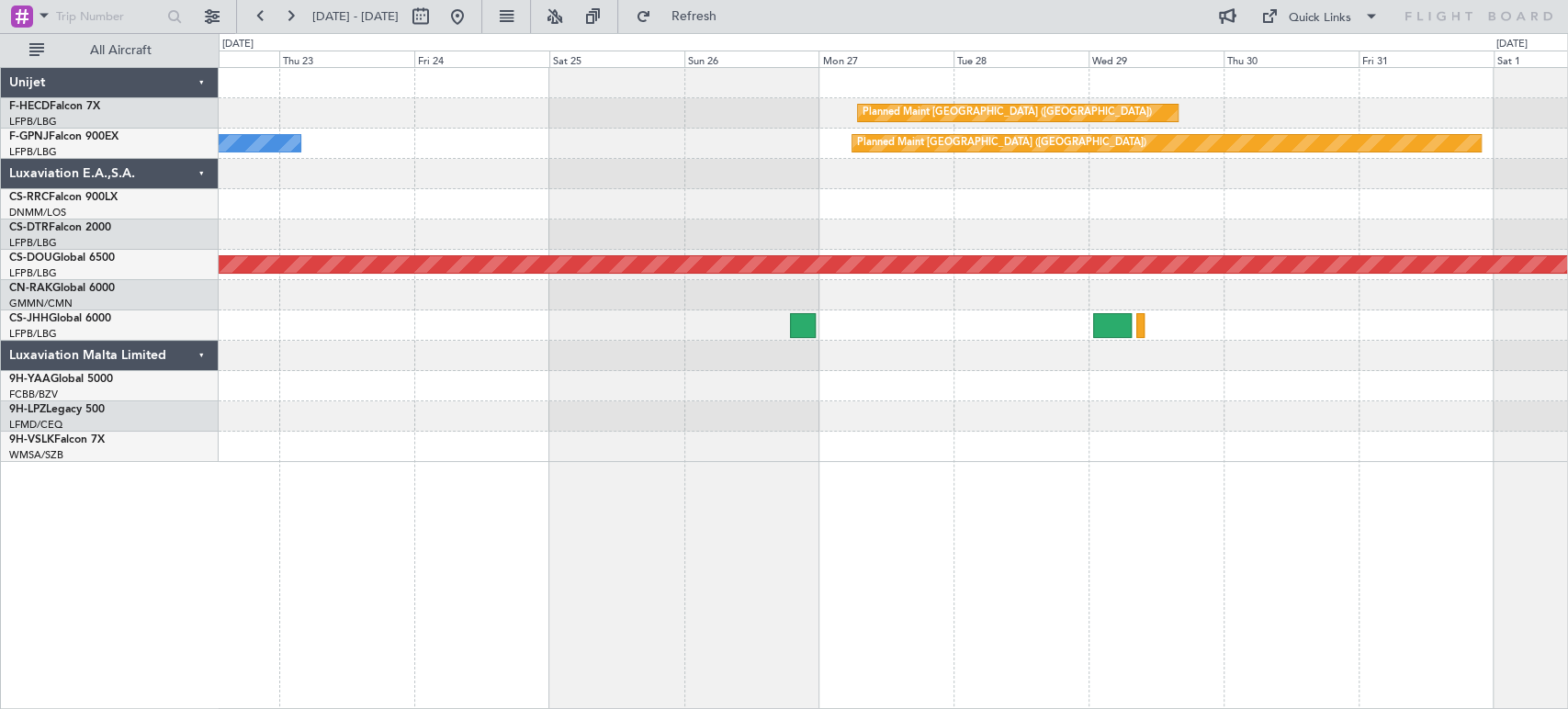
click at [276, 180] on div "Planned Maint Paris (Le Bourget) No Crew Planned Maint Paris (Le Bourget) Plann…" at bounding box center [892, 265] width 1348 height 394
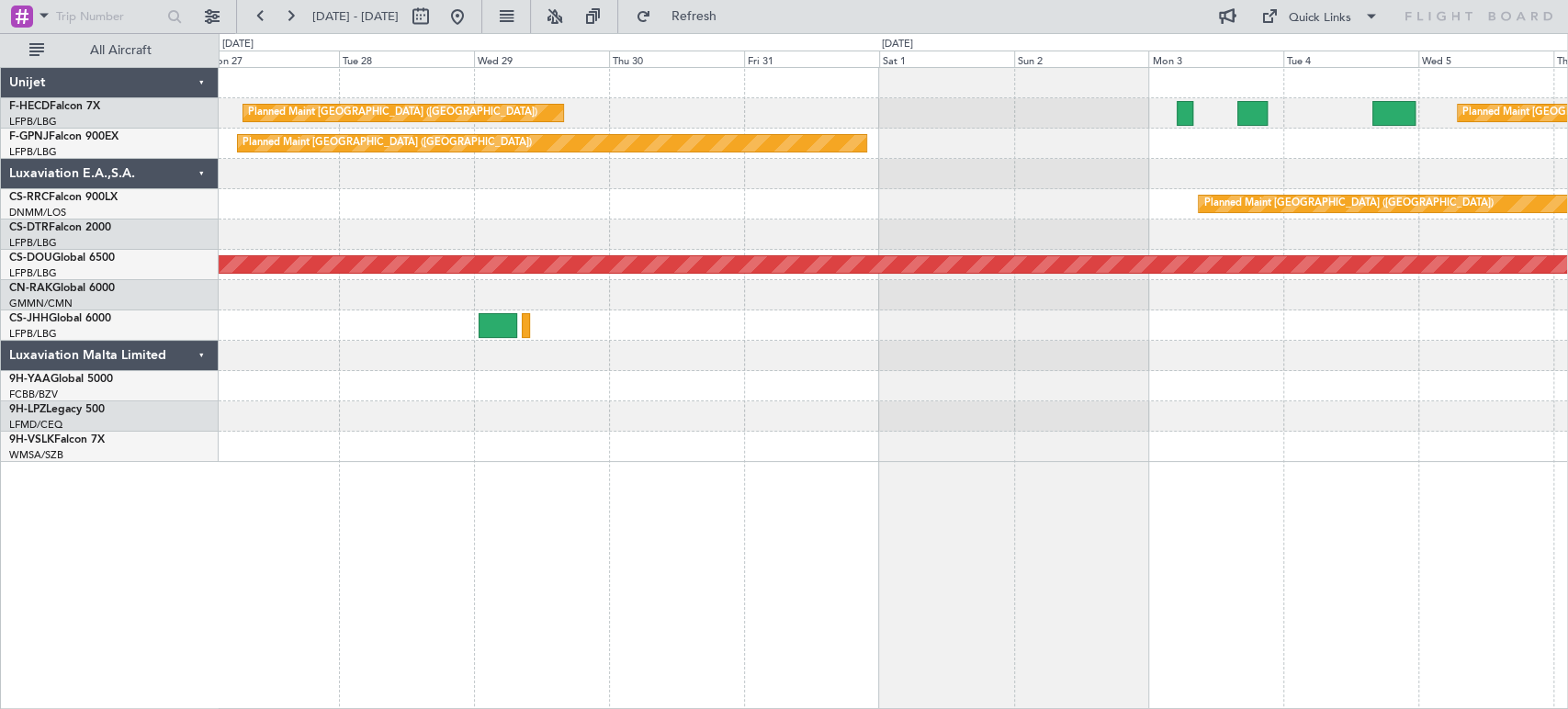
click at [712, 128] on div "Planned Maint Paris (Le Bourget) Planned Maint Paris (Le Bourget) Planned Maint…" at bounding box center [892, 265] width 1348 height 394
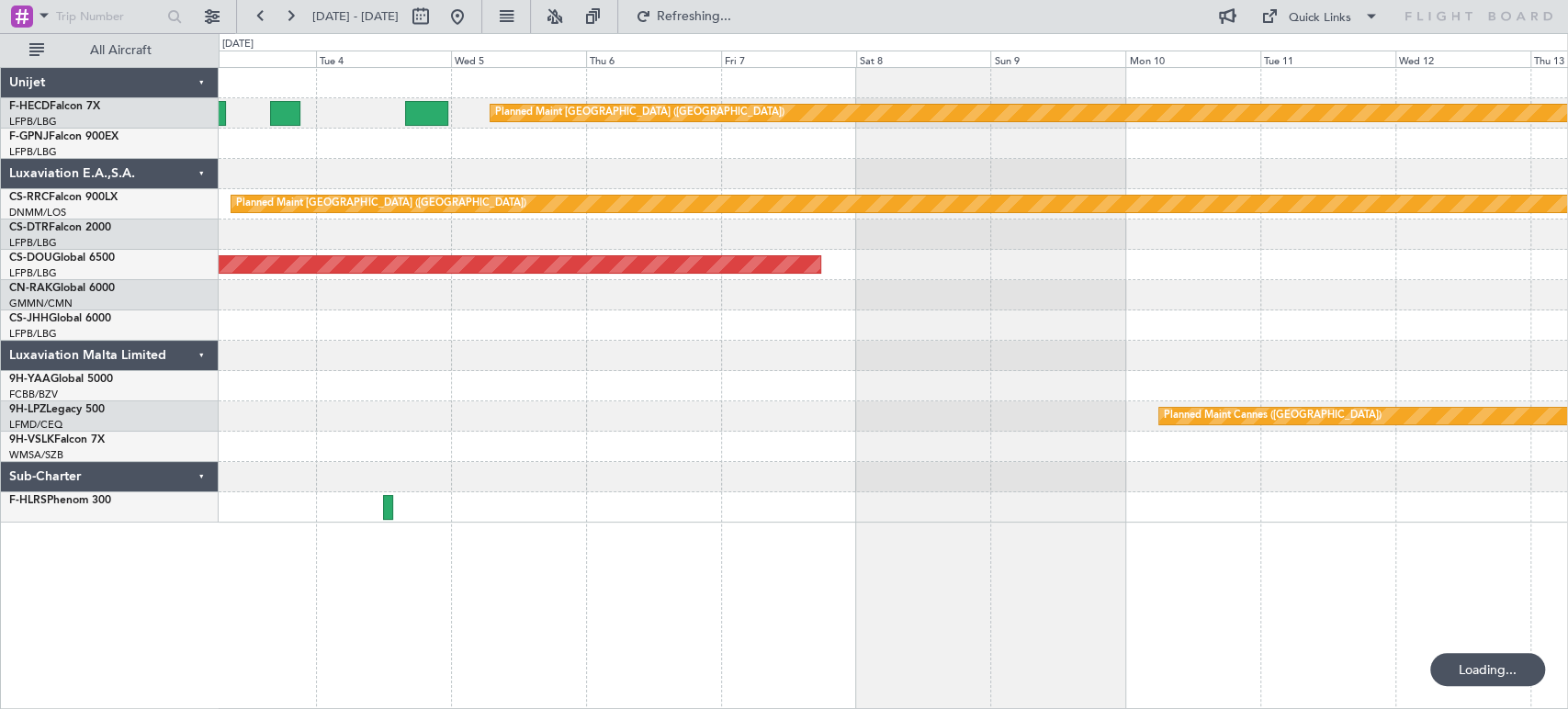
click at [627, 210] on div "Planned Maint Paris (Le Bourget) Planned Maint Paris (Le Bourget) Planned Maint…" at bounding box center [892, 295] width 1348 height 455
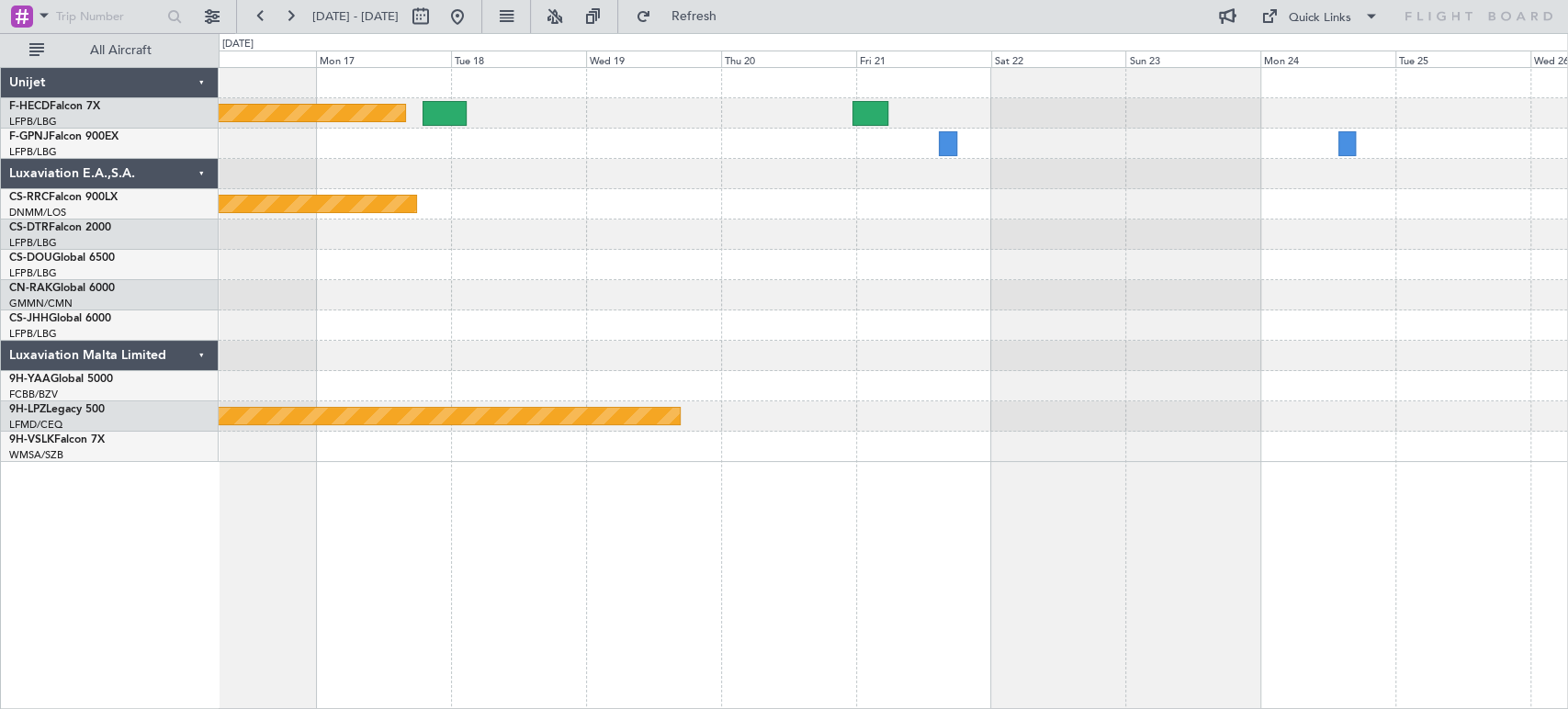
click at [1012, 353] on div "Planned Maint Paris (Le Bourget) Planned Maint Paris (Le Bourget) Planned Maint…" at bounding box center [892, 265] width 1348 height 394
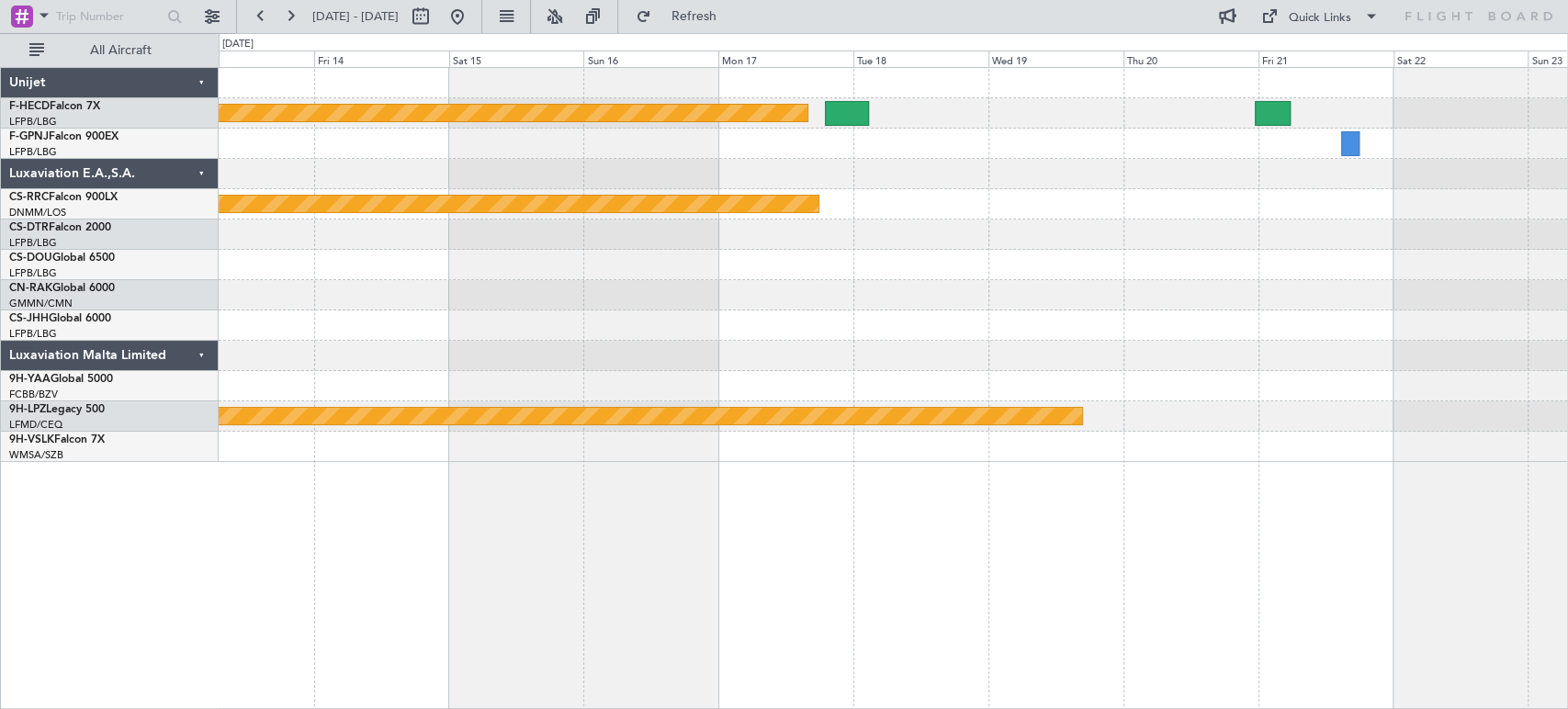
click at [1168, 383] on div "Planned Maint Paris (Le Bourget) Planned Maint Paris (Le Bourget) Planned Maint…" at bounding box center [892, 265] width 1348 height 394
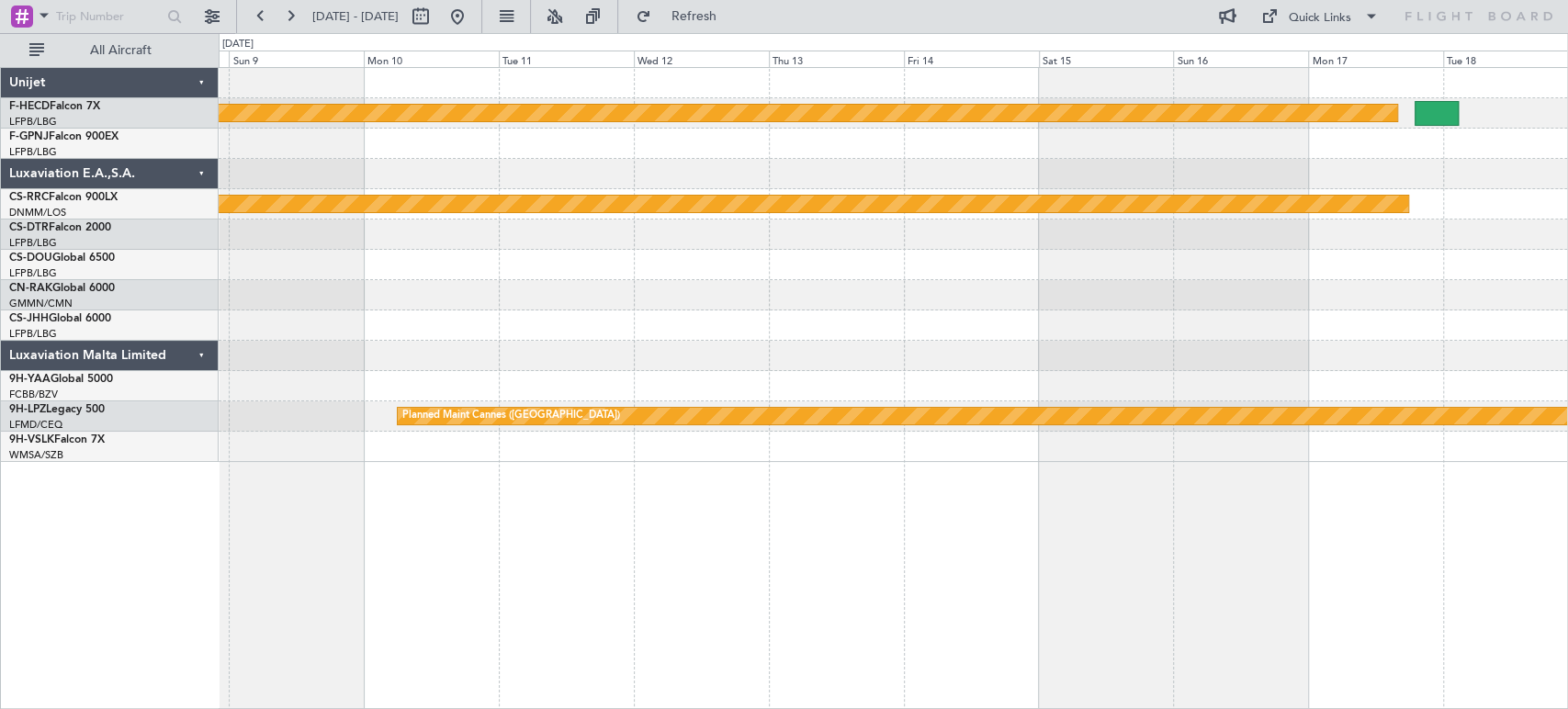
click at [993, 423] on div "Planned Maint Paris (Le Bourget) Planned Maint Paris (Le Bourget) Planned Maint…" at bounding box center [892, 265] width 1348 height 394
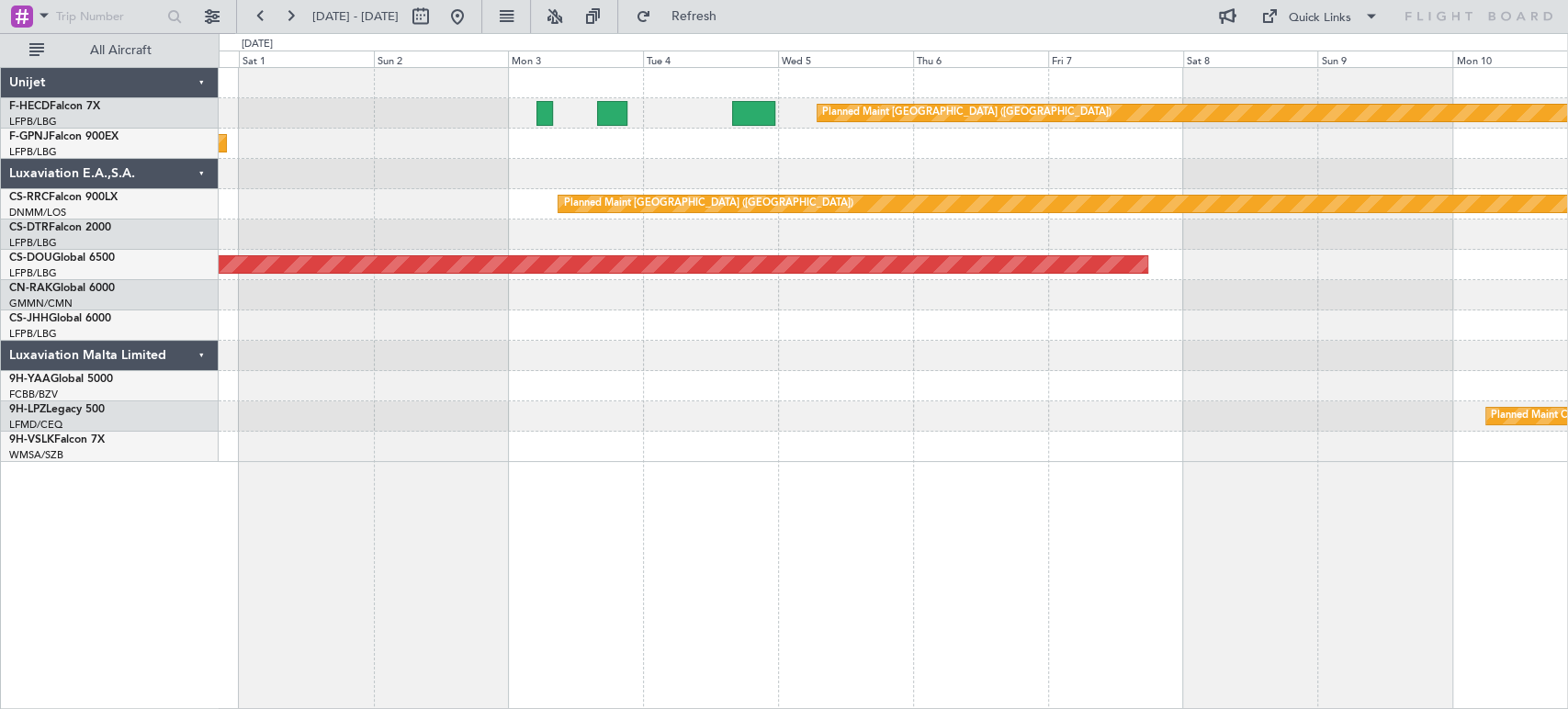
click at [952, 439] on div "Planned Maint Paris (Le Bourget) Planned Maint Paris (Le Bourget) Planned Maint…" at bounding box center [892, 265] width 1348 height 394
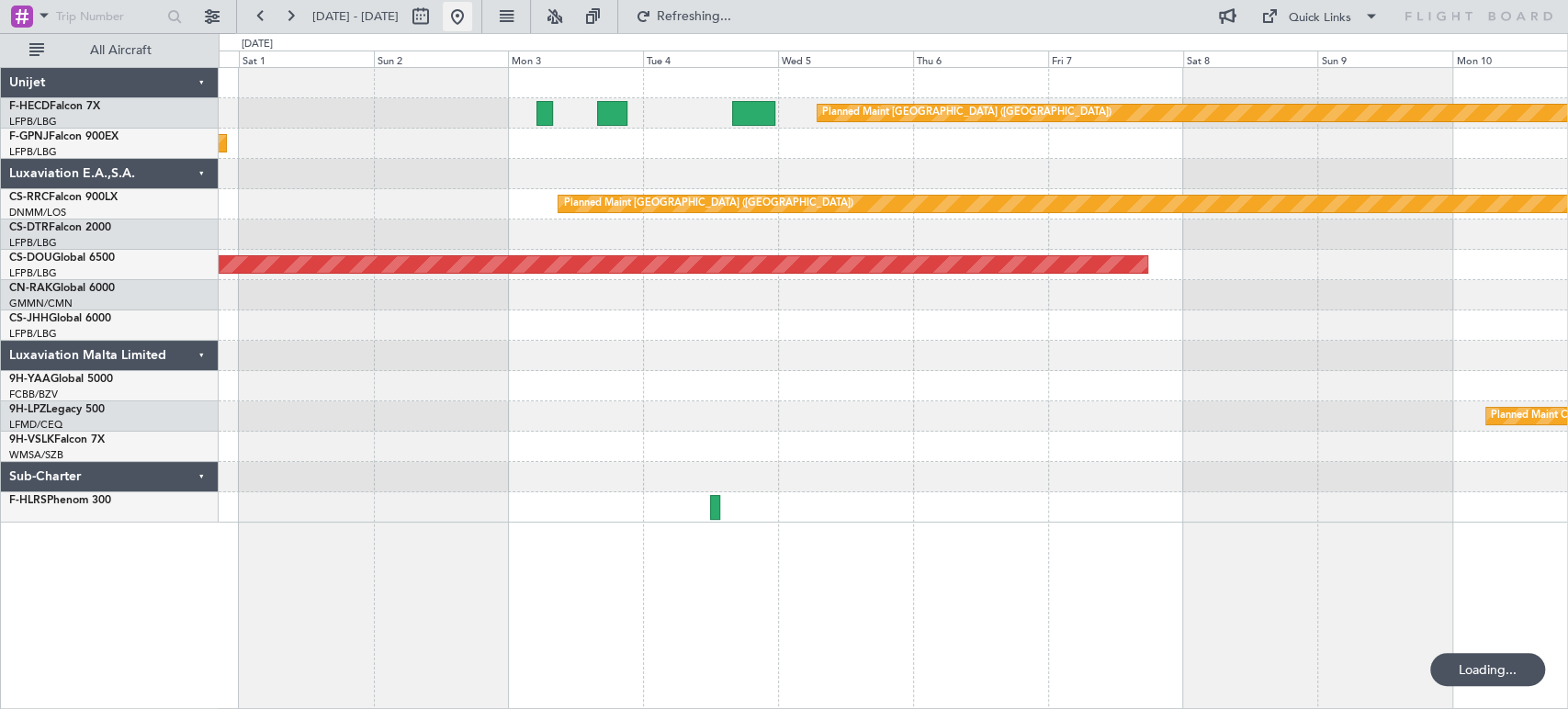
click at [472, 25] on button at bounding box center [457, 16] width 29 height 29
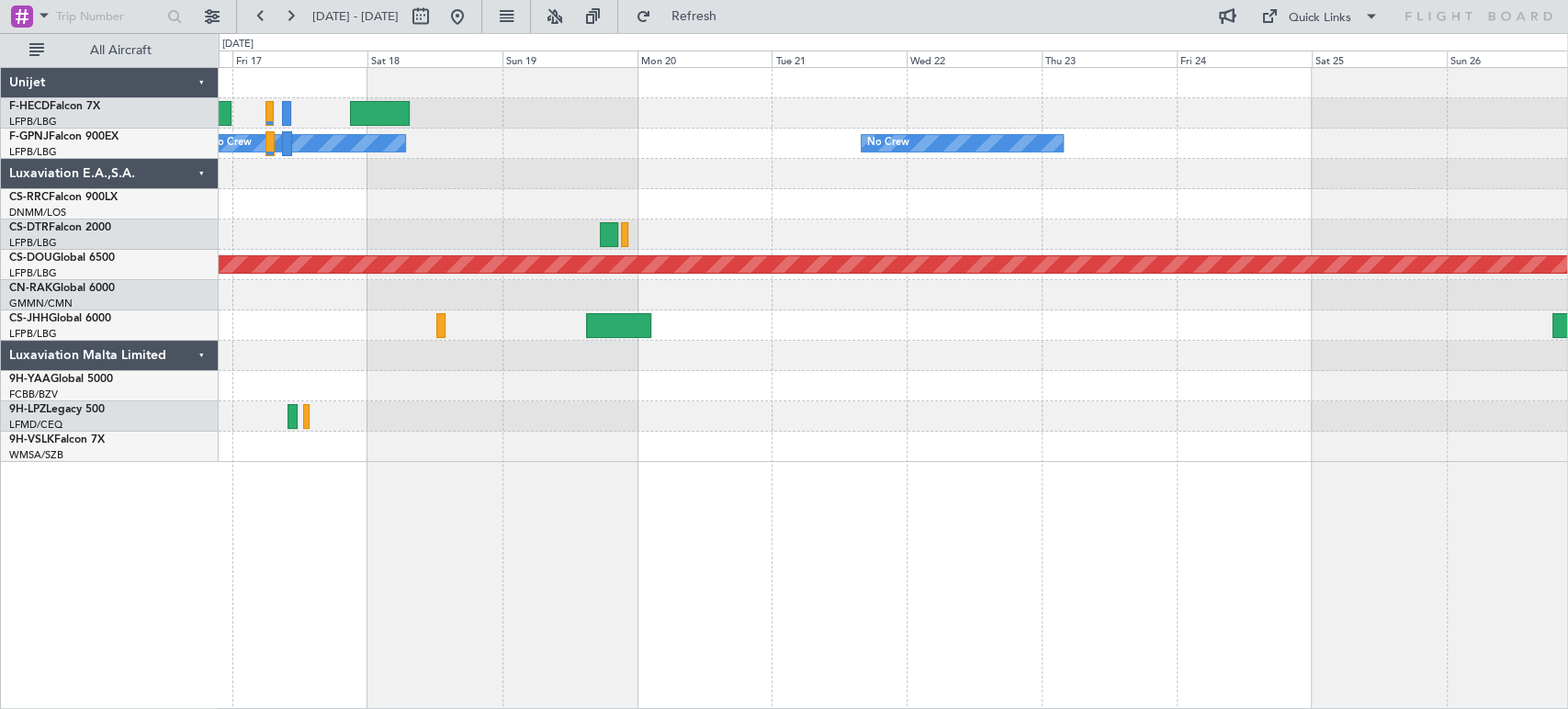
click at [533, 97] on div "Planned Maint Paris (Le Bourget) Planned Maint Paris (Le Bourget) No Crew No Cr…" at bounding box center [892, 265] width 1348 height 394
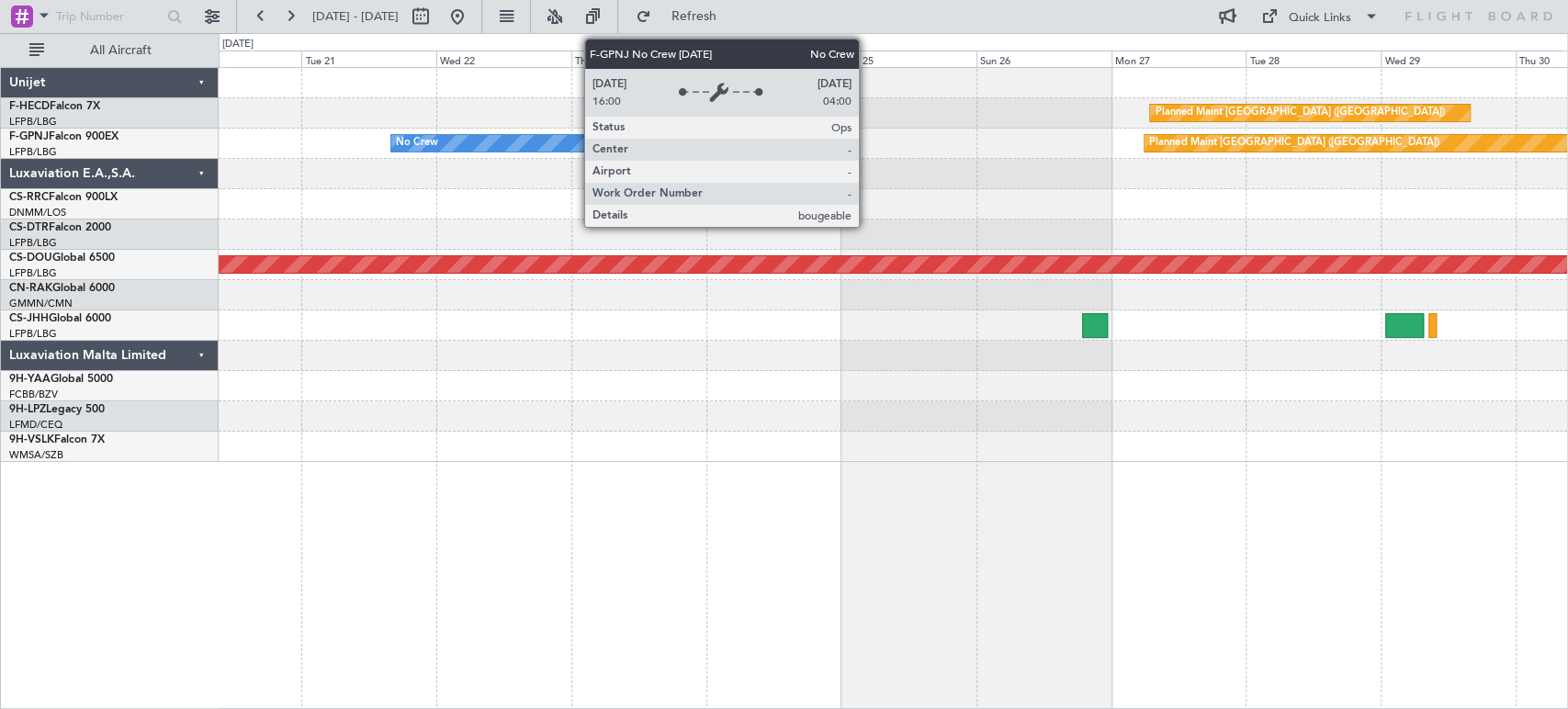
click at [400, 149] on div "No Crew" at bounding box center [491, 143] width 201 height 16
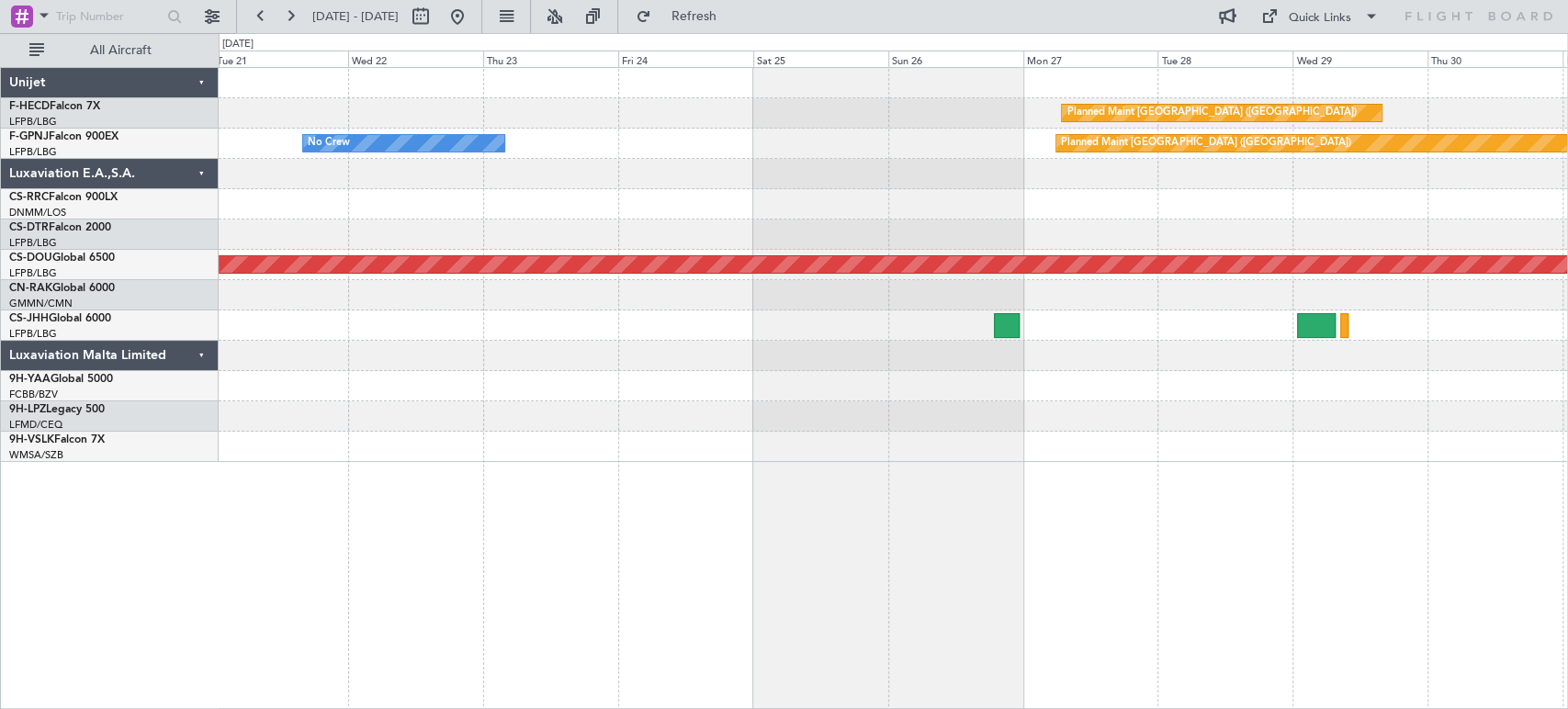
click at [290, 160] on div "Planned Maint Paris (Le Bourget) No Crew Planned Maint Paris (Le Bourget) Plann…" at bounding box center [892, 265] width 1348 height 394
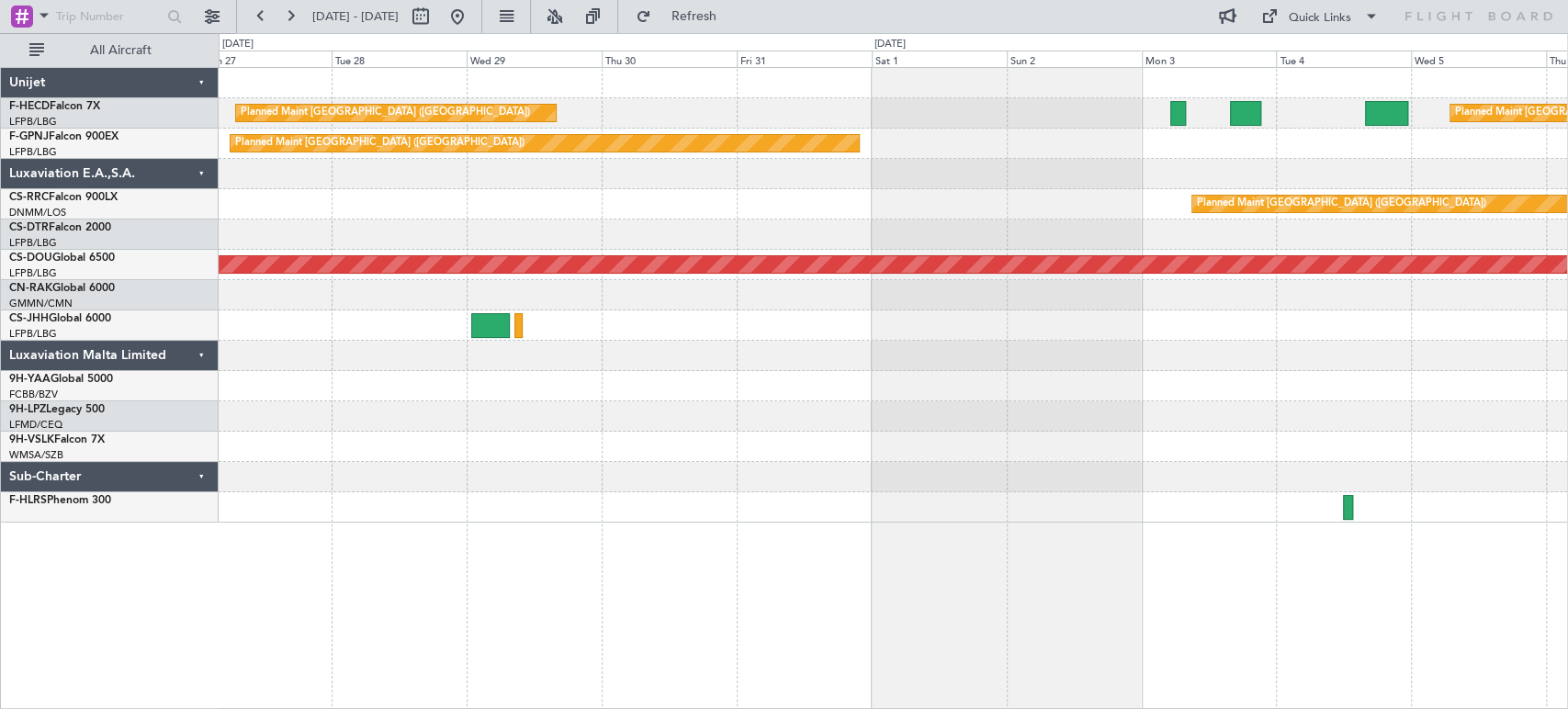
click at [1051, 257] on div "Planned Maint Paris (Le Bourget) Planned Maint Paris (Le Bourget) Planned Maint…" at bounding box center [892, 295] width 1348 height 455
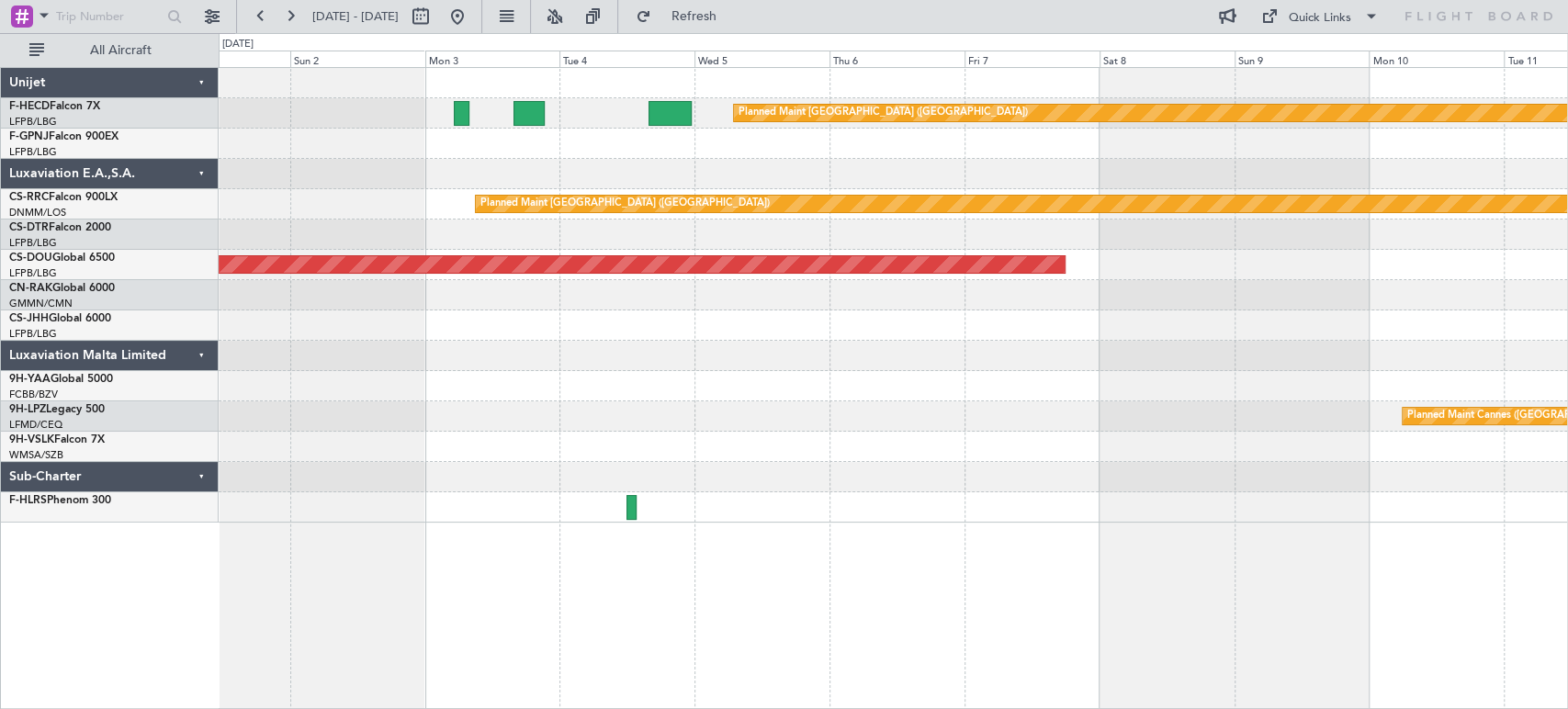
click at [390, 146] on div "Planned Maint Paris (Le Bourget) Planned Maint Paris (Le Bourget) Planned Maint…" at bounding box center [892, 295] width 1348 height 455
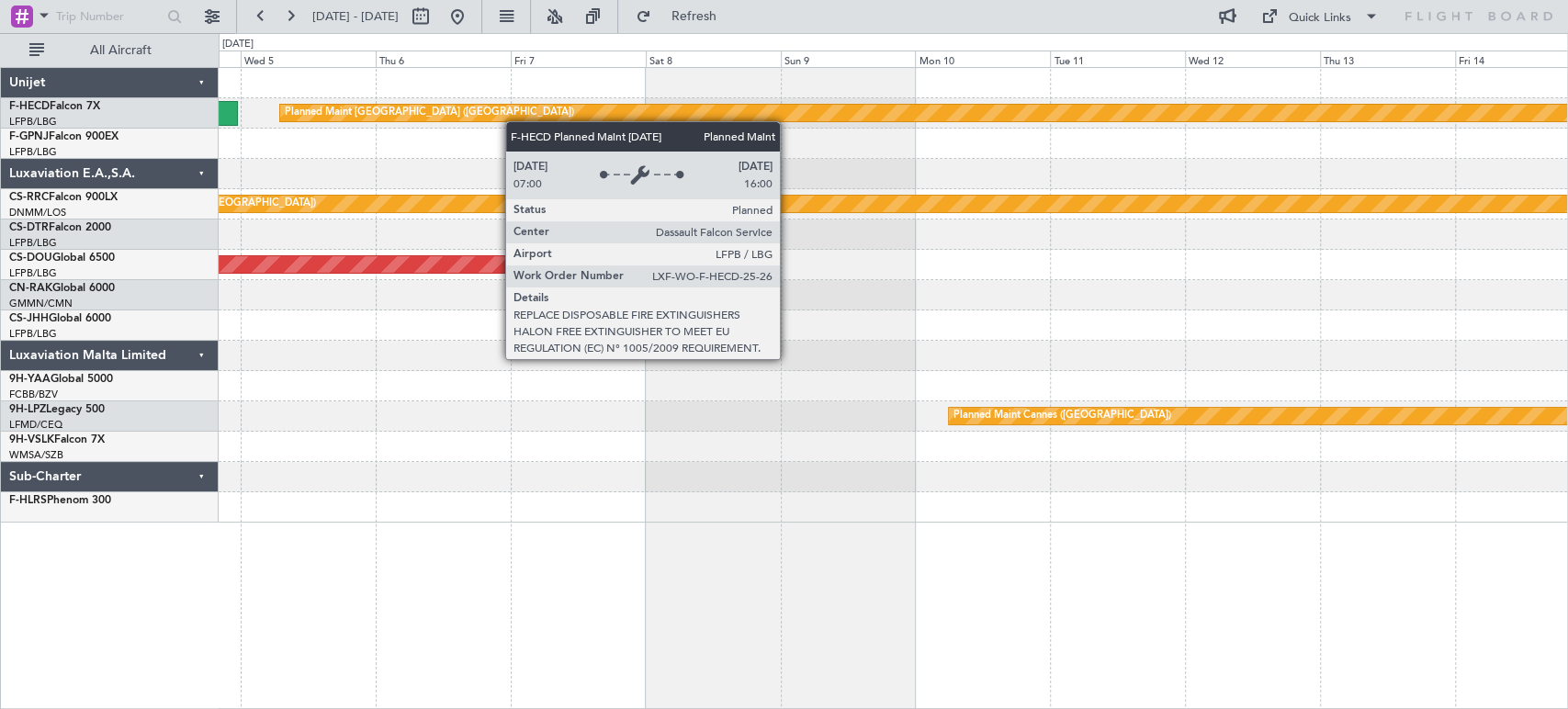
click at [381, 121] on div "Planned Maint Paris (Le Bourget) Planned Maint Paris (Le Bourget) Planned Maint…" at bounding box center [892, 295] width 1348 height 455
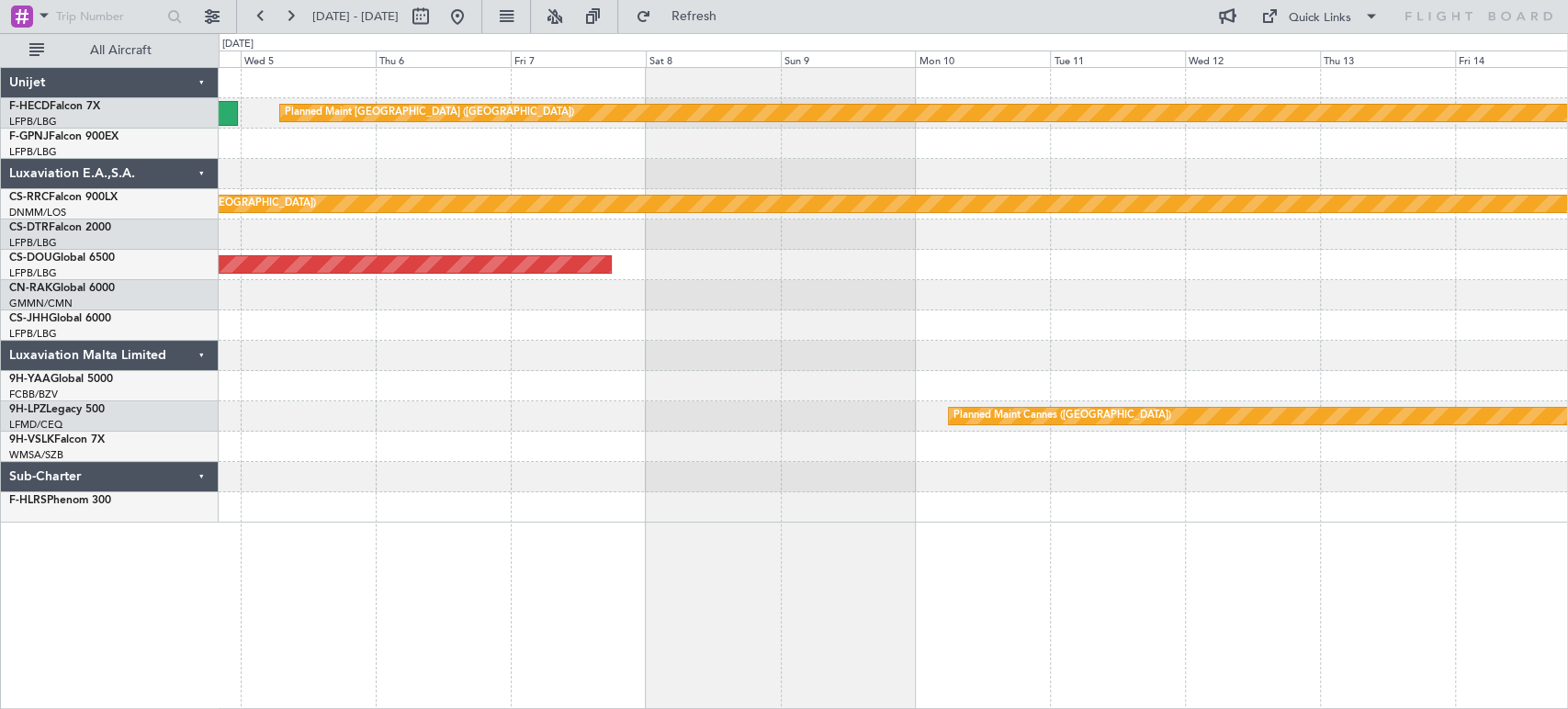
click at [601, 147] on div at bounding box center [892, 144] width 1348 height 30
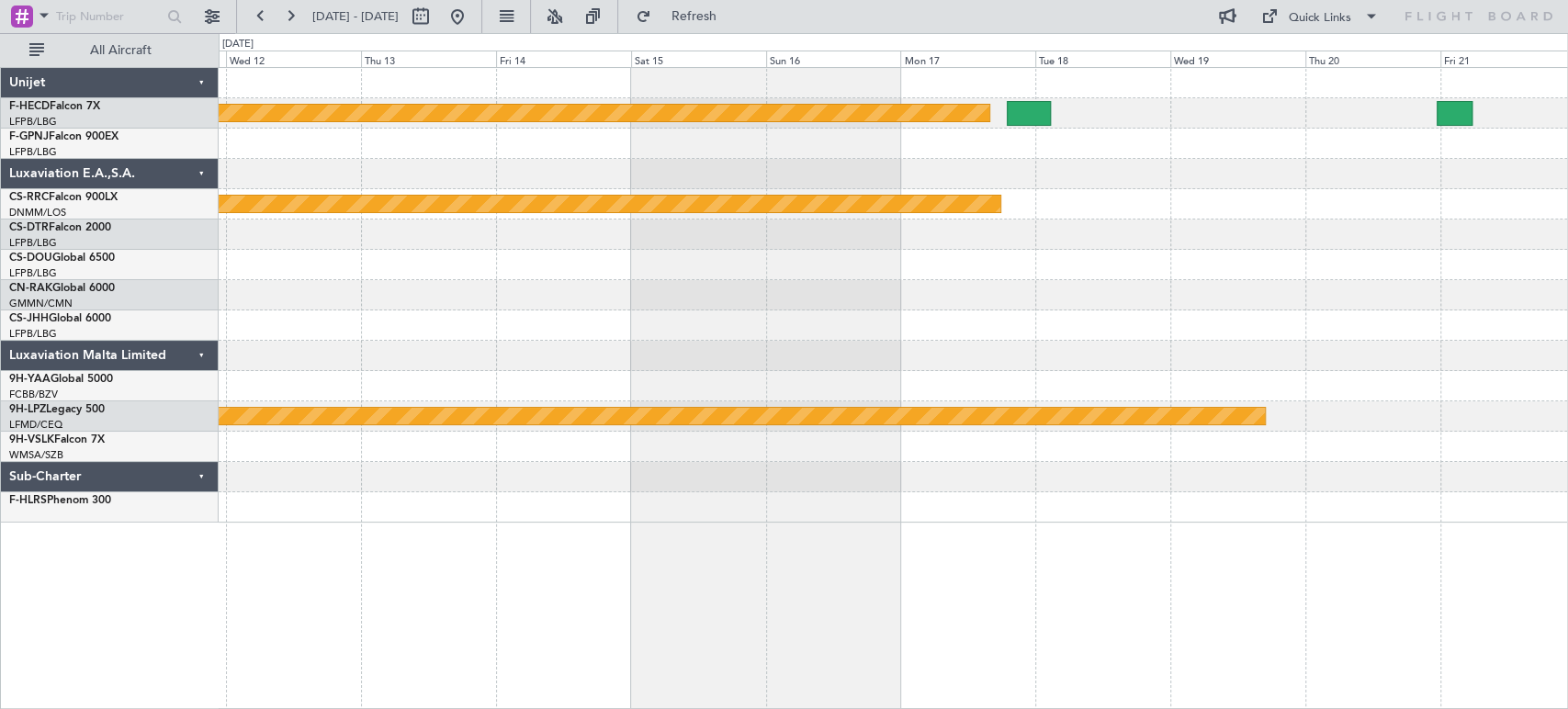
click at [619, 150] on div at bounding box center [892, 144] width 1348 height 30
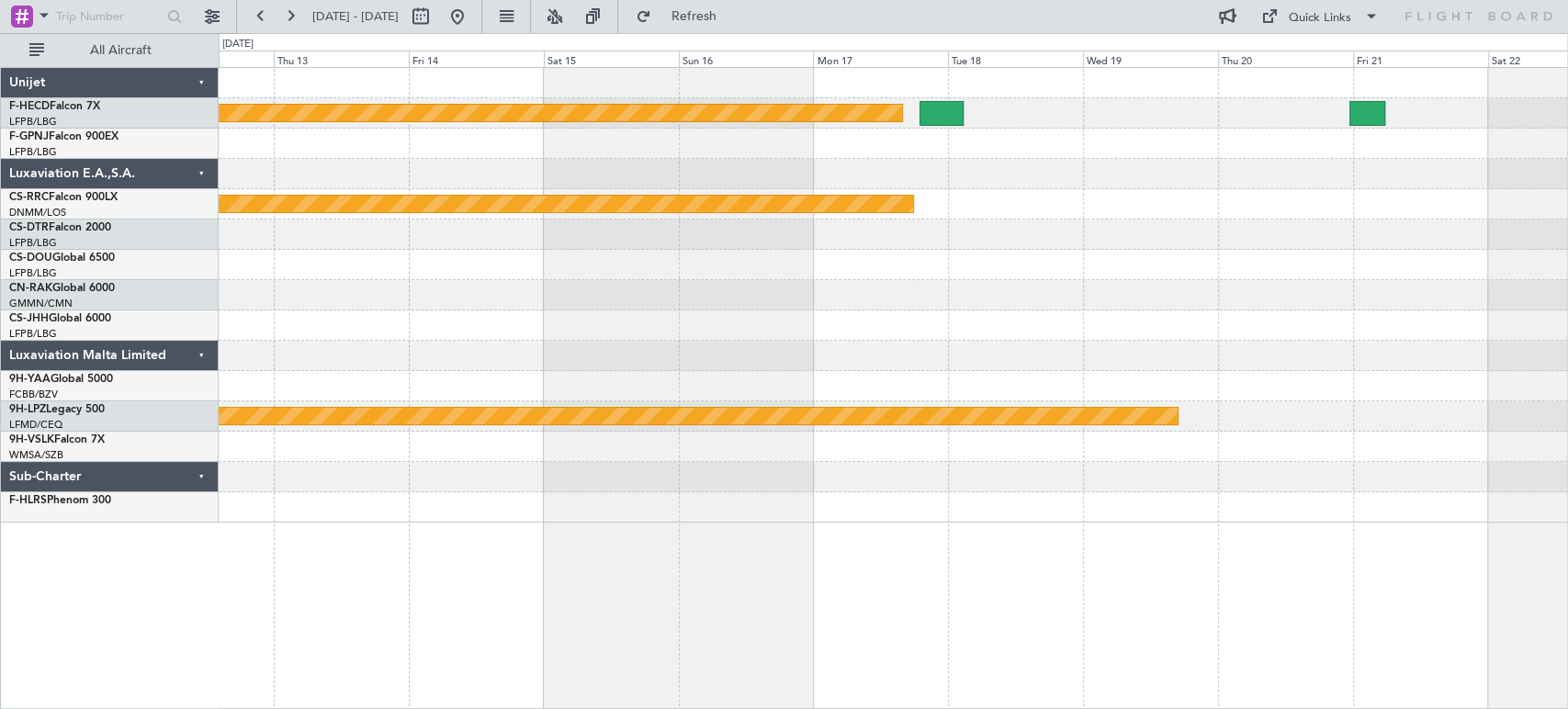
click at [862, 200] on div "Planned Maint [GEOGRAPHIC_DATA] ([GEOGRAPHIC_DATA])" at bounding box center [892, 204] width 1348 height 30
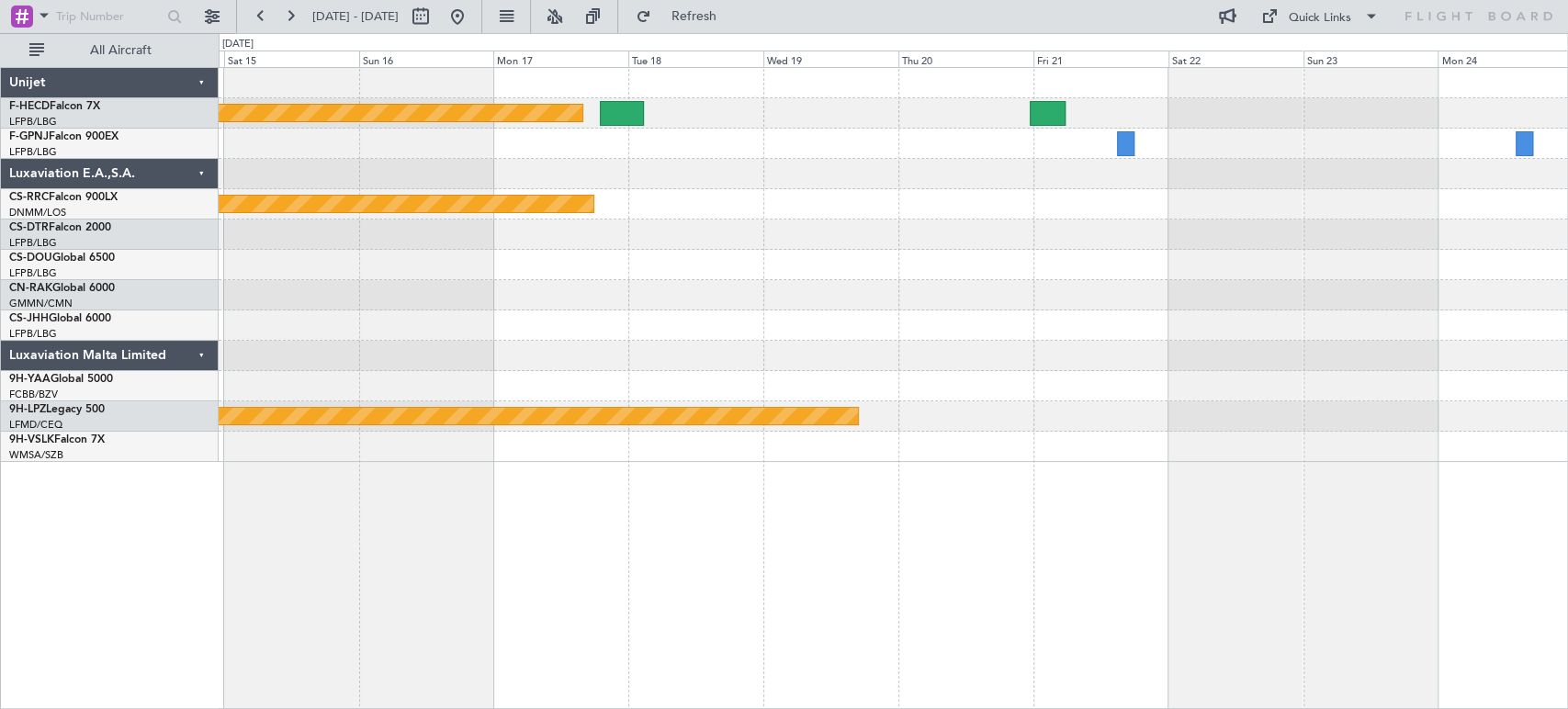
click at [652, 150] on div at bounding box center [892, 144] width 1348 height 30
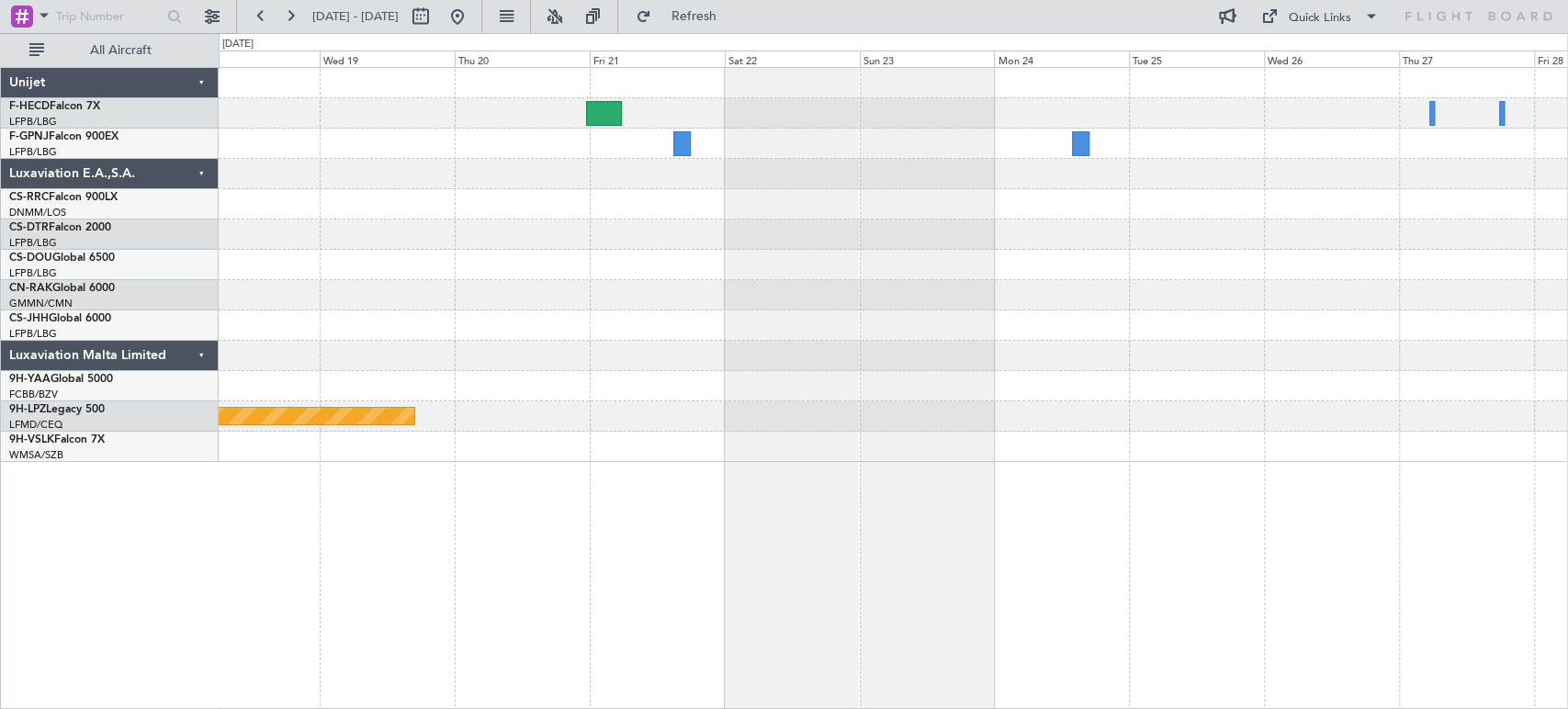
click at [724, 190] on div "Planned Maint Paris (Le Bourget) Planned Maint Paris (Le Bourget) Planned Maint…" at bounding box center [892, 265] width 1348 height 394
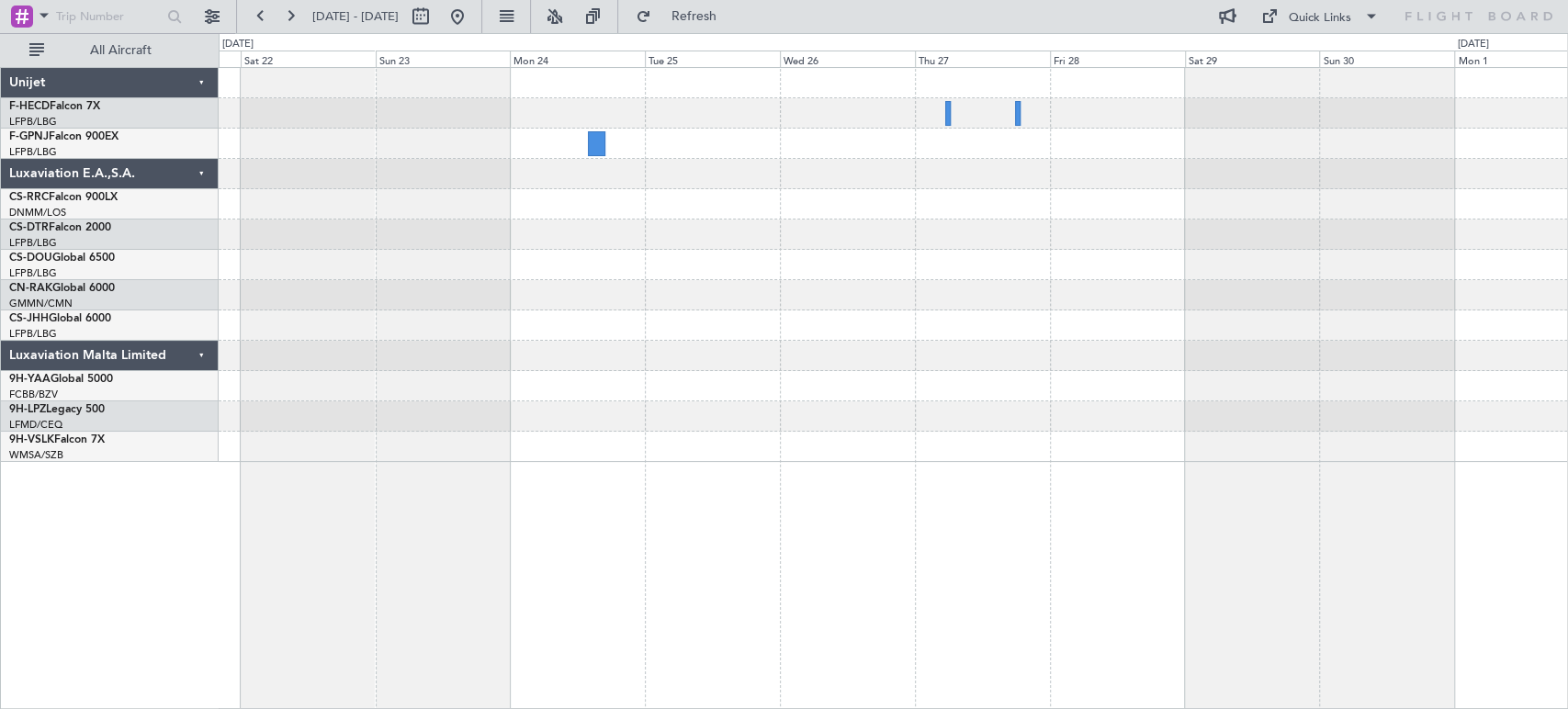
click at [1117, 201] on div at bounding box center [892, 204] width 1348 height 30
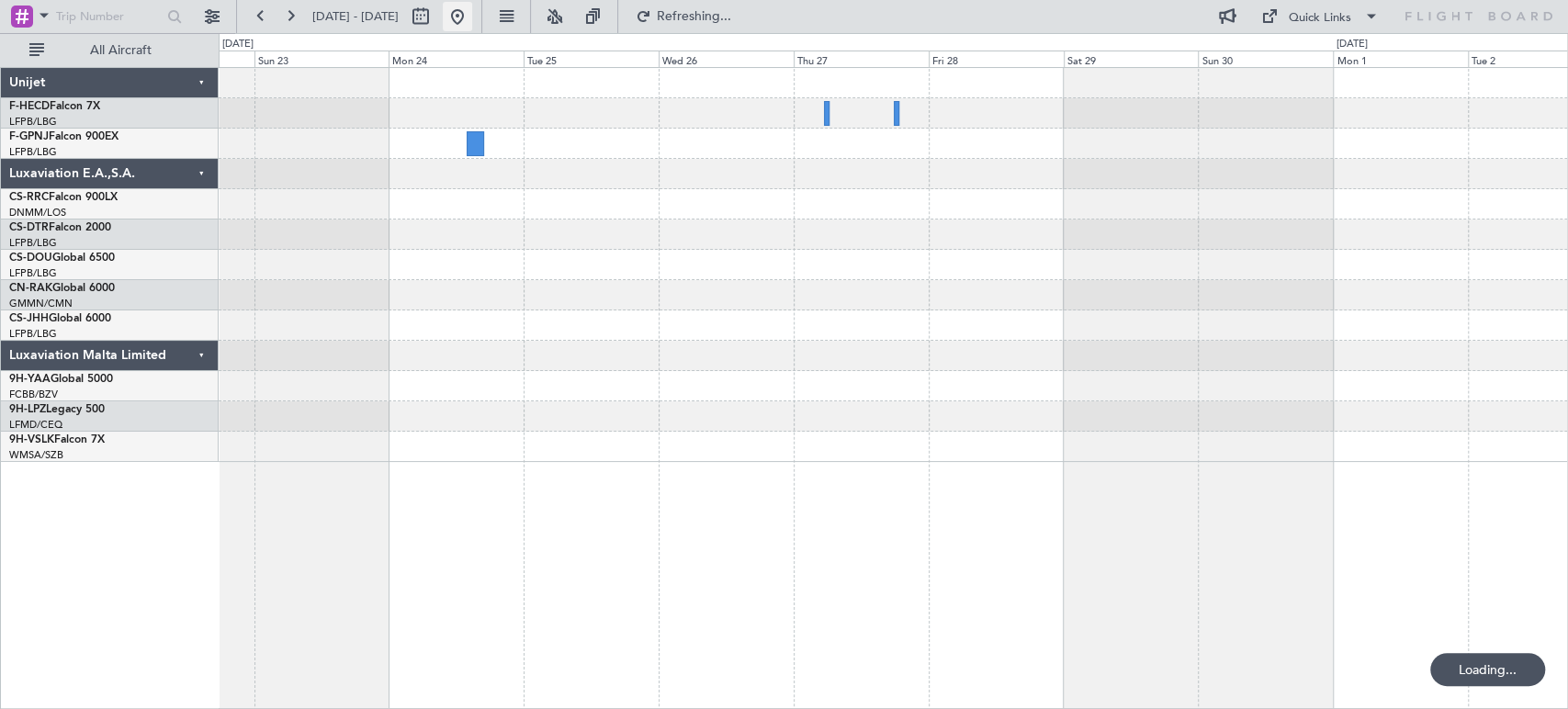
click at [472, 16] on button at bounding box center [457, 16] width 29 height 29
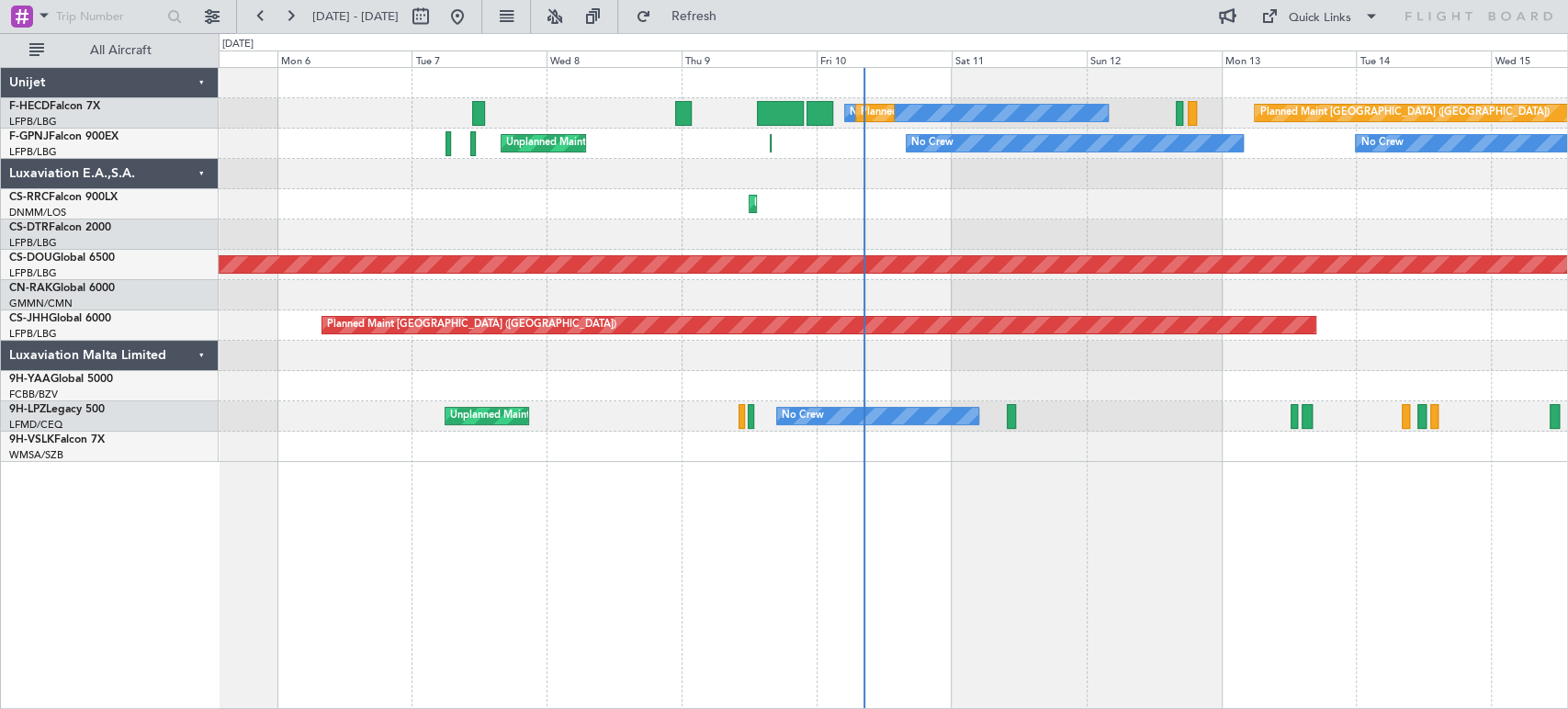
click at [856, 199] on div "Planned Maint Lagos ([PERSON_NAME])" at bounding box center [892, 204] width 1348 height 30
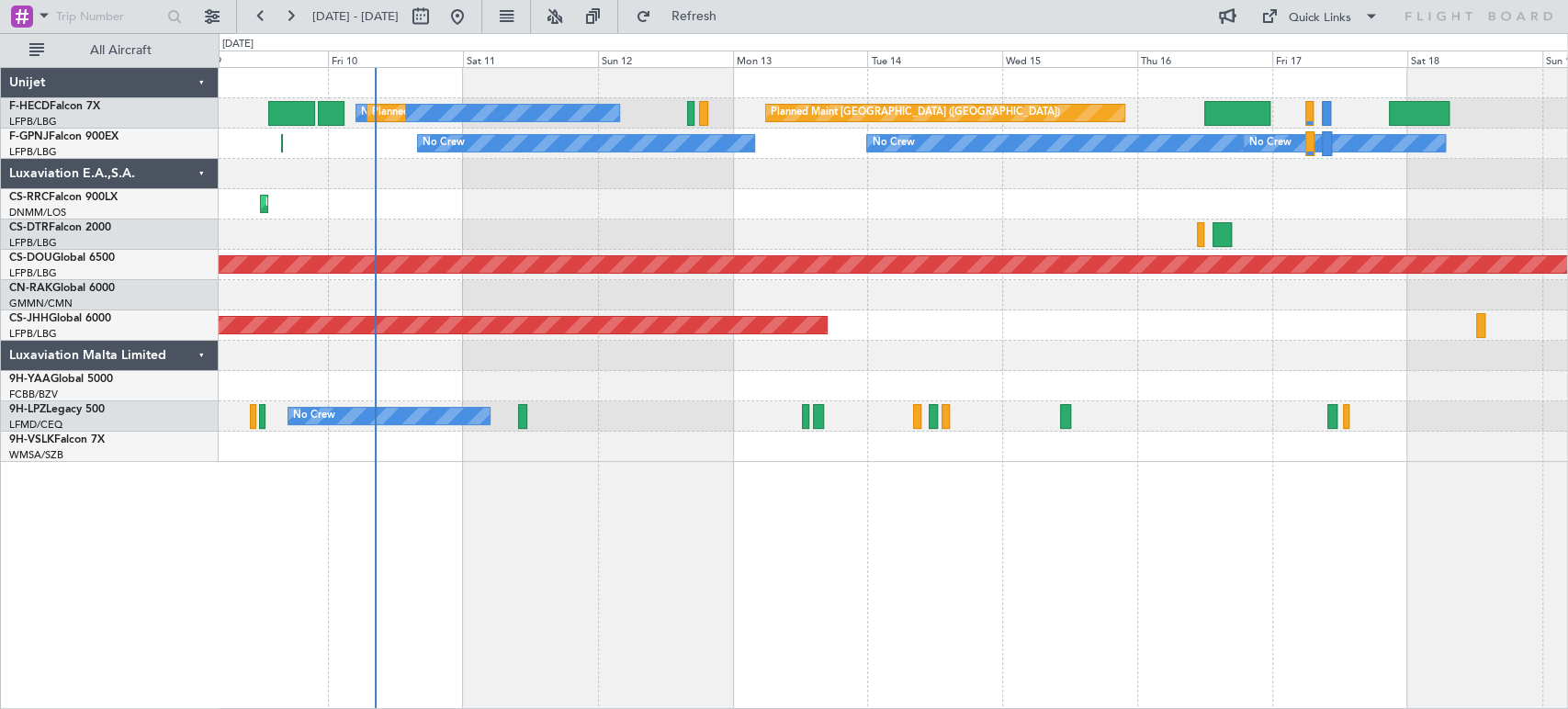
click at [967, 238] on div at bounding box center [892, 234] width 1348 height 30
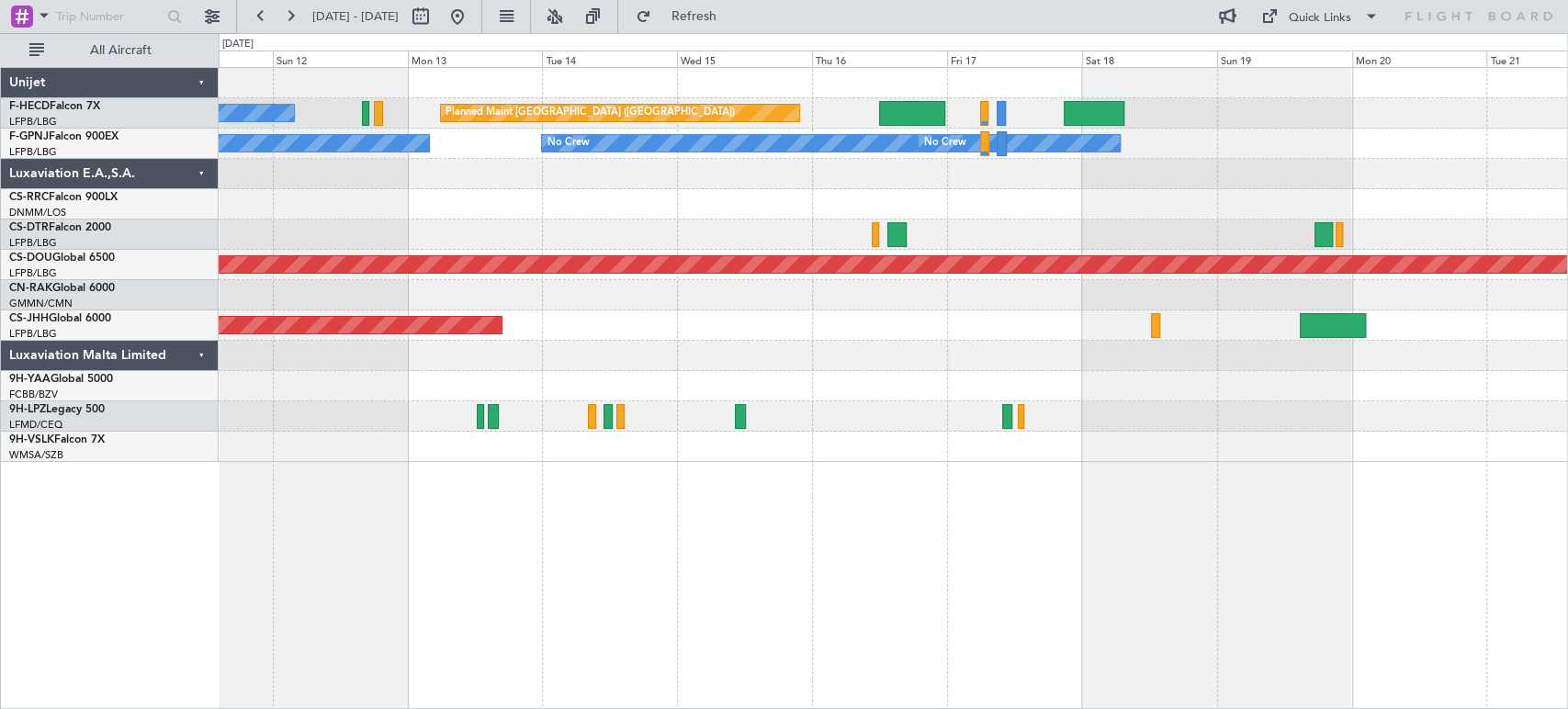
click at [1031, 231] on div at bounding box center [892, 234] width 1348 height 30
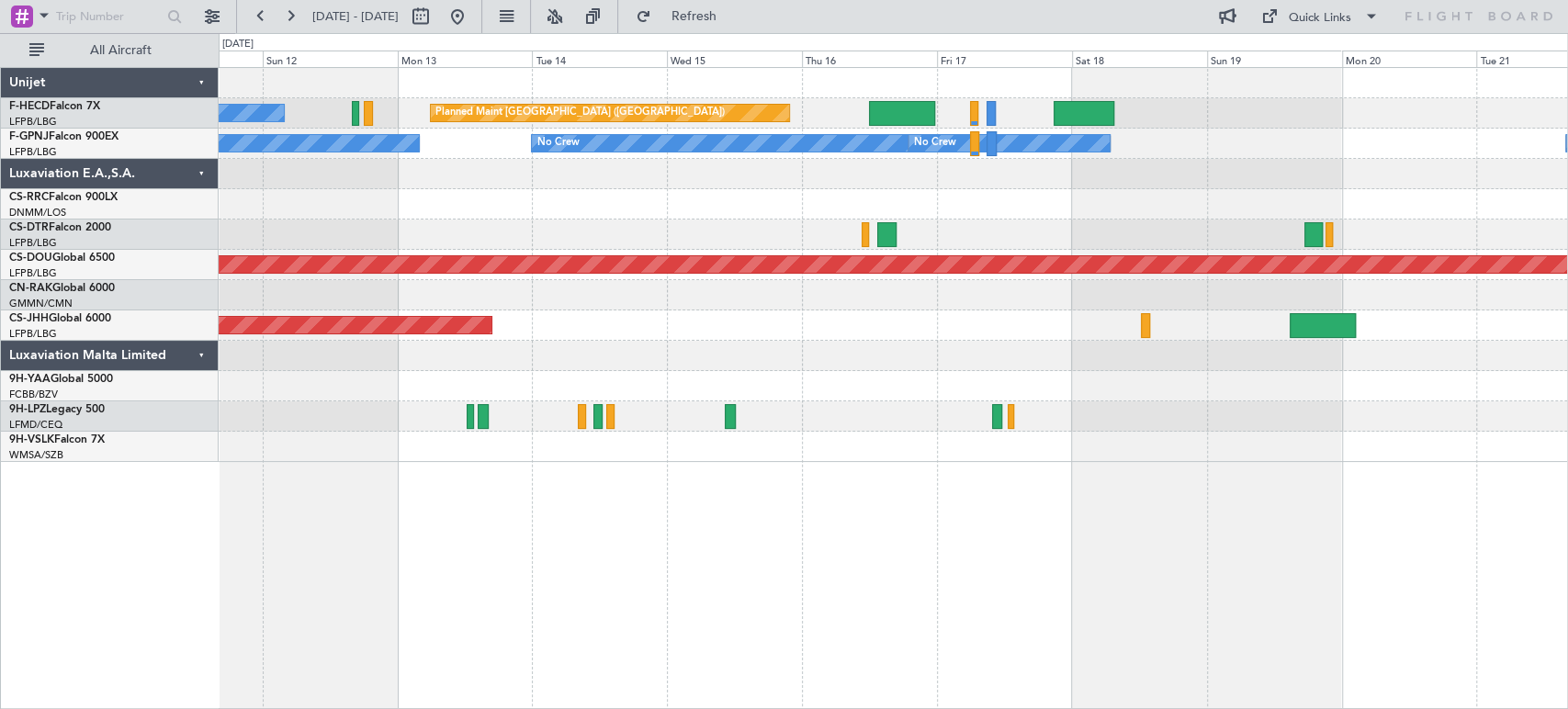
click at [1175, 160] on div at bounding box center [892, 174] width 1348 height 30
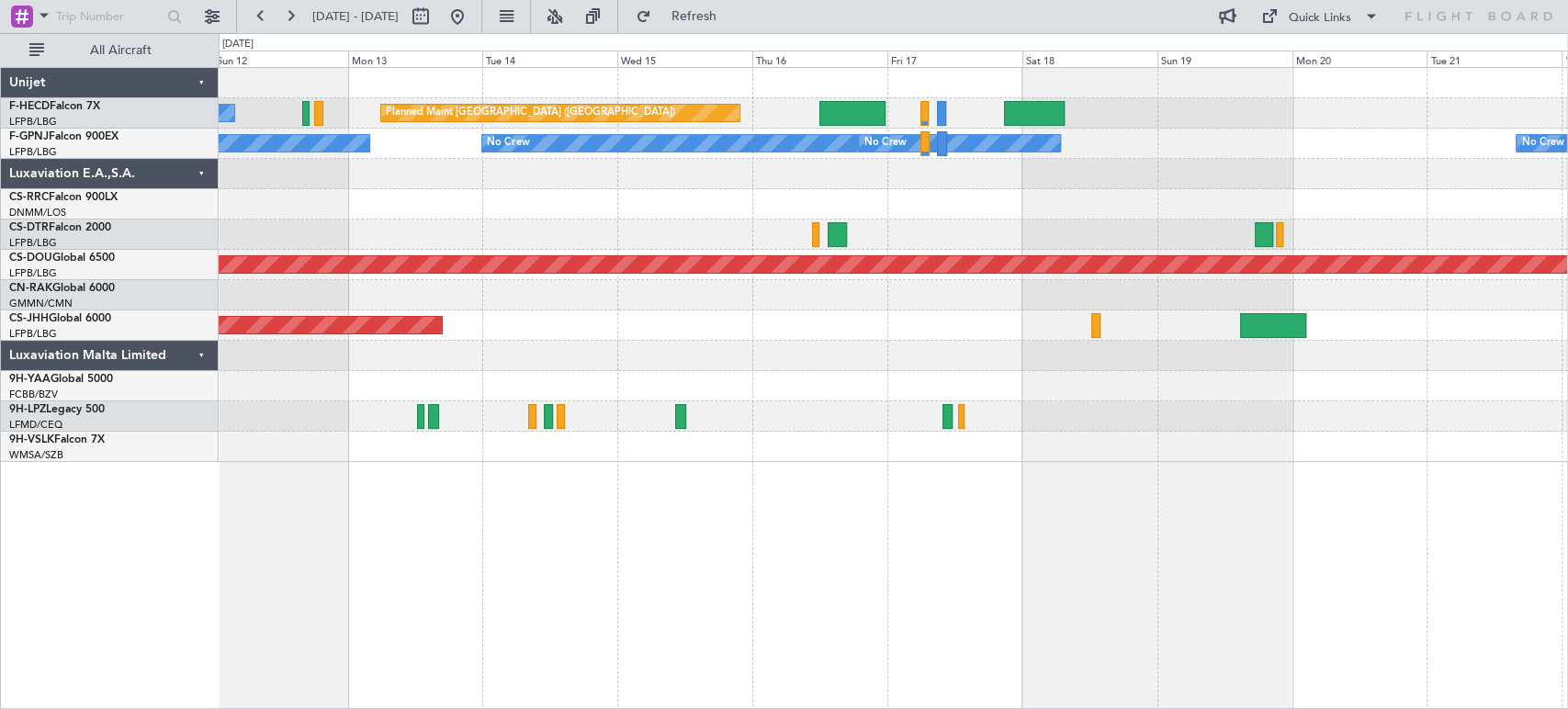
click at [688, 194] on div "Planned Maint Paris (Le Bourget) No Crew Planned Maint Paris (Le Bourget) No Cr…" at bounding box center [892, 265] width 1348 height 394
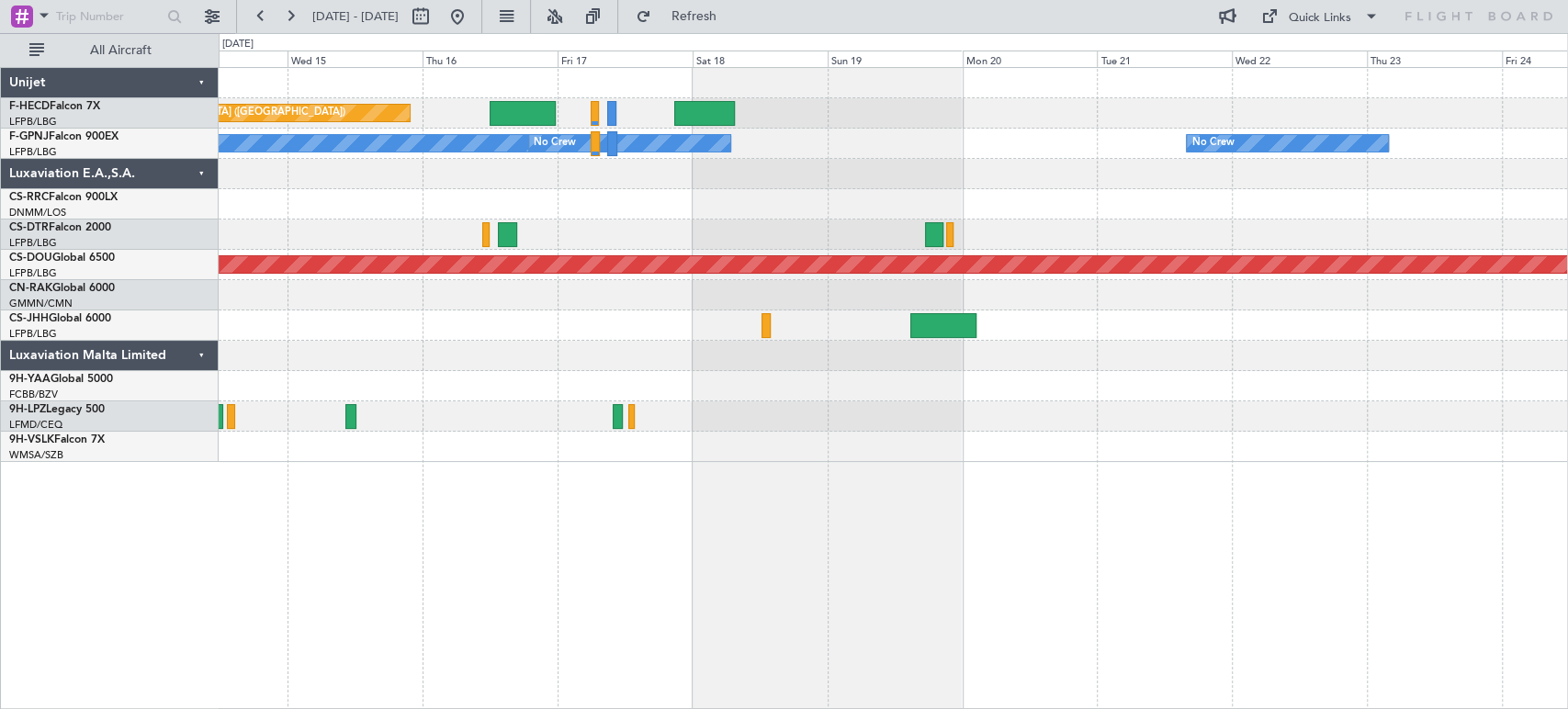
click at [770, 195] on div "Planned Maint Paris (Le Bourget) No Crew No Crew No Crew No Crew No Crew Planne…" at bounding box center [892, 265] width 1348 height 394
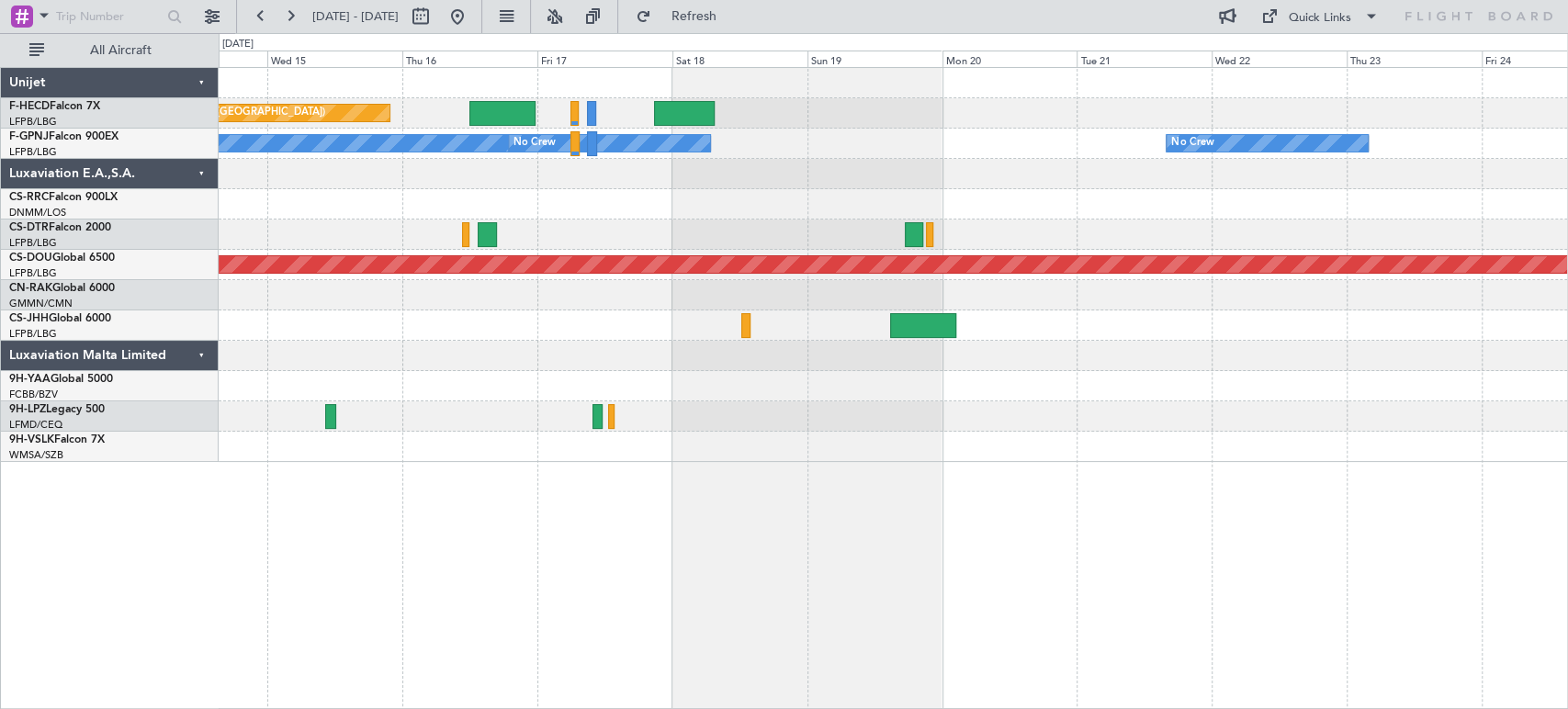
click at [669, 200] on div "Planned Maint Paris (Le Bourget) No Crew No Crew No Crew No Crew No Crew Planne…" at bounding box center [892, 265] width 1348 height 394
